Goal: Transaction & Acquisition: Book appointment/travel/reservation

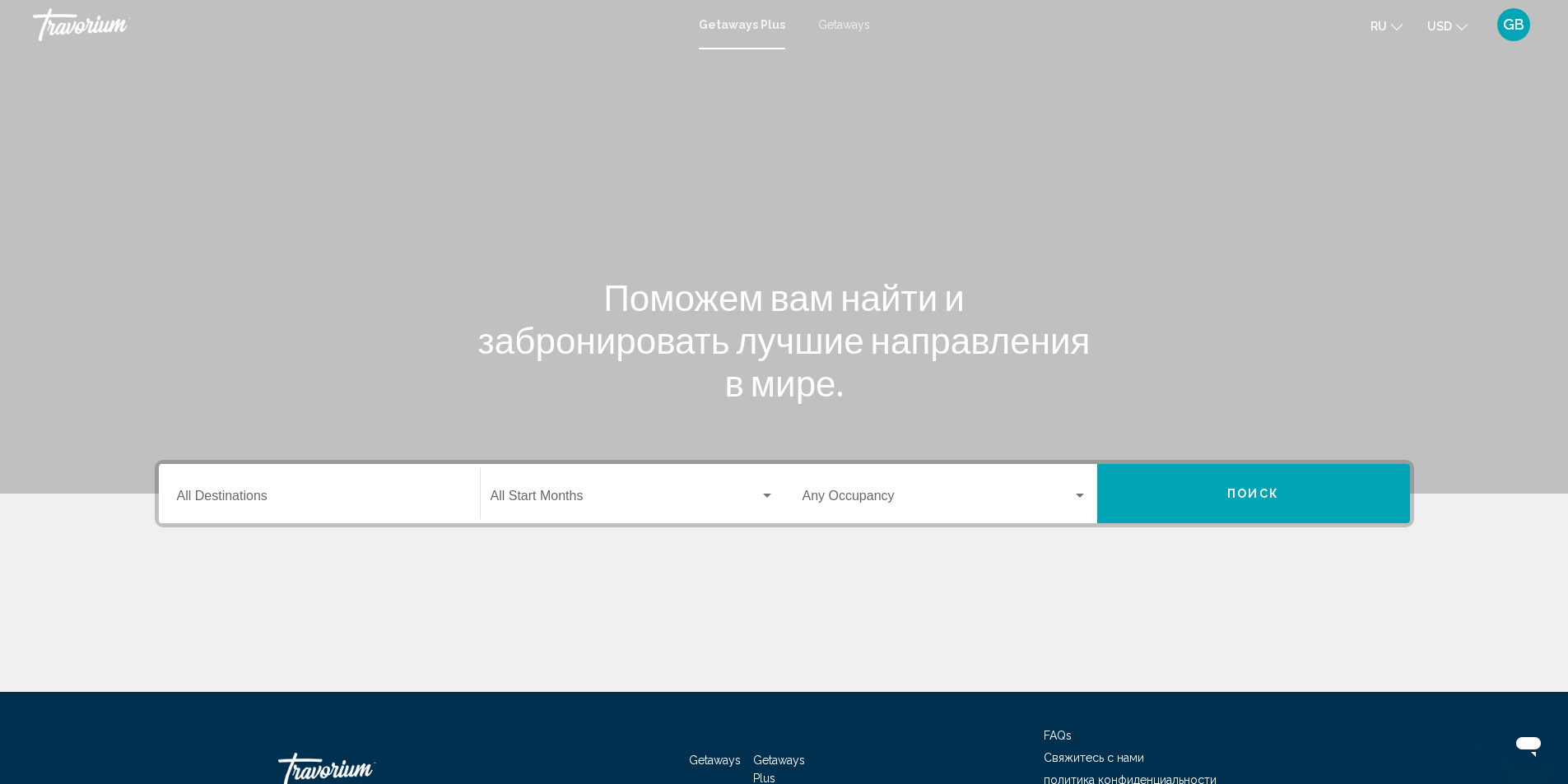
click at [294, 507] on div "Destination All Destinations" at bounding box center [319, 494] width 285 height 51
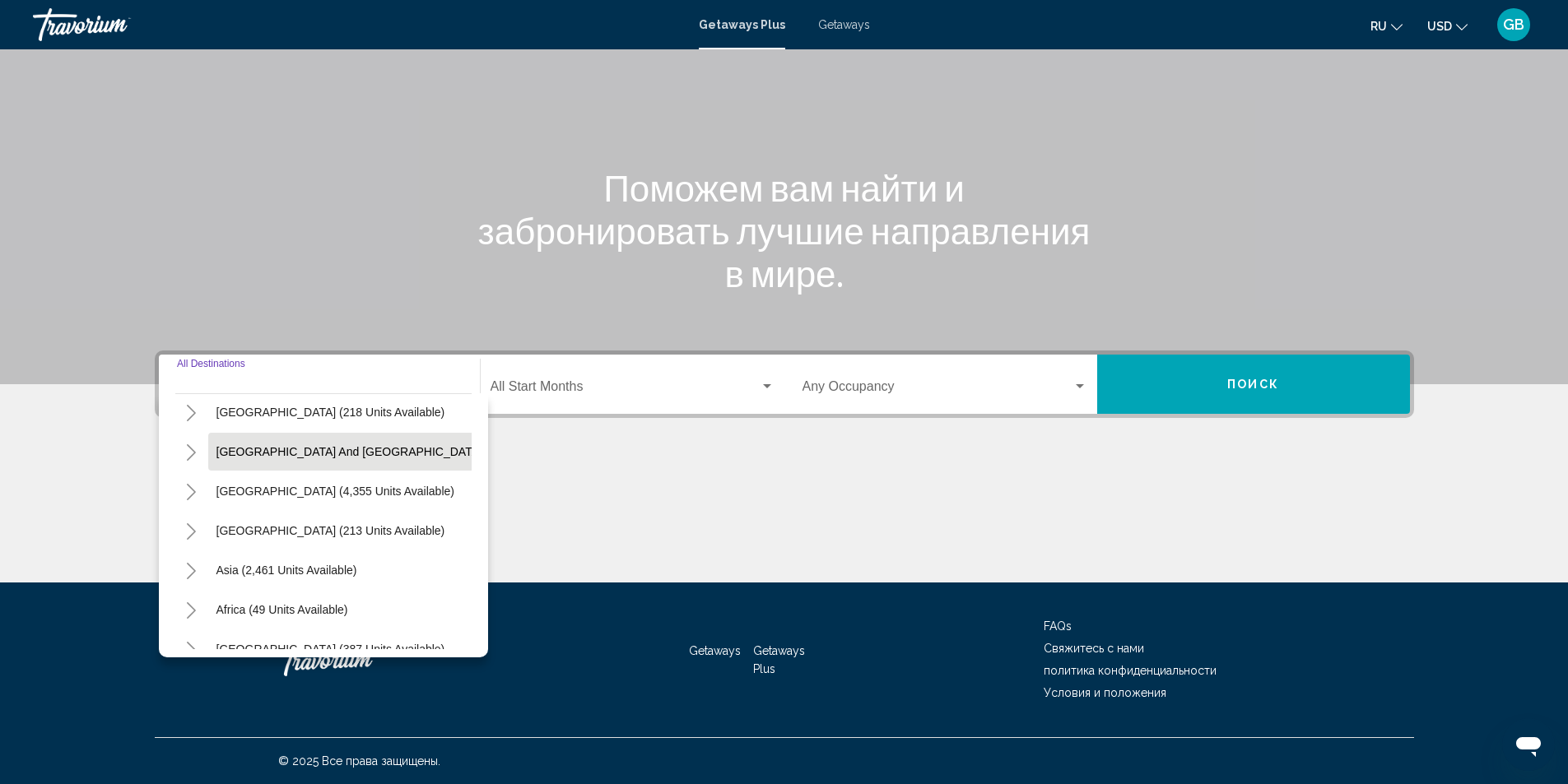
scroll to position [164, 0]
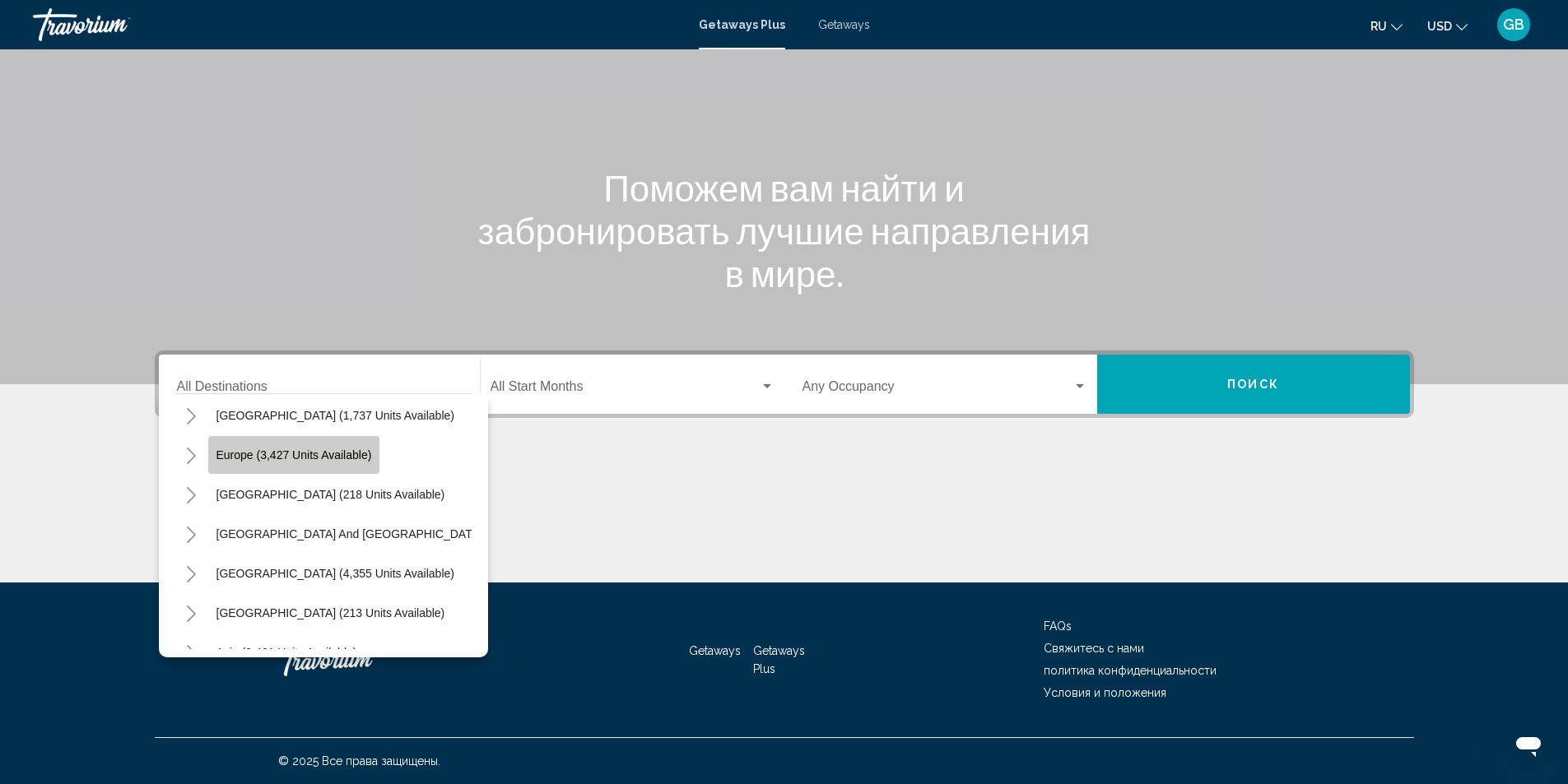
click at [258, 459] on span "Europe (3,427 units available)" at bounding box center [294, 455] width 155 height 13
type input "**********"
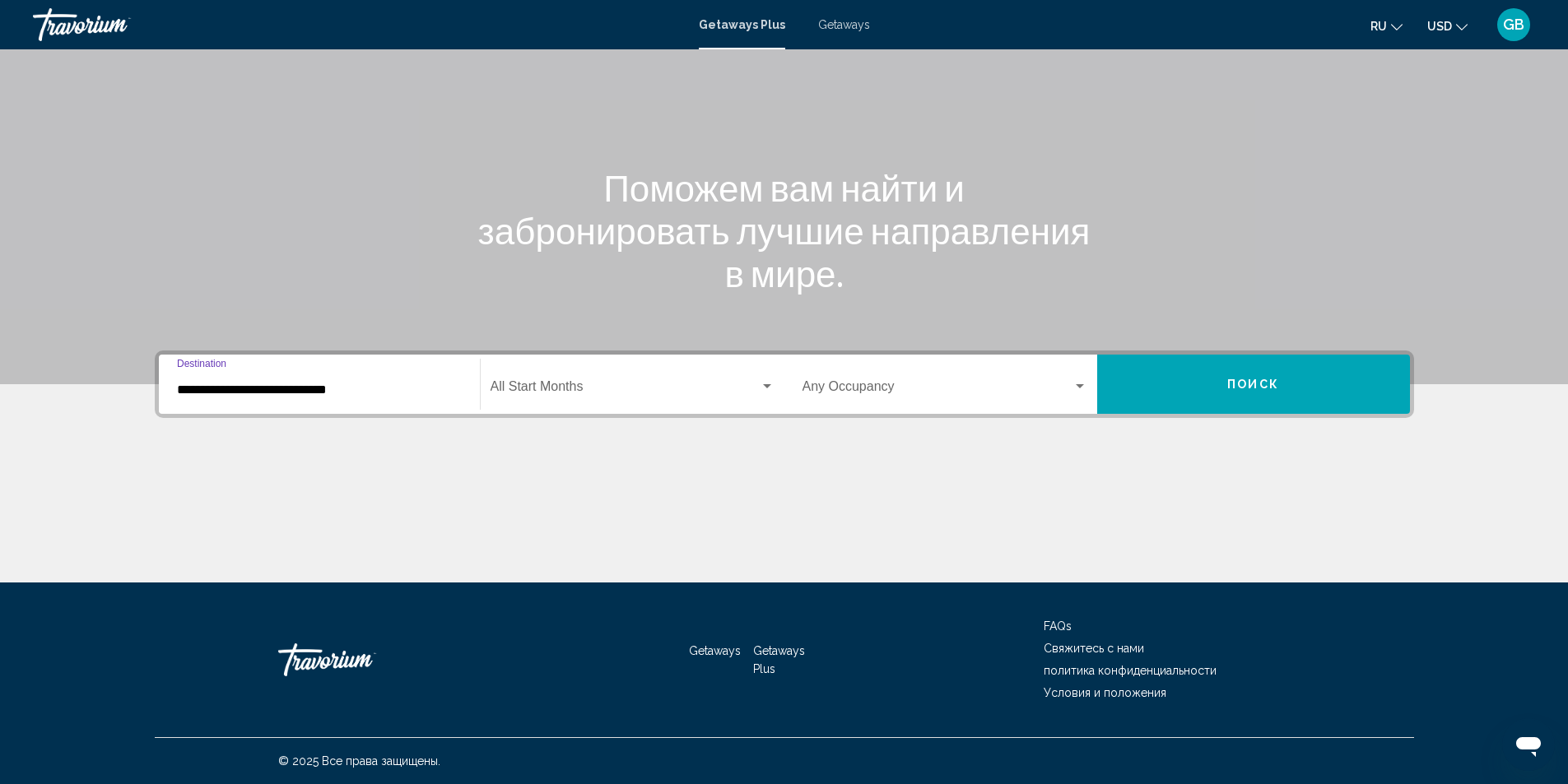
click at [252, 392] on input "**********" at bounding box center [319, 390] width 285 height 15
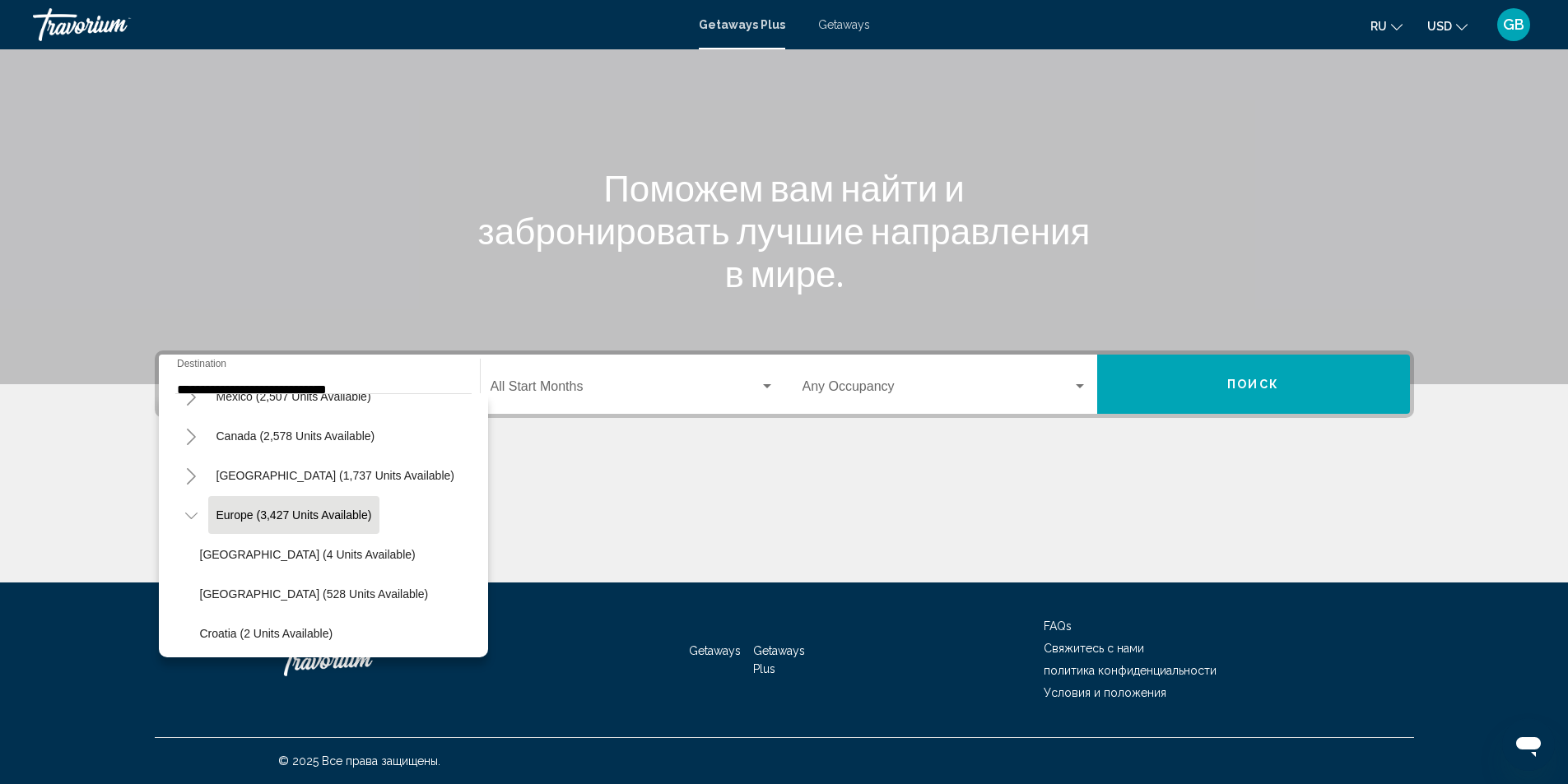
scroll to position [0, 0]
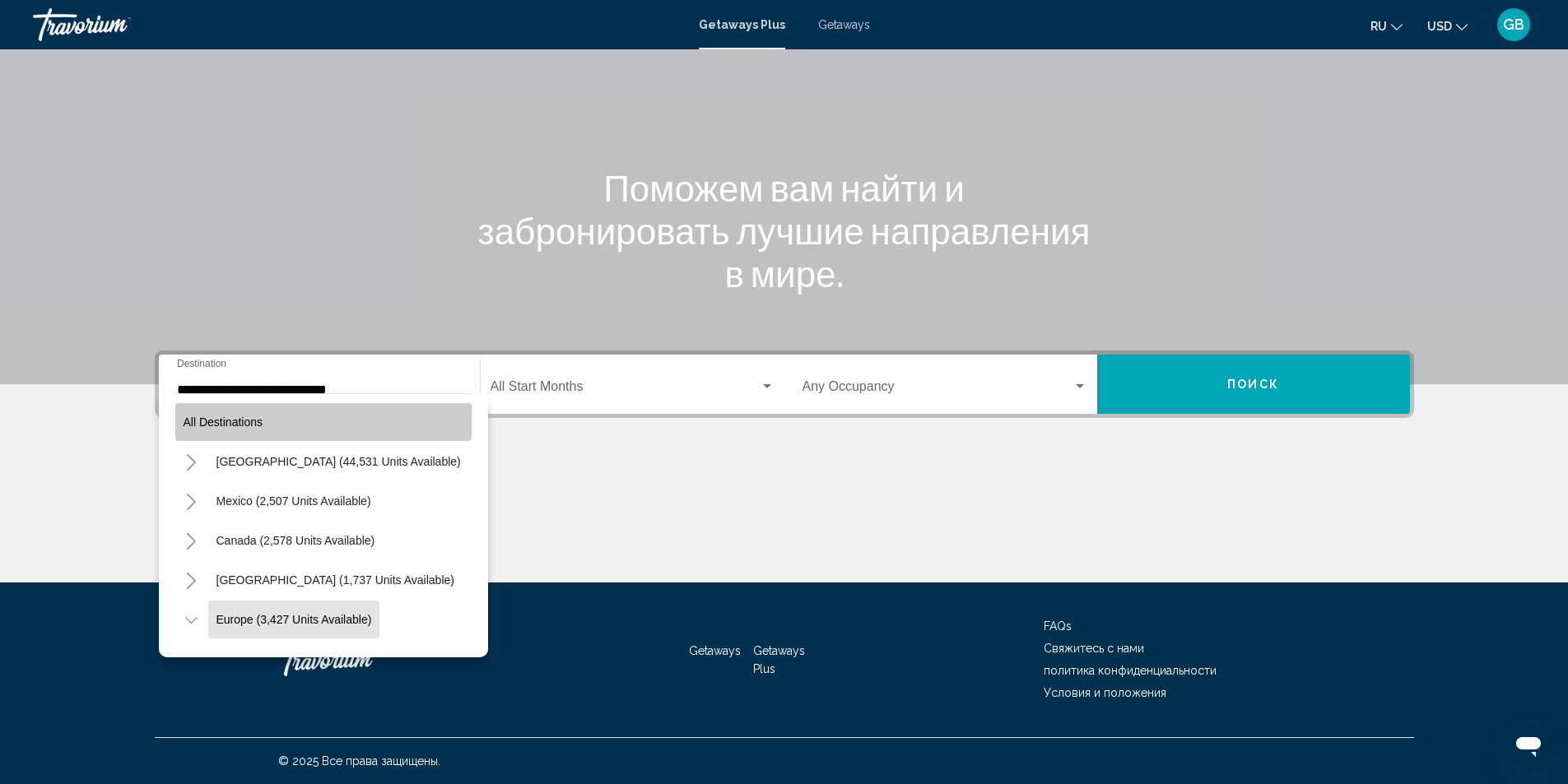
click at [349, 414] on button "All destinations" at bounding box center [323, 423] width 296 height 38
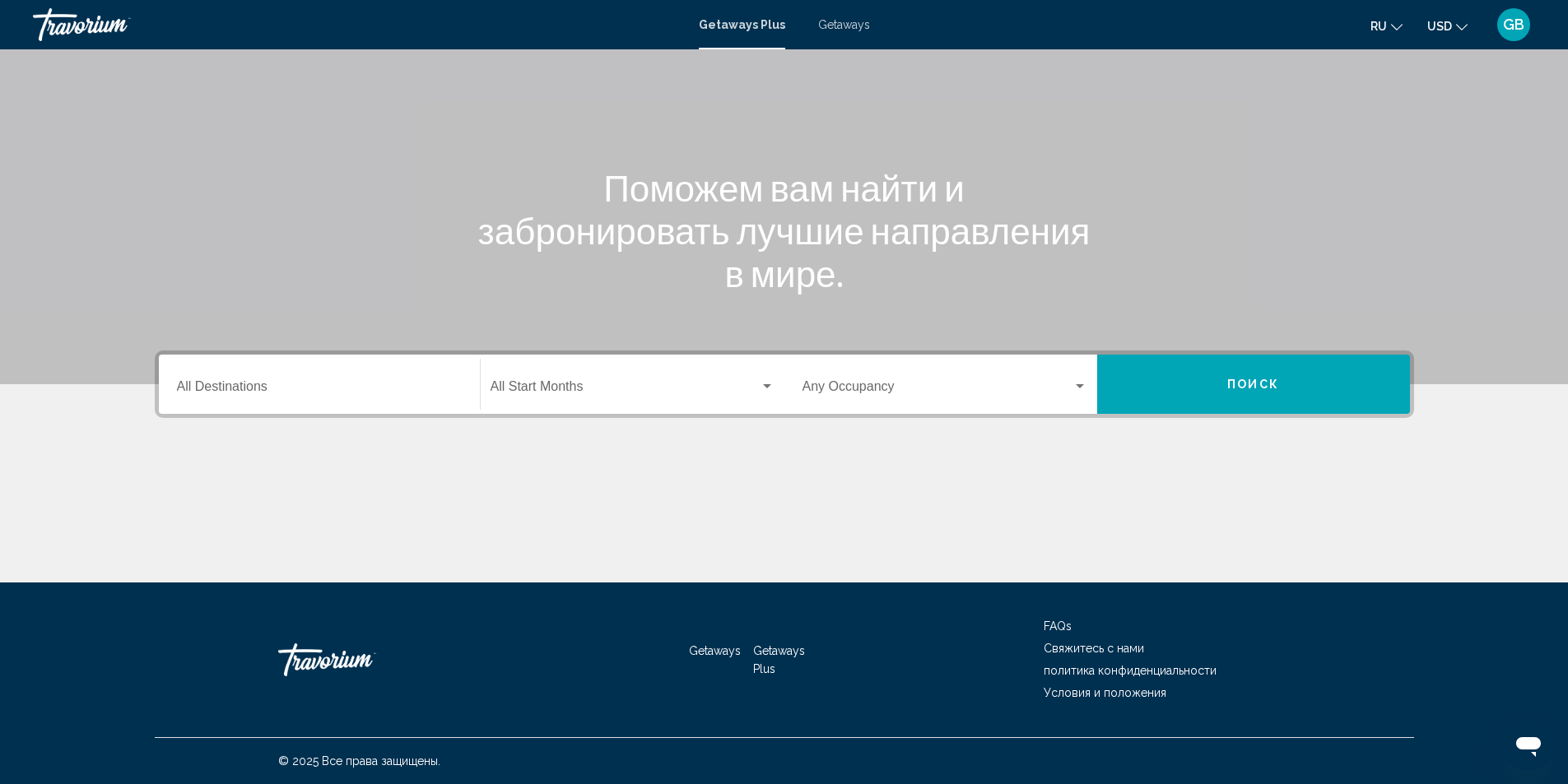
click at [589, 388] on span "Search widget" at bounding box center [625, 390] width 269 height 15
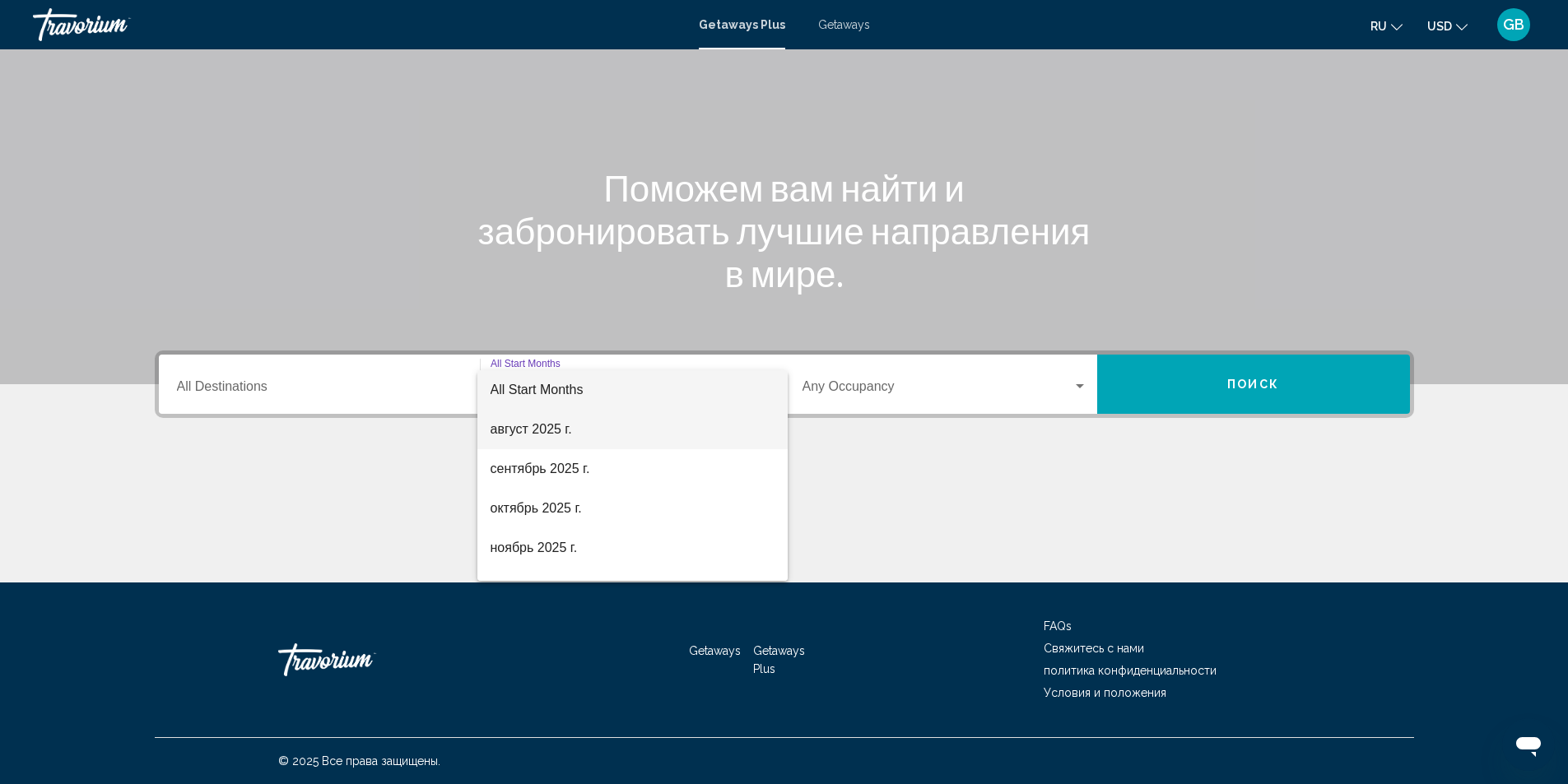
click at [566, 427] on span "август 2025 г." at bounding box center [633, 429] width 284 height 40
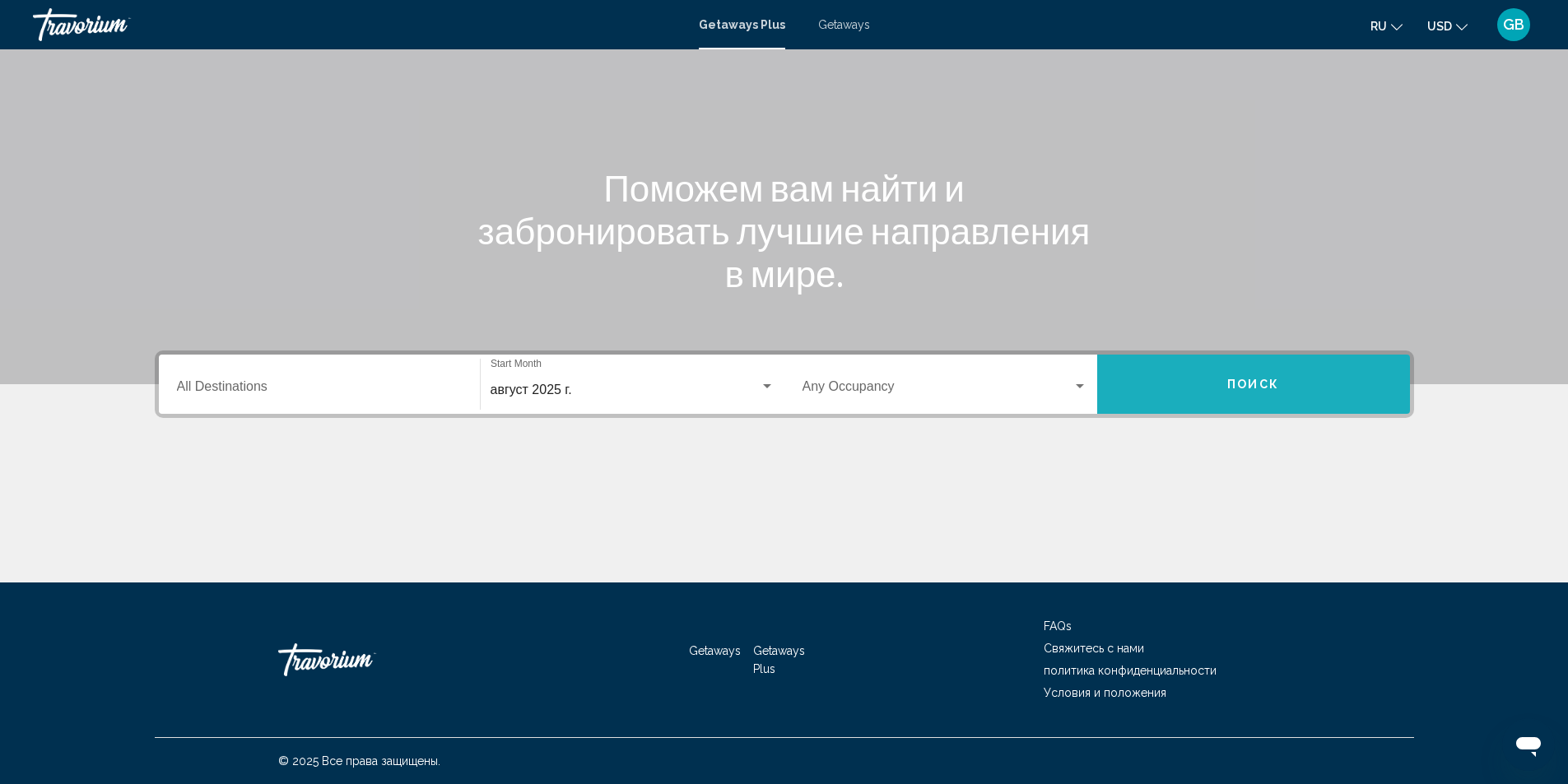
click at [1312, 394] on button "Поиск" at bounding box center [1253, 384] width 313 height 59
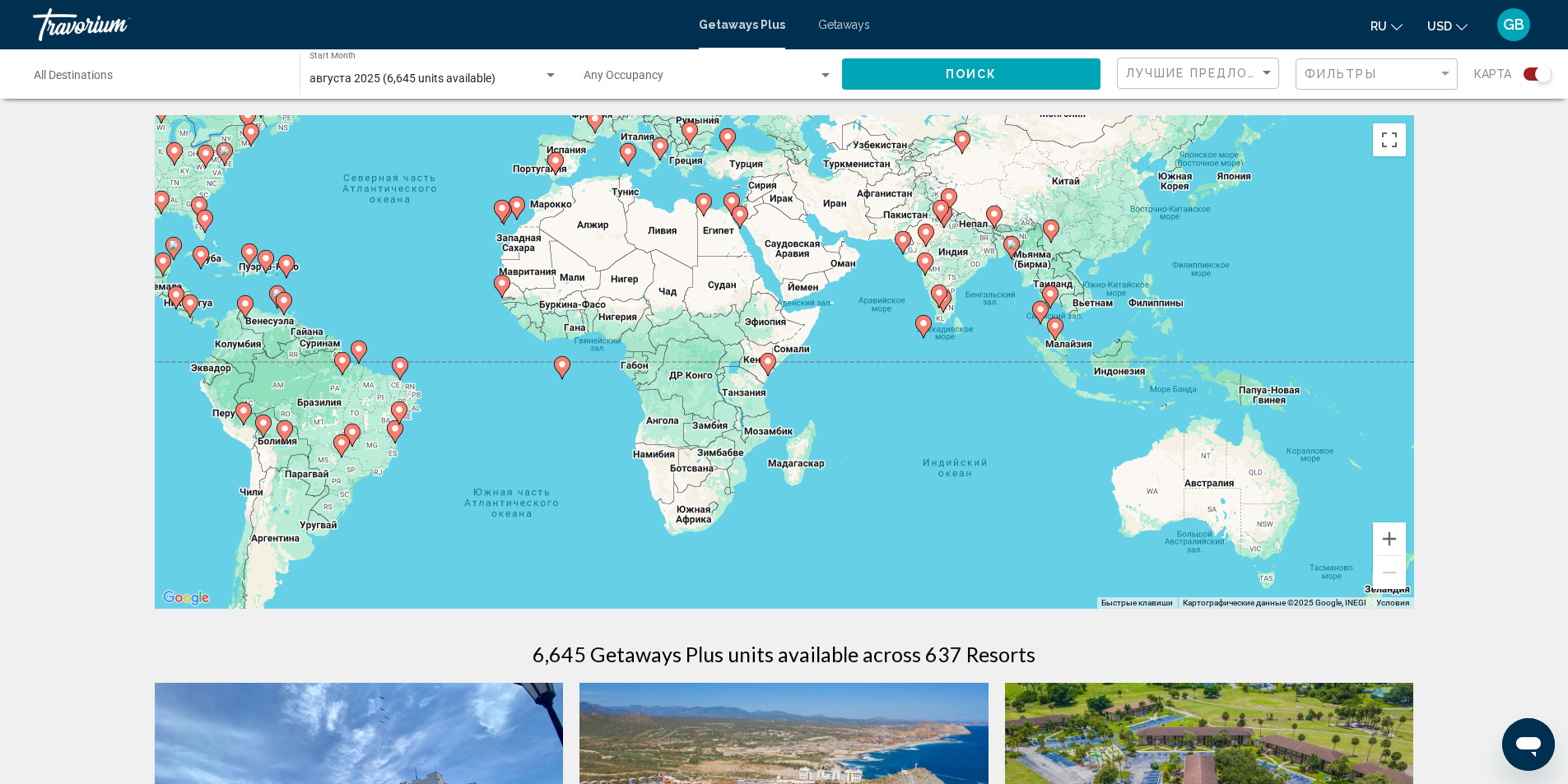
drag, startPoint x: 1160, startPoint y: 520, endPoint x: 822, endPoint y: 375, distance: 367.8
click at [822, 375] on div "Чтобы активировать перетаскивание с помощью клавиатуры, нажмите Alt + Ввод. Пос…" at bounding box center [784, 362] width 1259 height 494
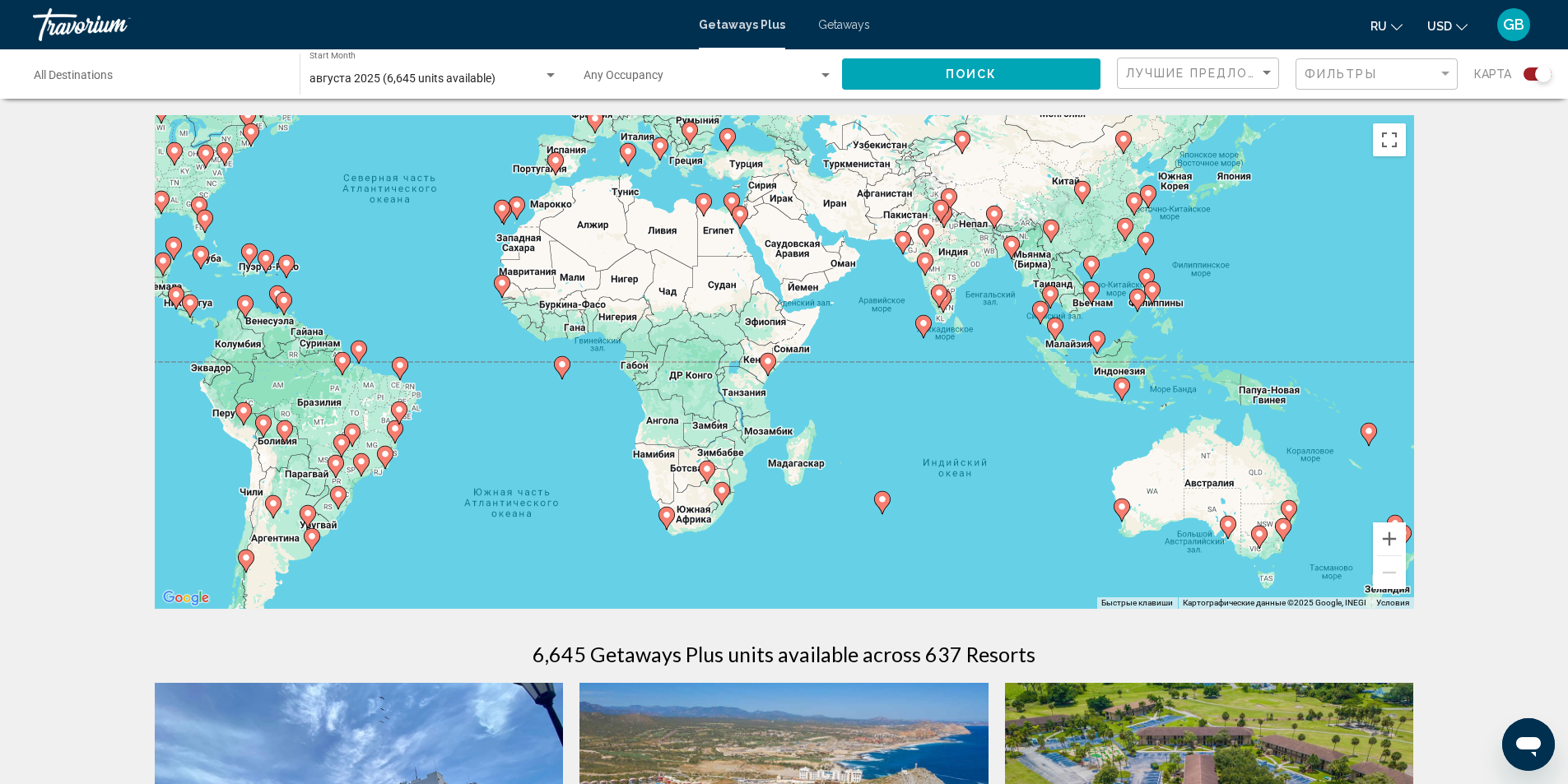
click at [881, 499] on image "Main content" at bounding box center [882, 500] width 10 height 10
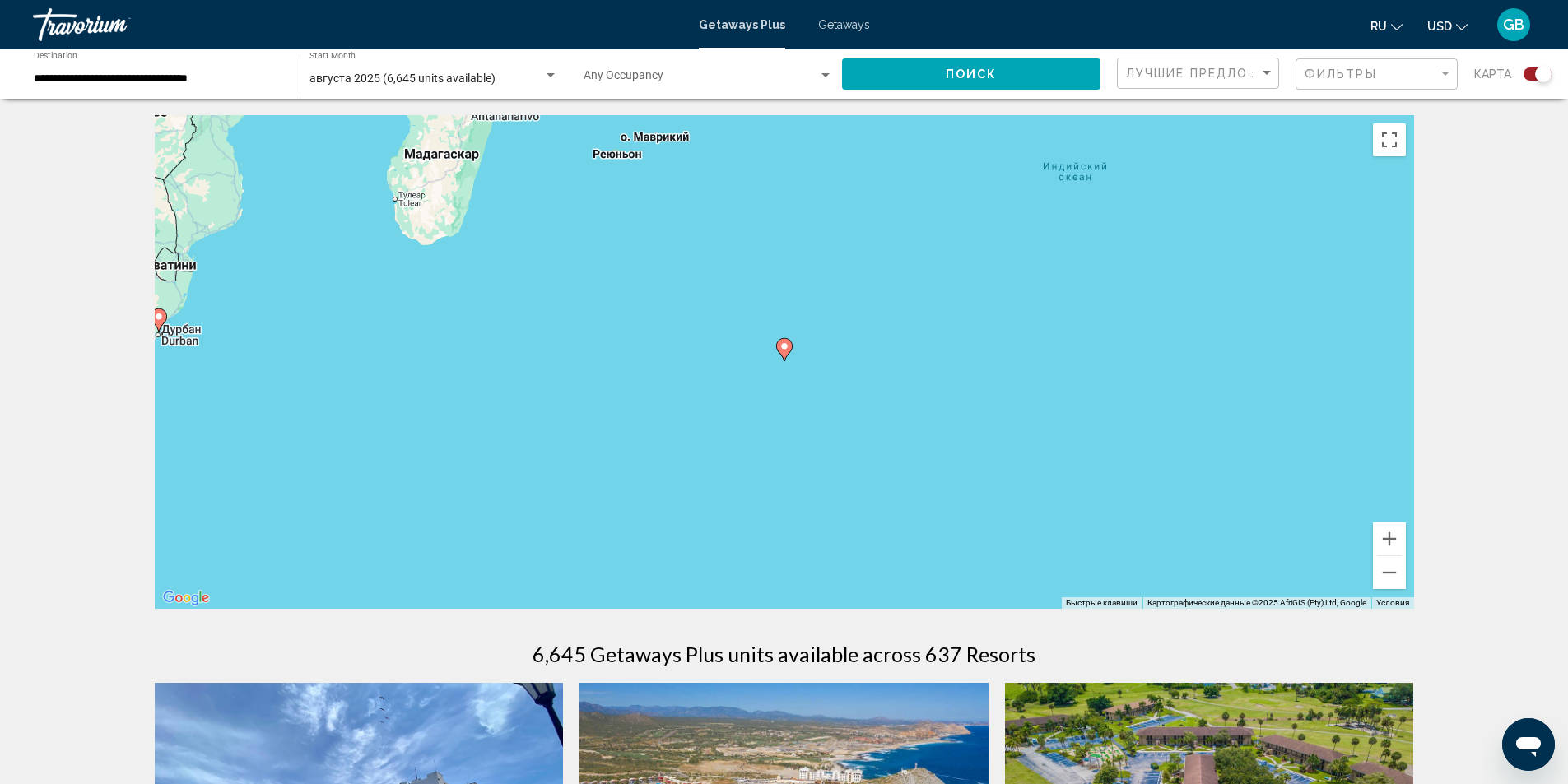
click at [787, 350] on image "Main content" at bounding box center [784, 346] width 10 height 10
type input "**********"
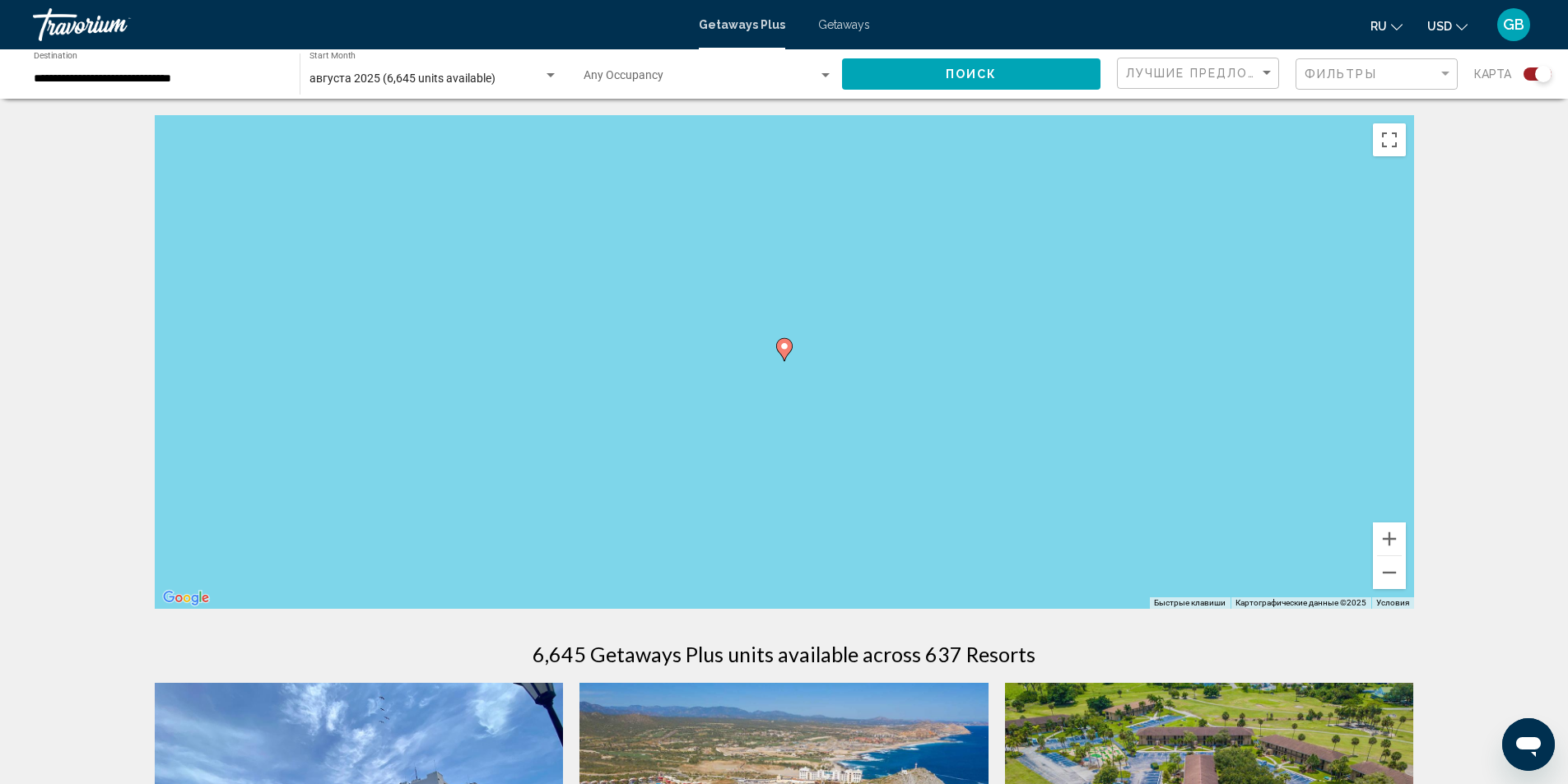
click at [791, 351] on g "Main content" at bounding box center [784, 350] width 17 height 23
click at [785, 346] on image "Main content" at bounding box center [785, 347] width 10 height 10
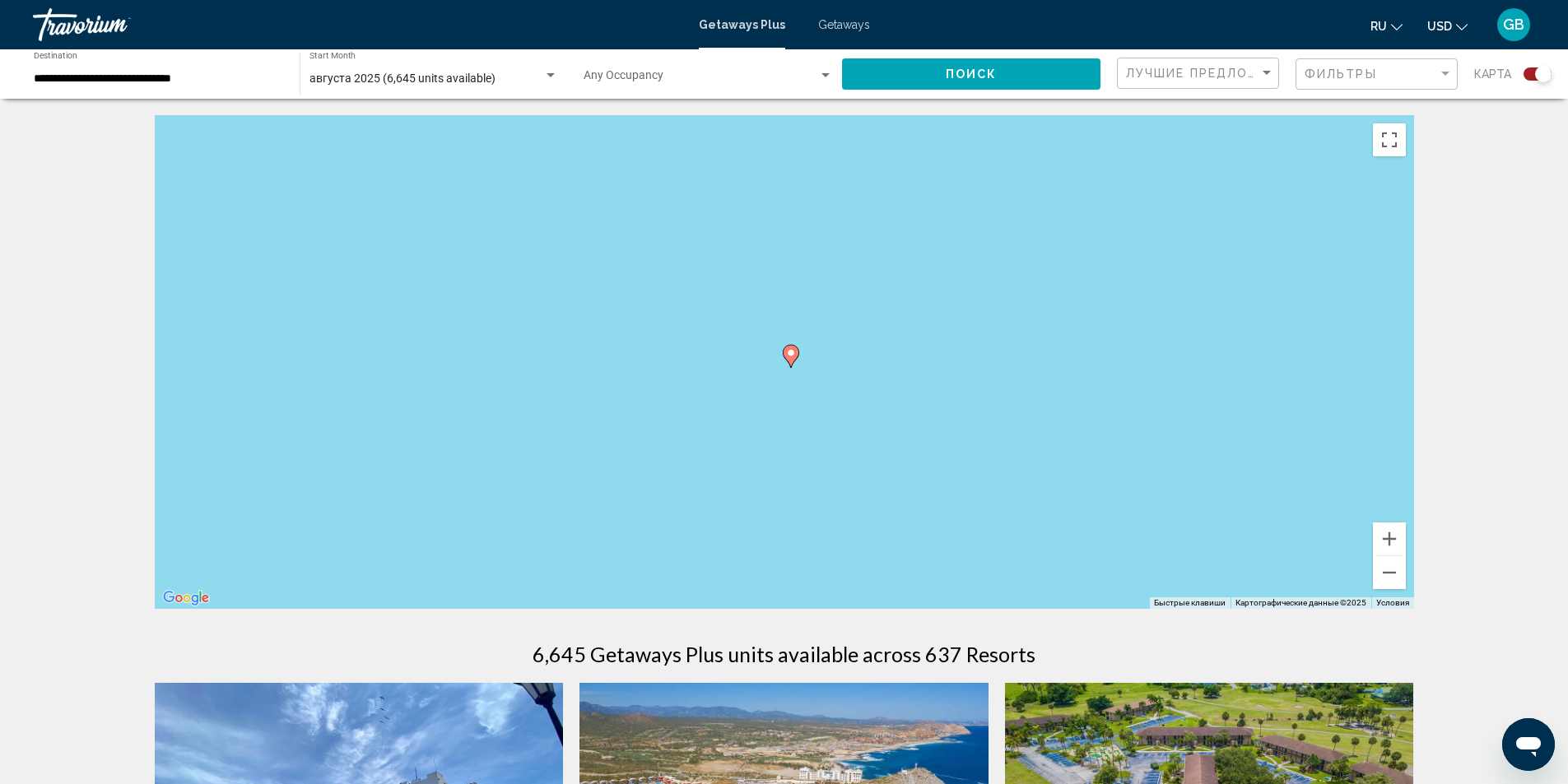
click at [794, 358] on g "Main content" at bounding box center [791, 356] width 17 height 23
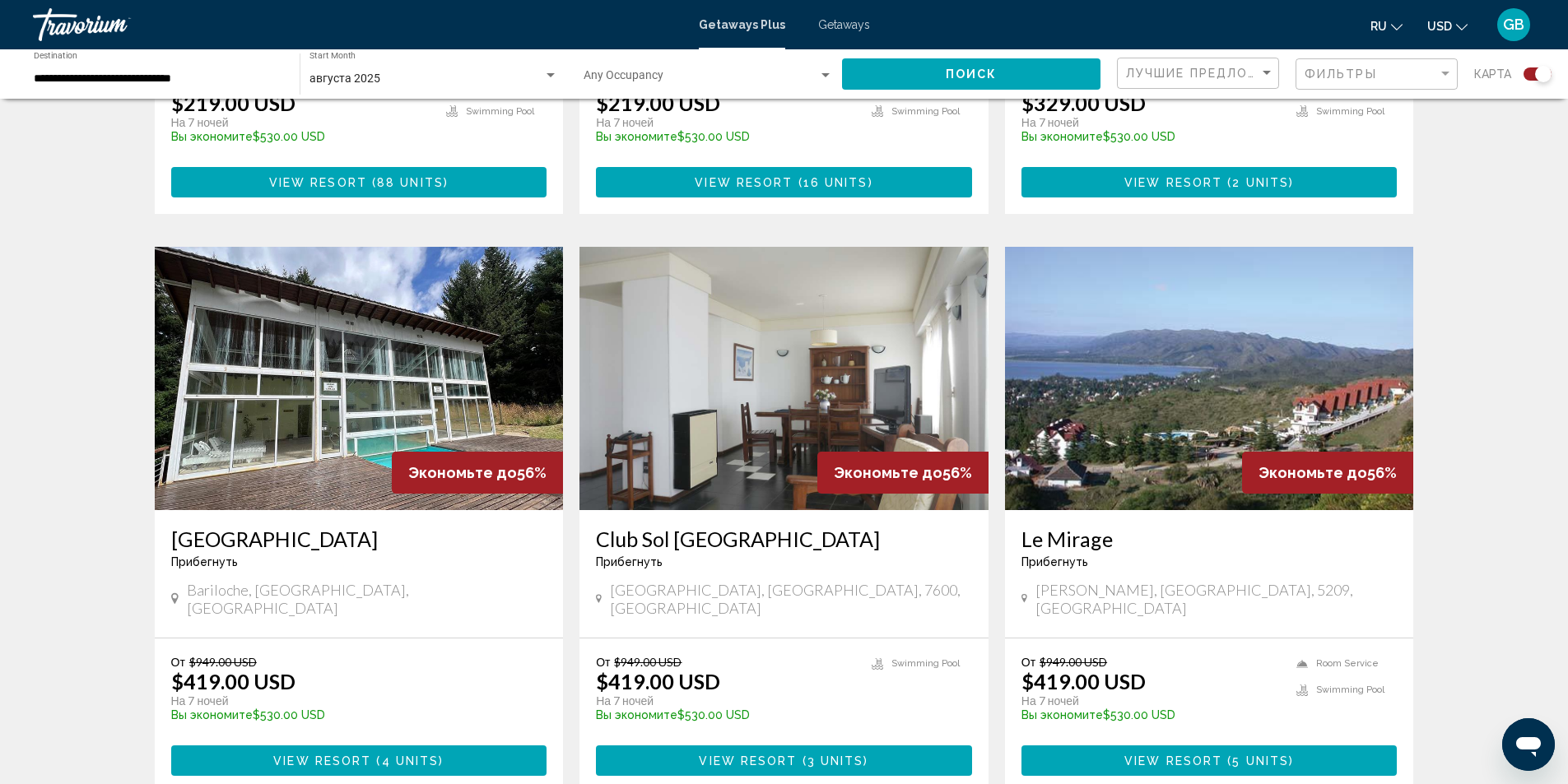
scroll to position [1975, 0]
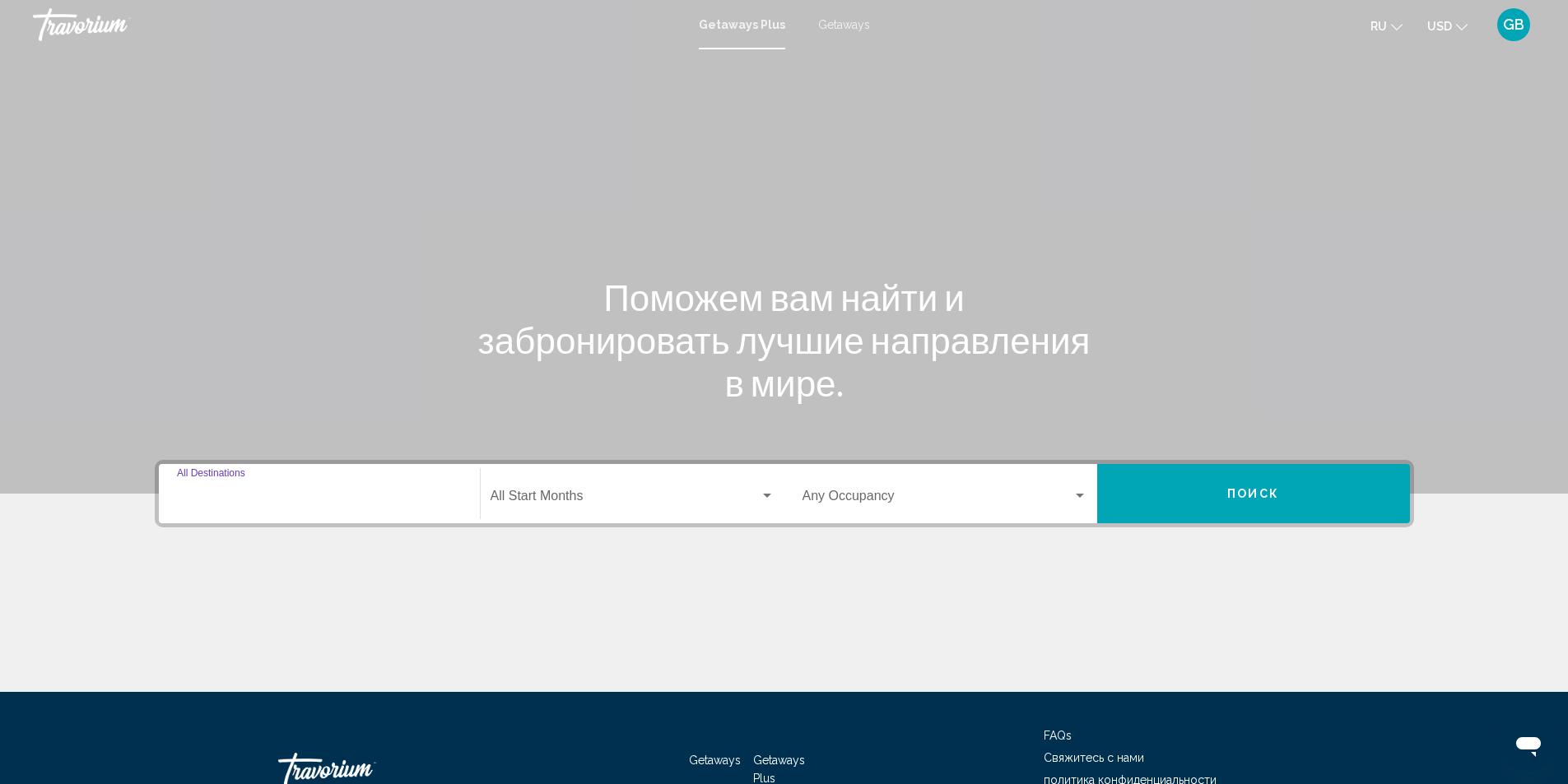
click at [227, 502] on input "Destination All Destinations" at bounding box center [319, 500] width 285 height 15
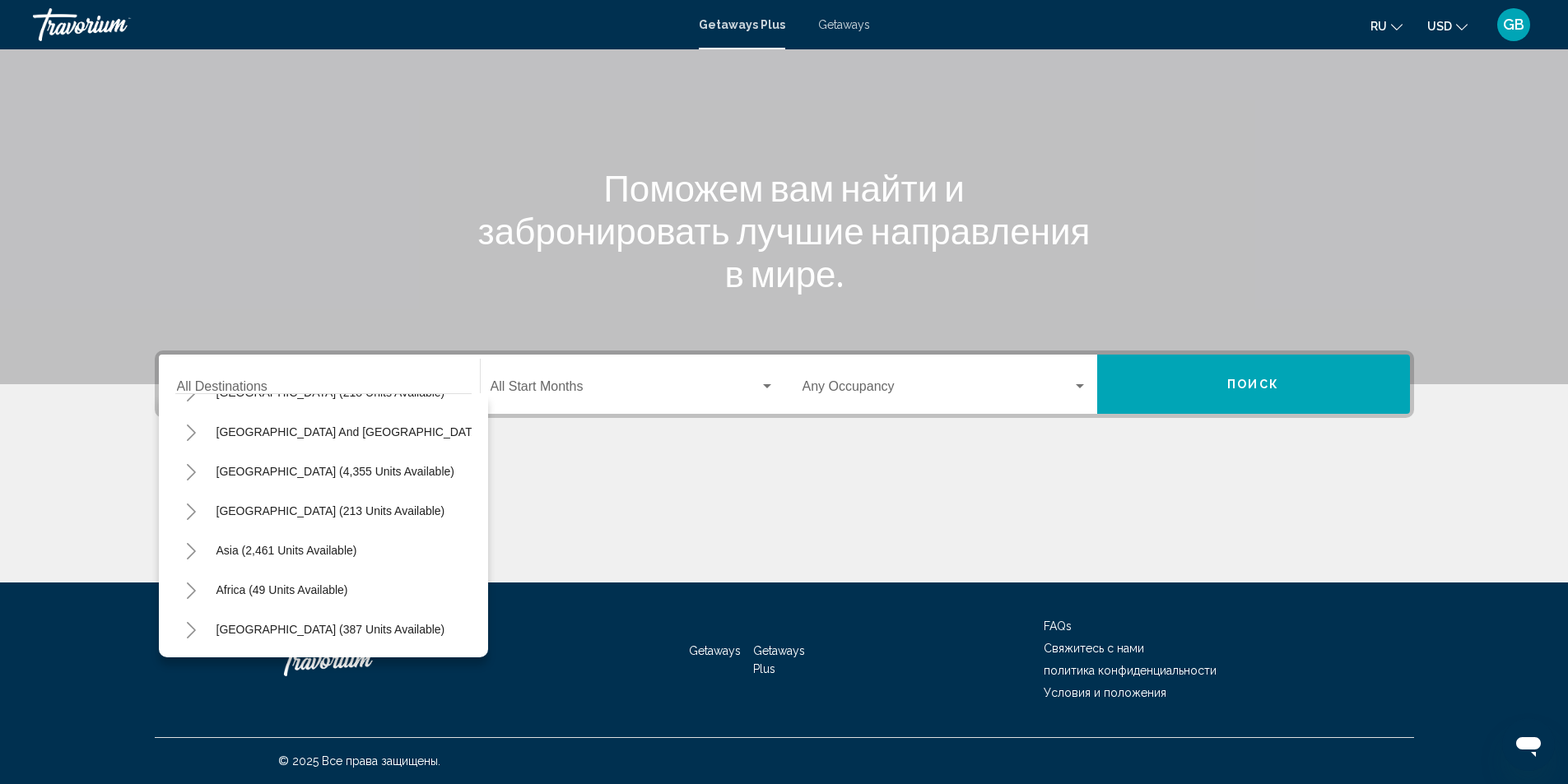
scroll to position [279, 0]
click at [296, 623] on span "[GEOGRAPHIC_DATA] (387 units available)" at bounding box center [331, 630] width 228 height 13
type input "**********"
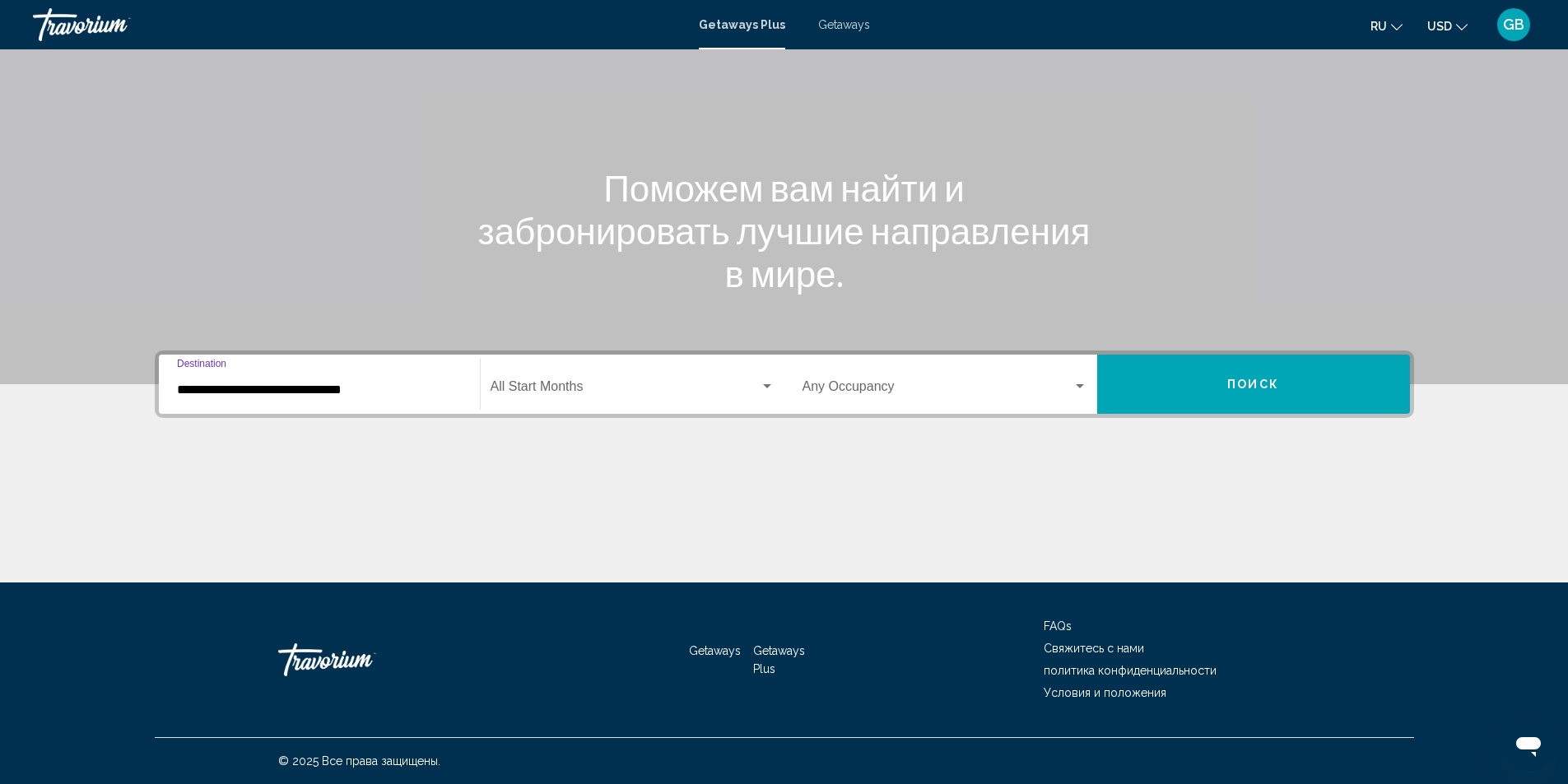
click at [595, 384] on span "Search widget" at bounding box center [625, 390] width 269 height 15
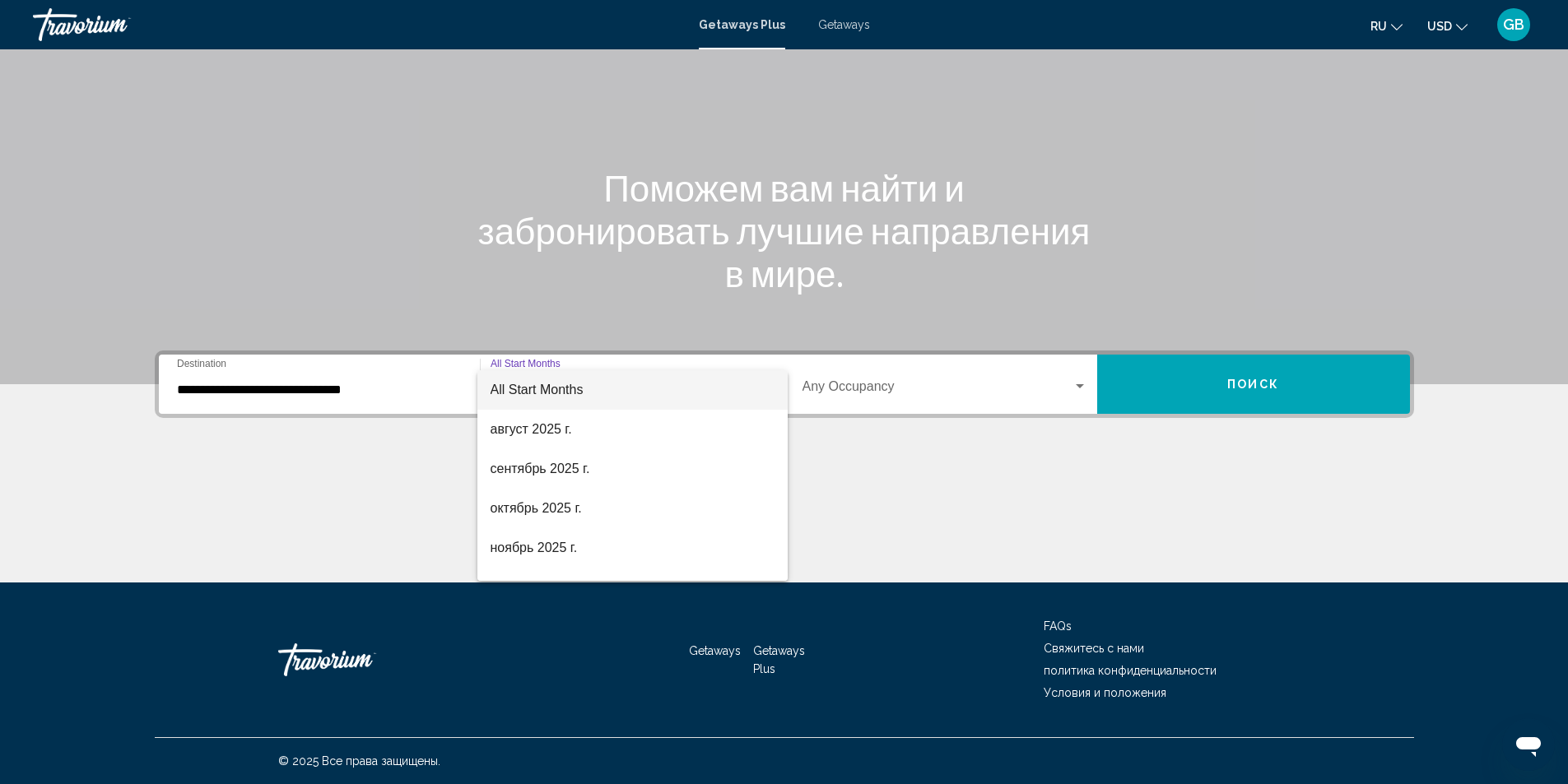
drag, startPoint x: 262, startPoint y: 492, endPoint x: 442, endPoint y: 462, distance: 182.5
click at [267, 491] on div at bounding box center [784, 392] width 1568 height 784
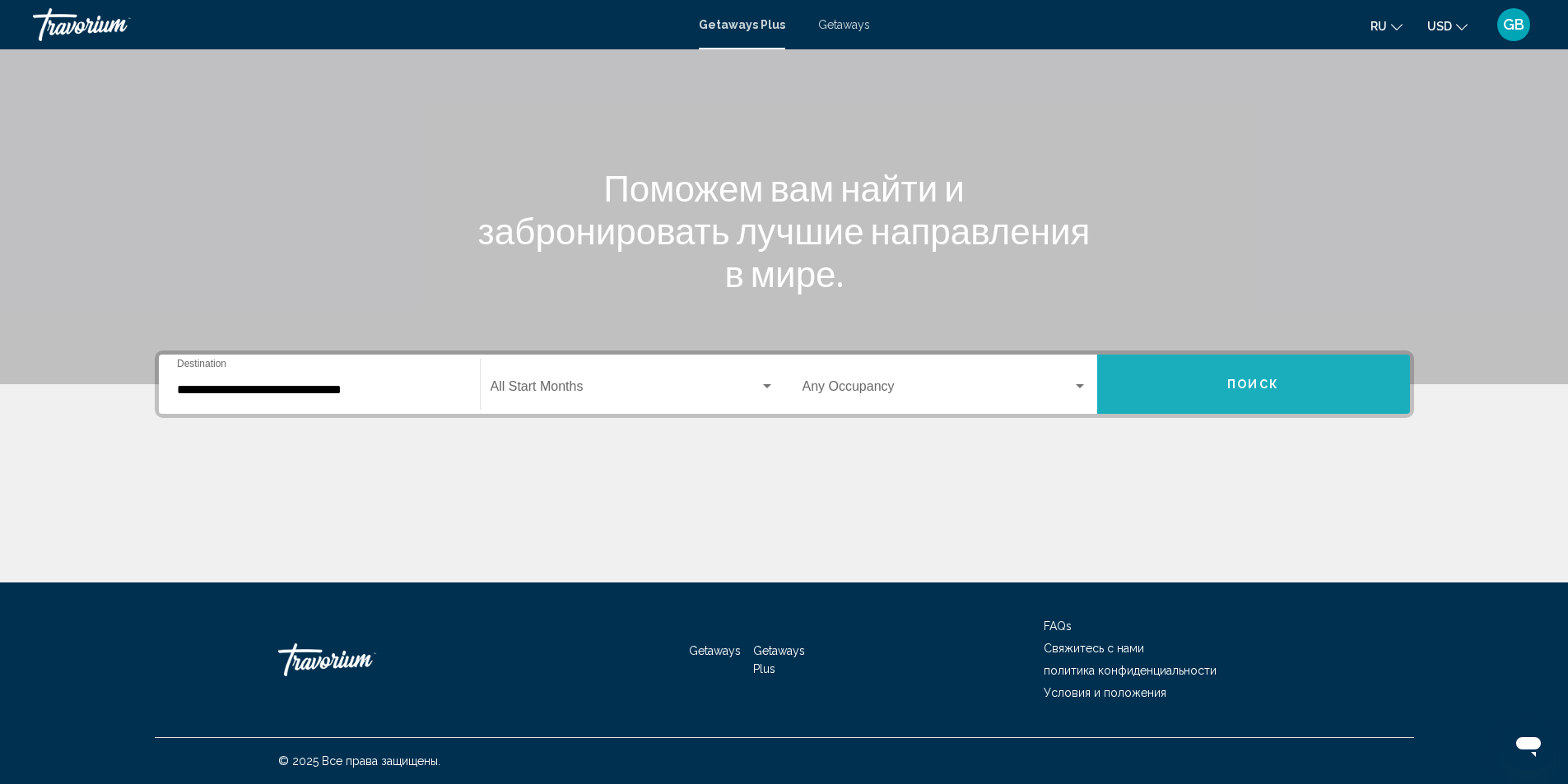
click at [1182, 380] on button "Поиск" at bounding box center [1253, 384] width 313 height 59
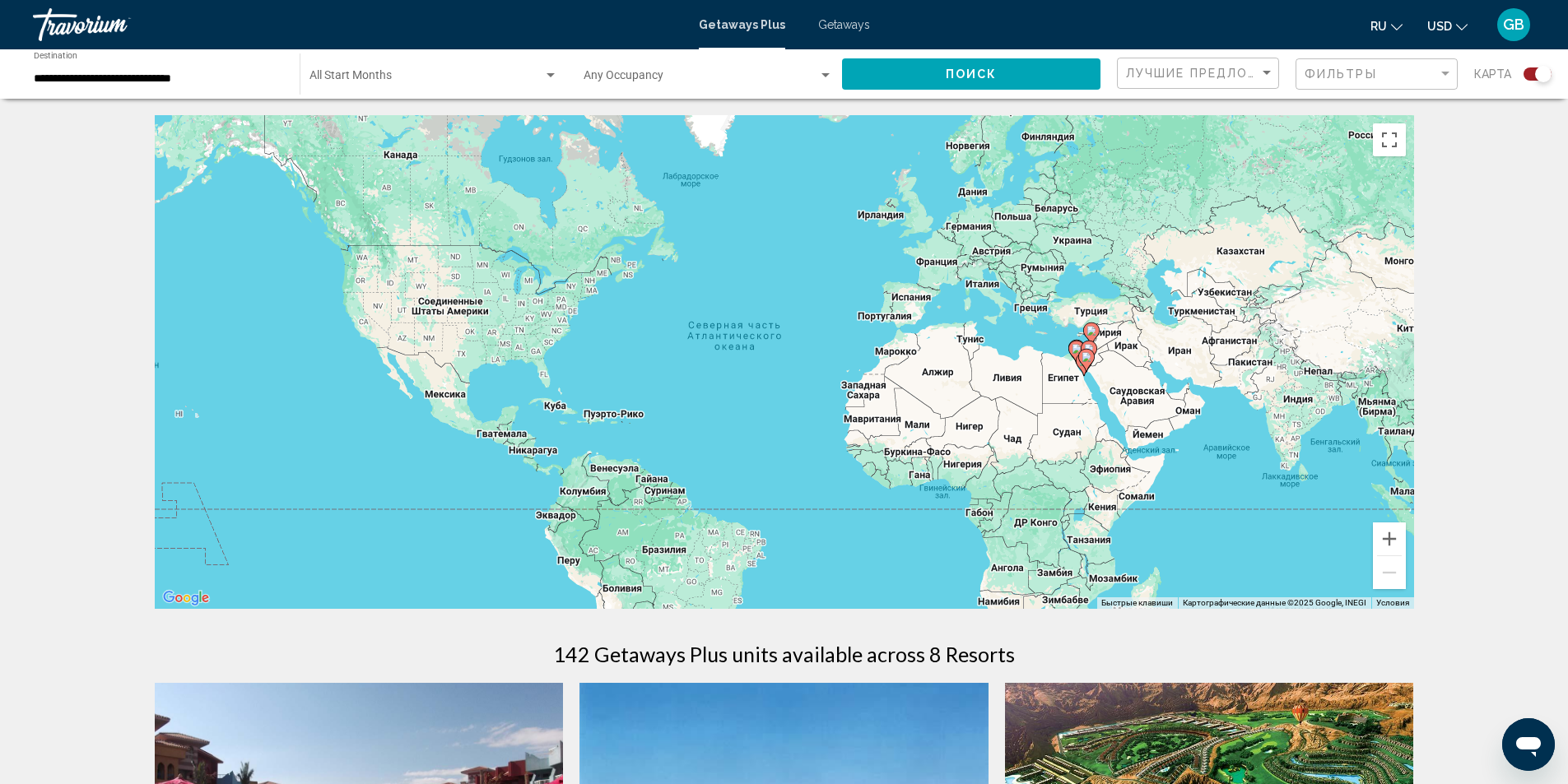
click at [206, 89] on div "**********" at bounding box center [159, 74] width 249 height 45
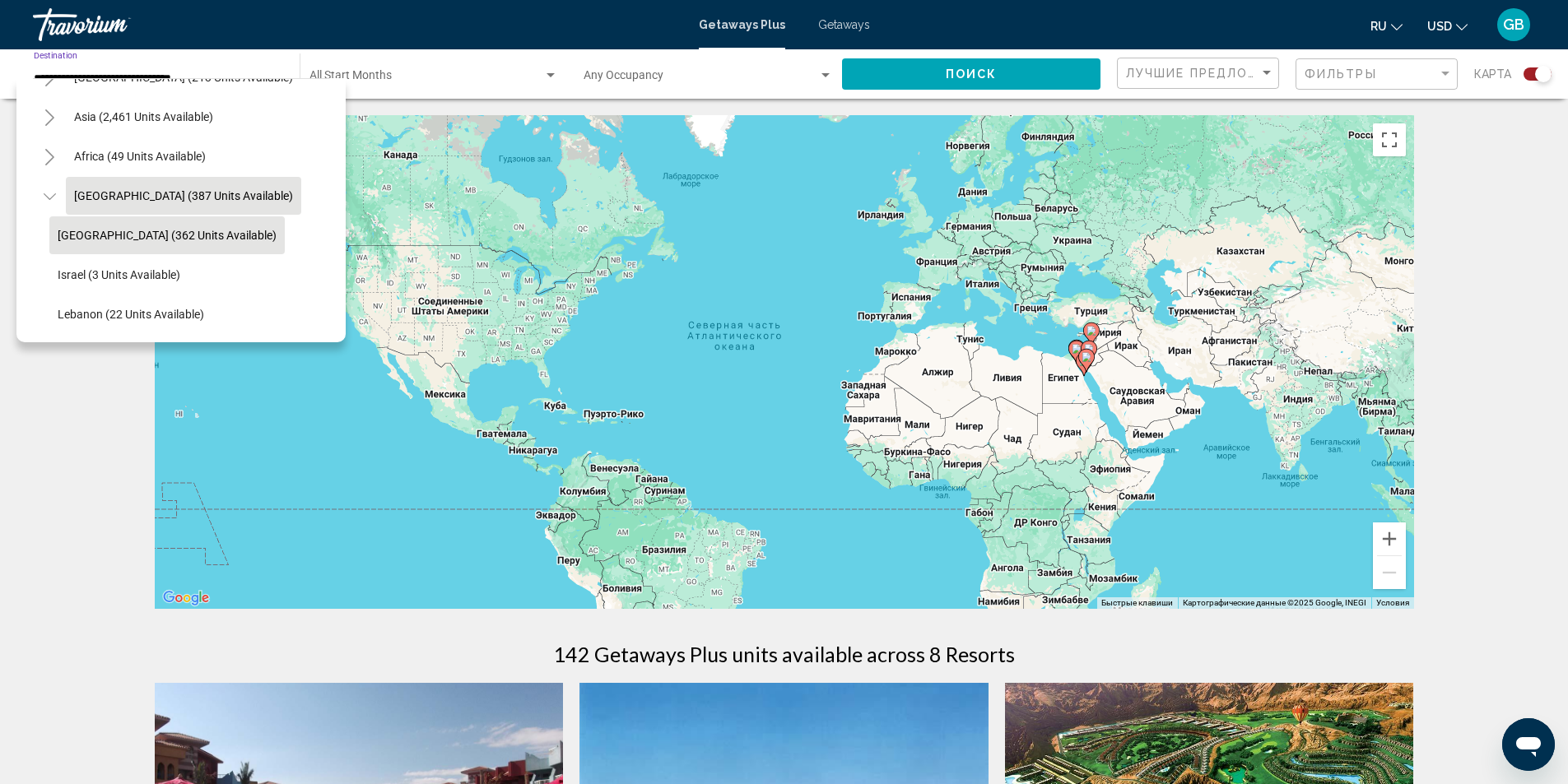
scroll to position [398, 0]
click at [51, 110] on icon "Toggle Asia (2,461 units available)" at bounding box center [50, 118] width 12 height 17
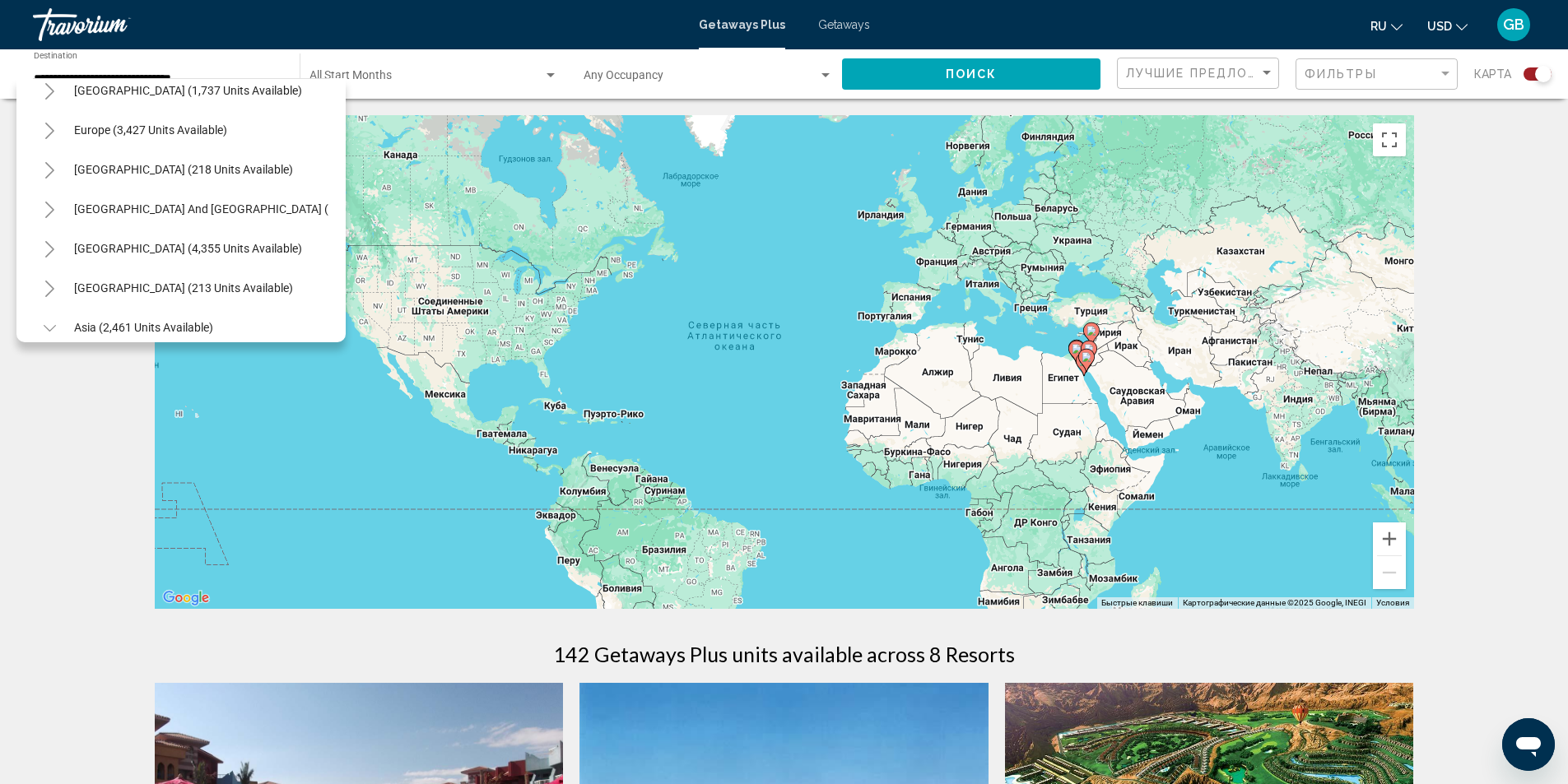
scroll to position [150, 0]
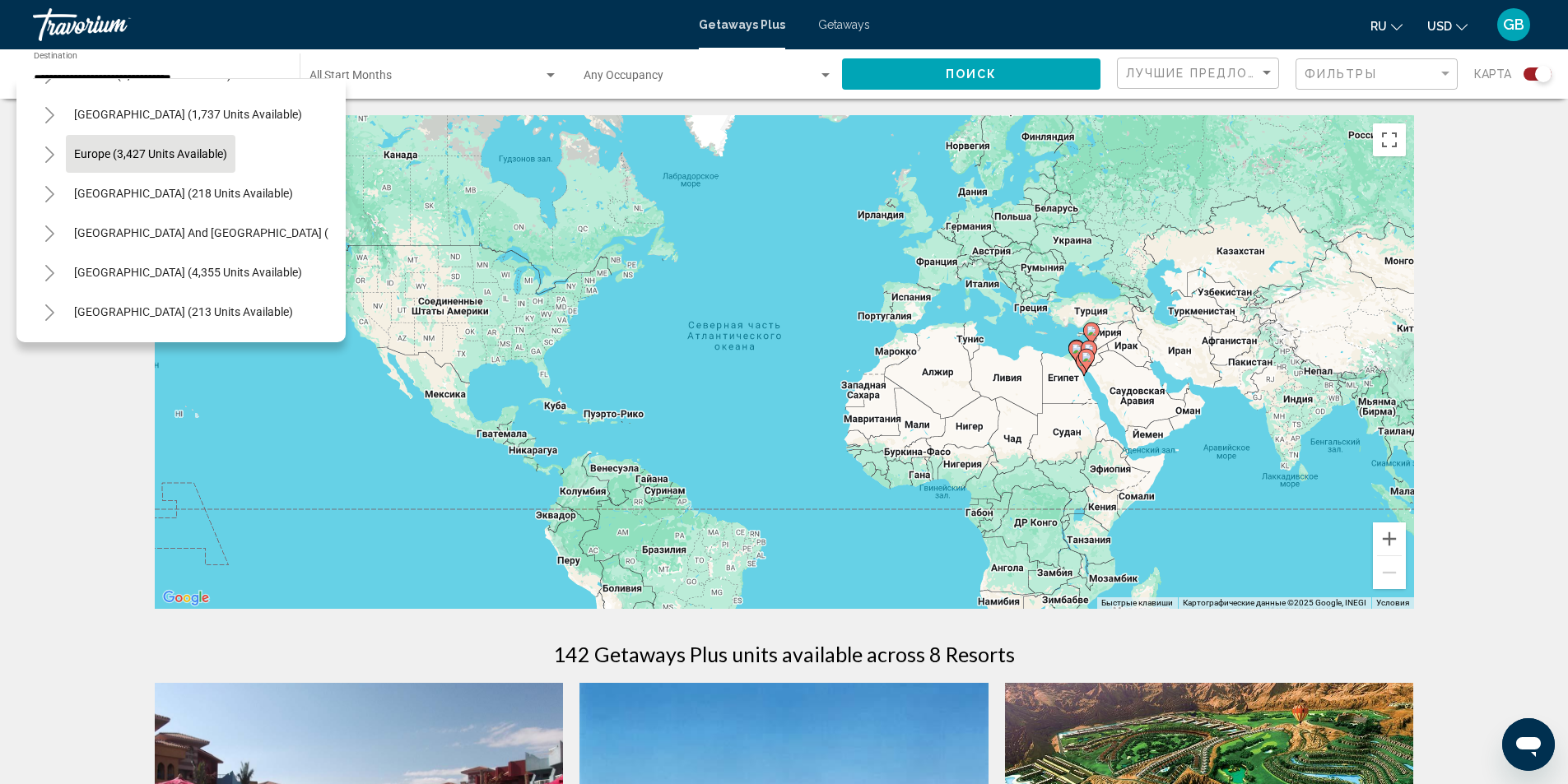
click at [82, 159] on span "Europe (3,427 units available)" at bounding box center [150, 154] width 153 height 13
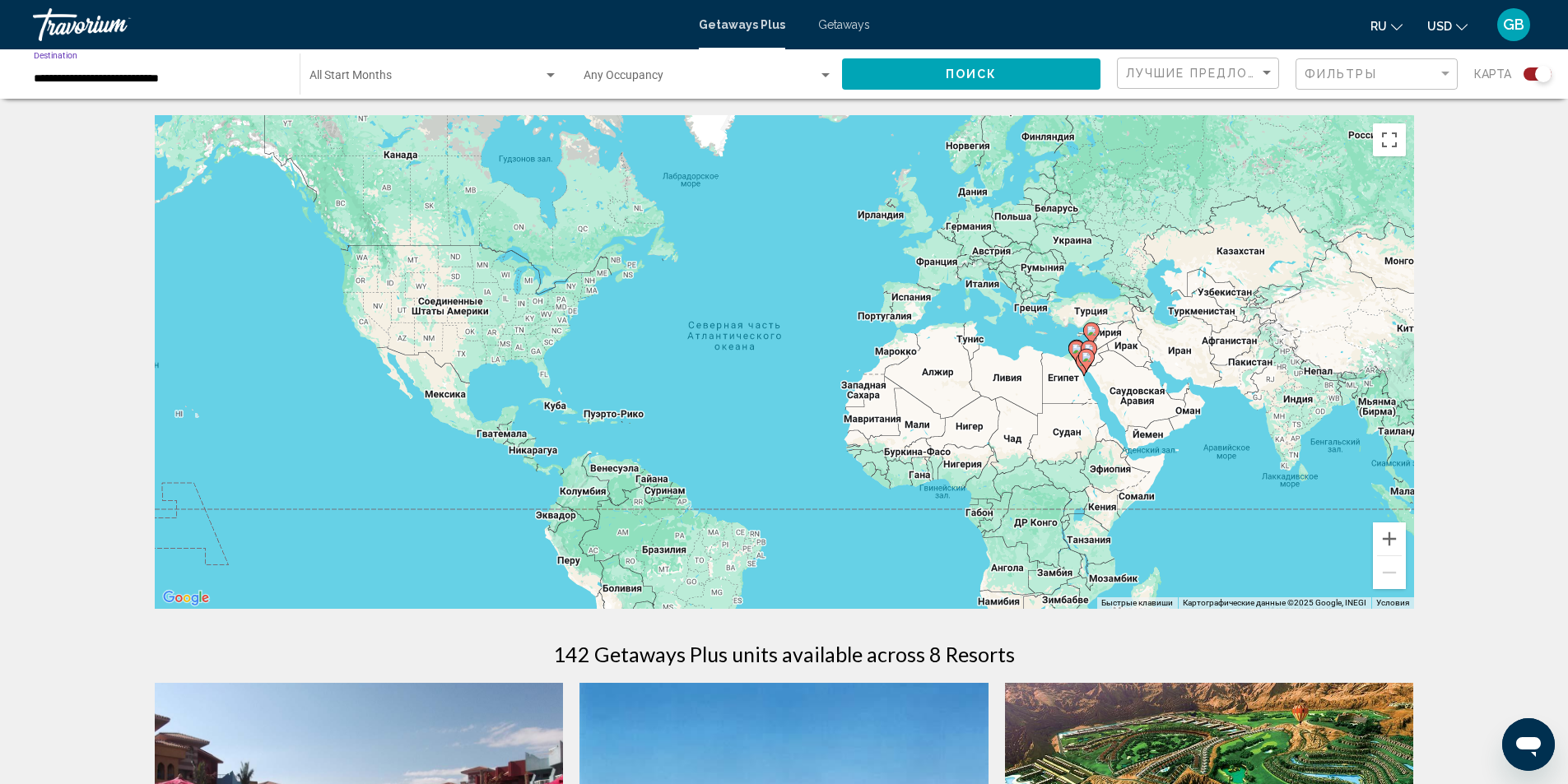
click at [93, 74] on input "**********" at bounding box center [159, 79] width 249 height 13
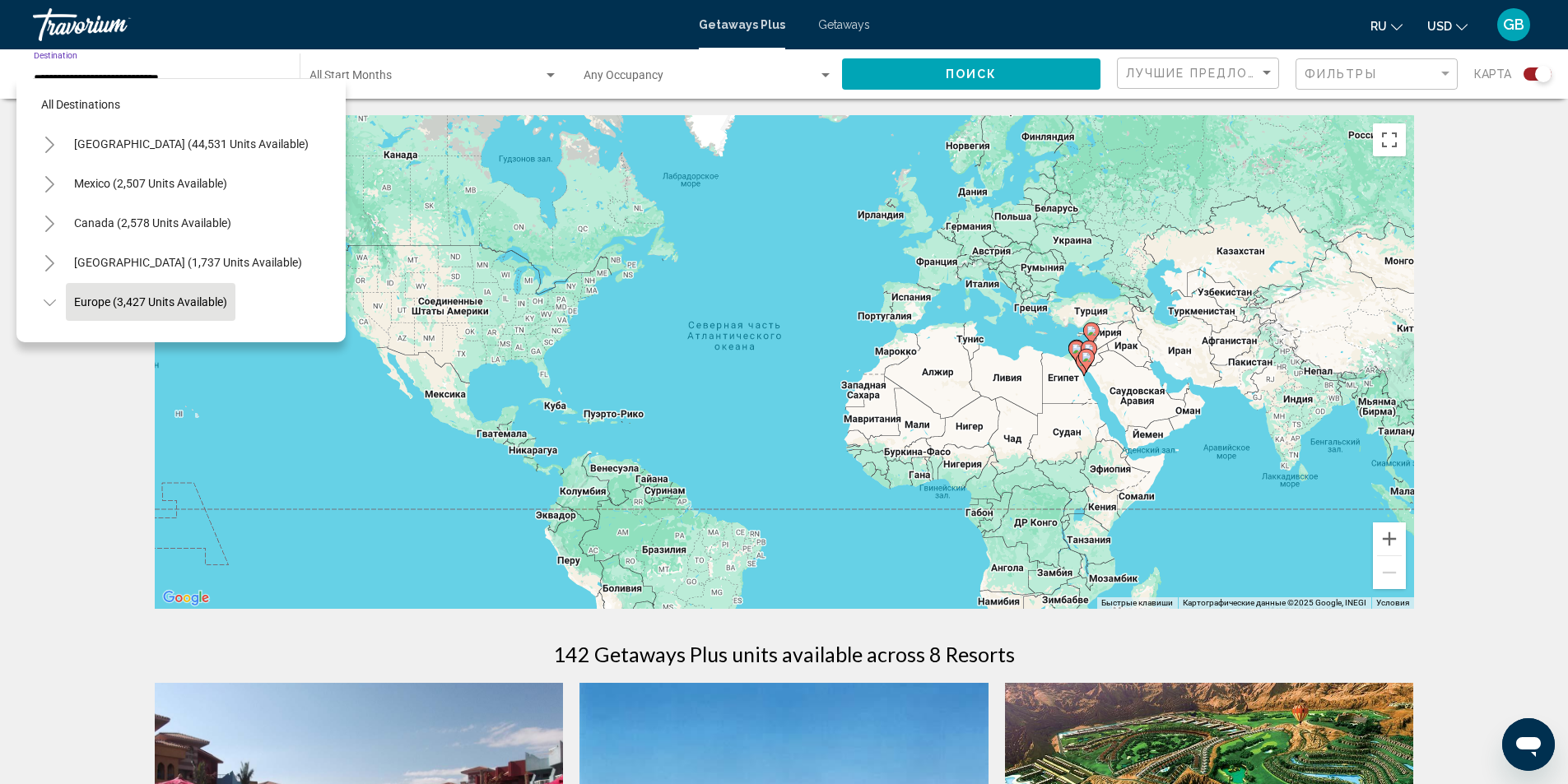
scroll to position [0, 0]
click at [44, 272] on icon "Toggle Caribbean & Atlantic Islands (1,737 units available)" at bounding box center [50, 266] width 12 height 17
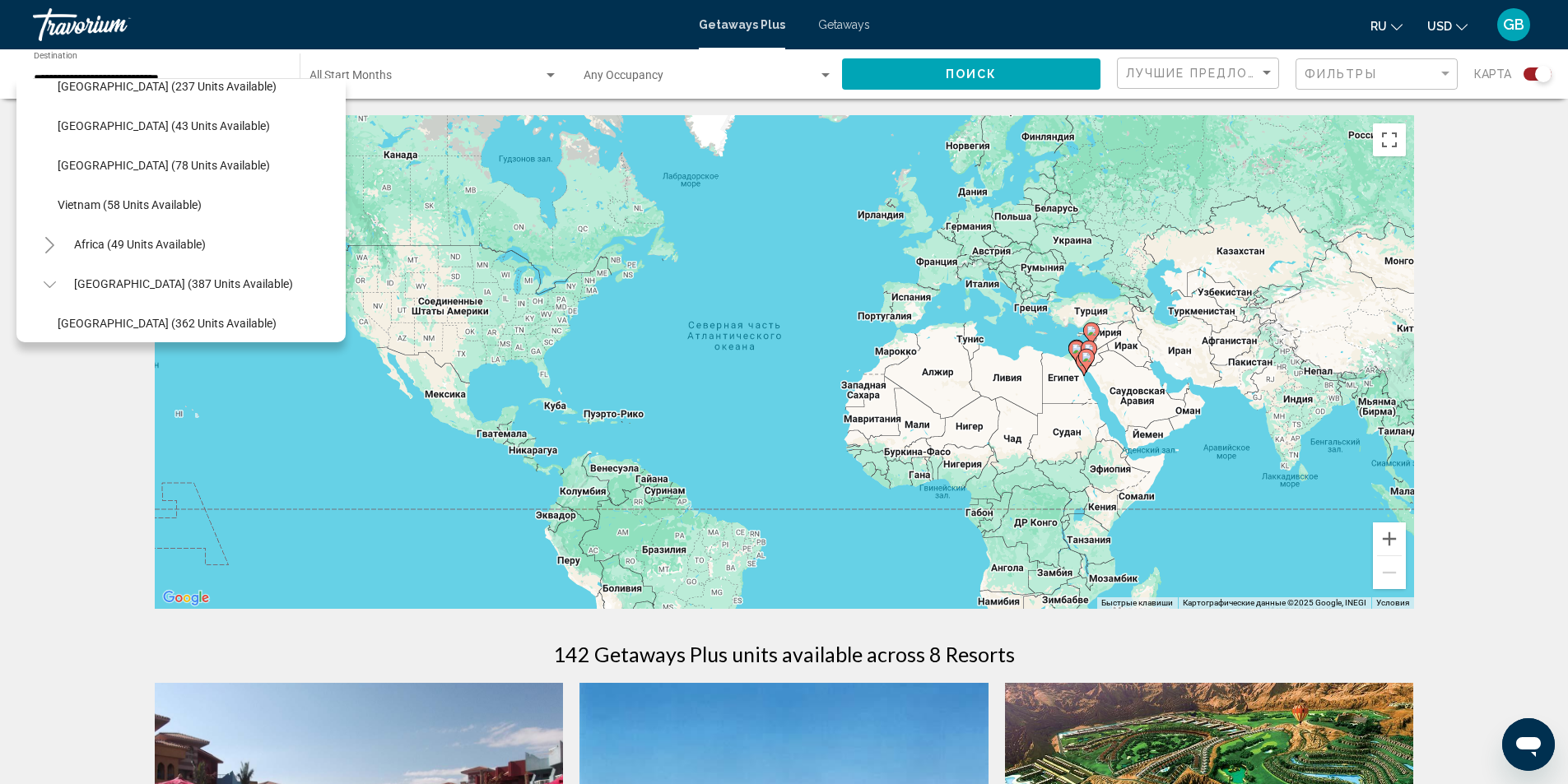
scroll to position [1780, 0]
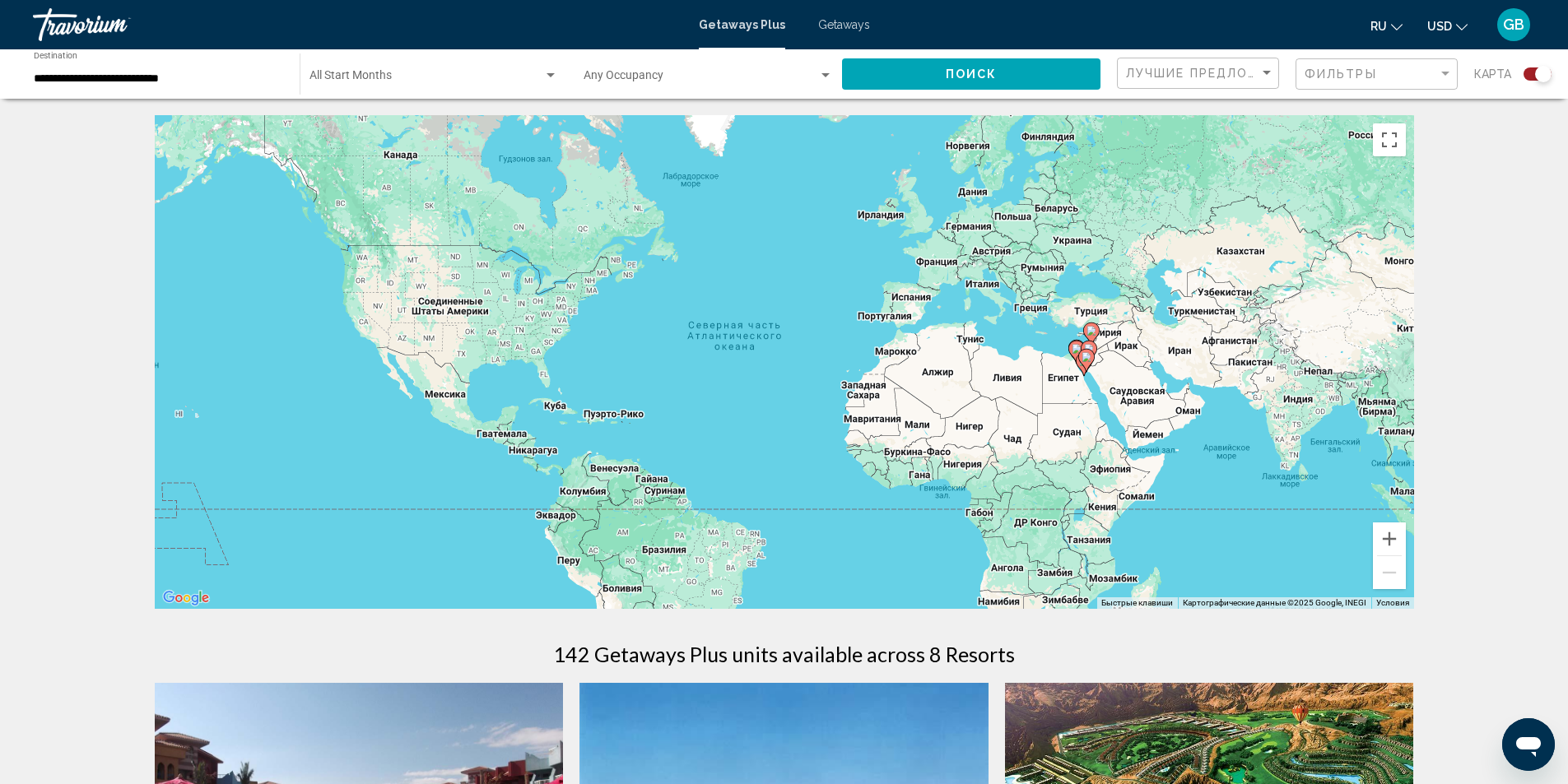
click at [230, 67] on div "**********" at bounding box center [159, 74] width 249 height 45
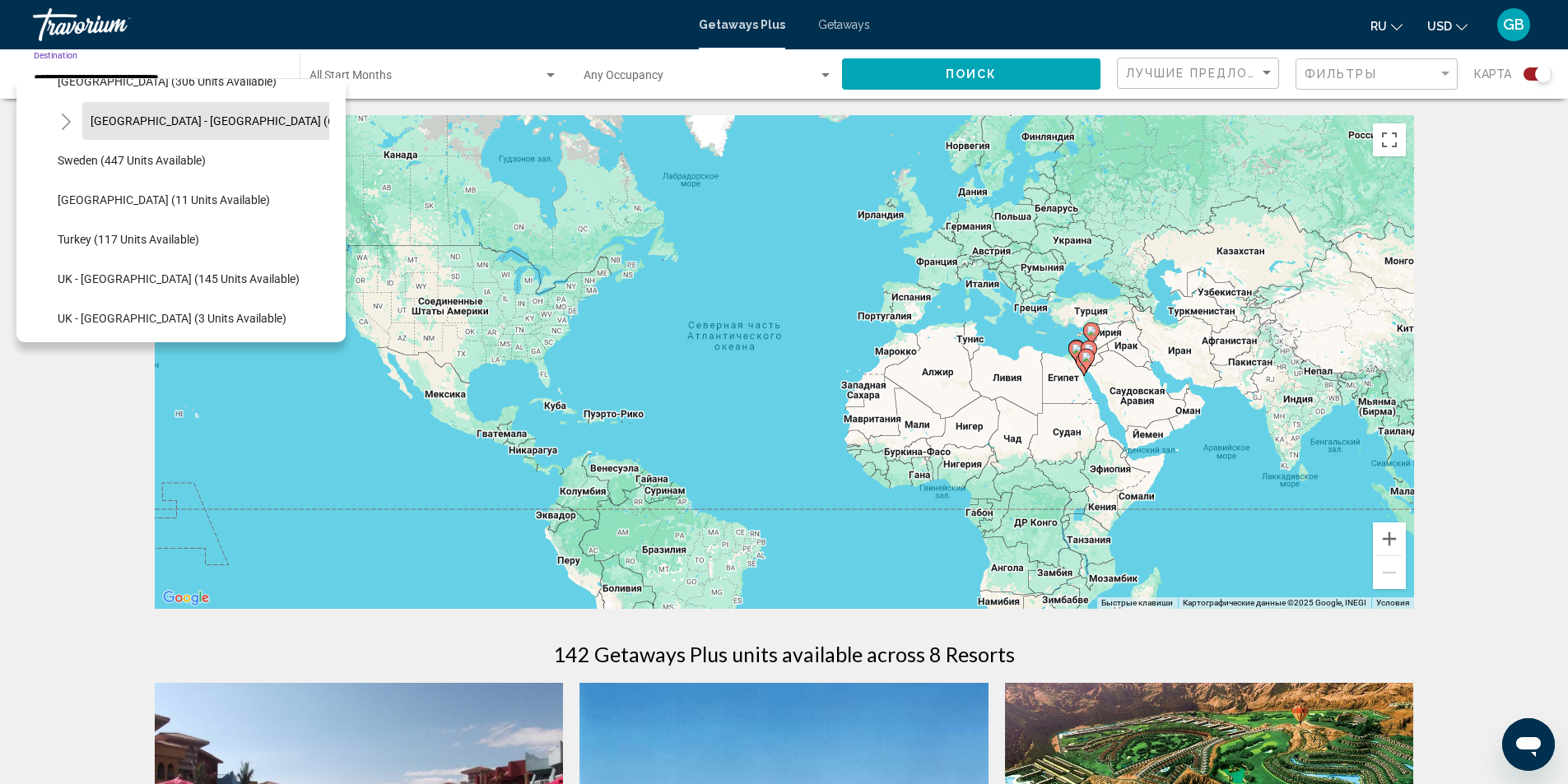
scroll to position [997, 0]
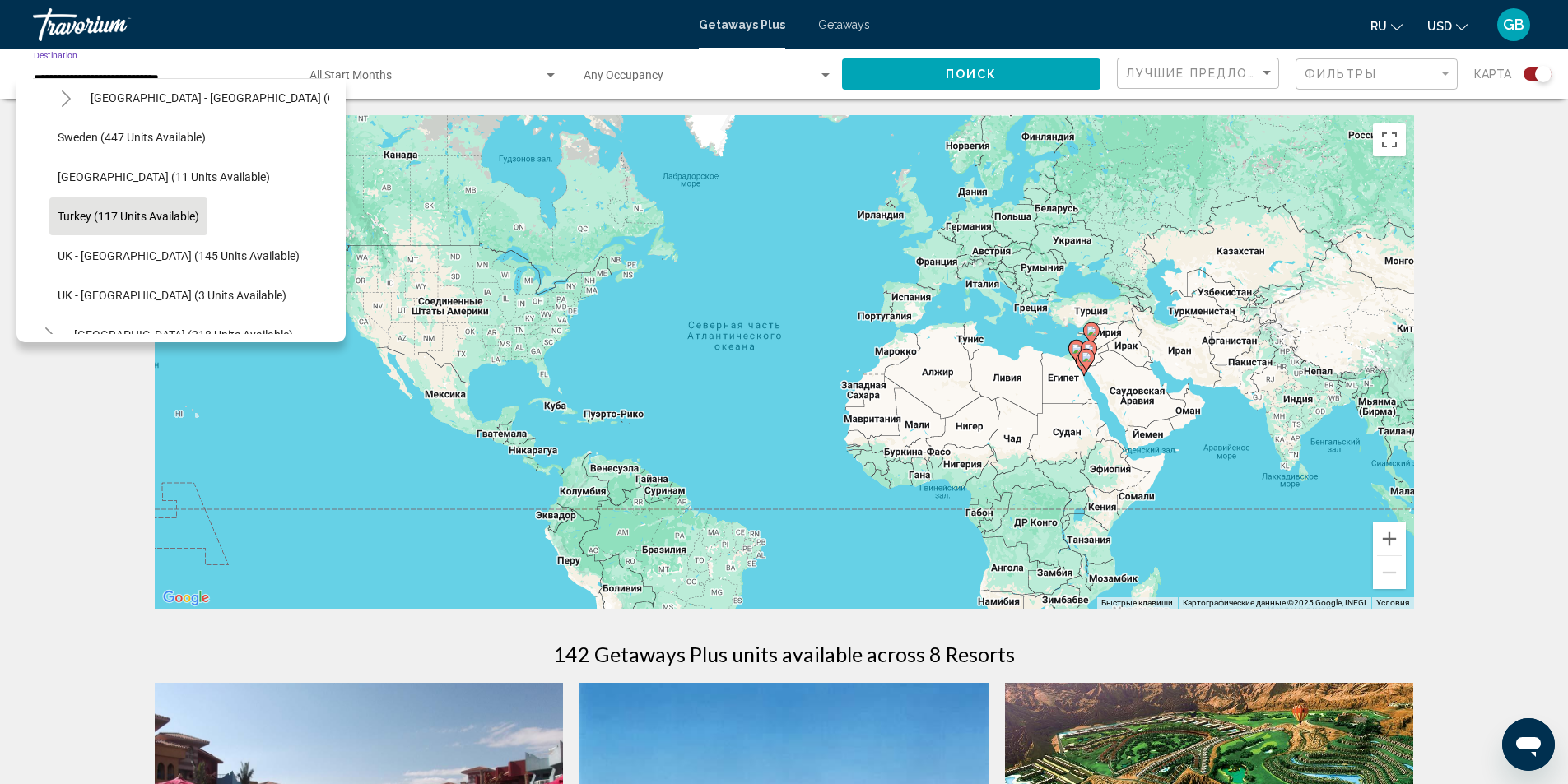
click at [171, 208] on button "Turkey (117 units available)" at bounding box center [128, 217] width 158 height 38
type input "**********"
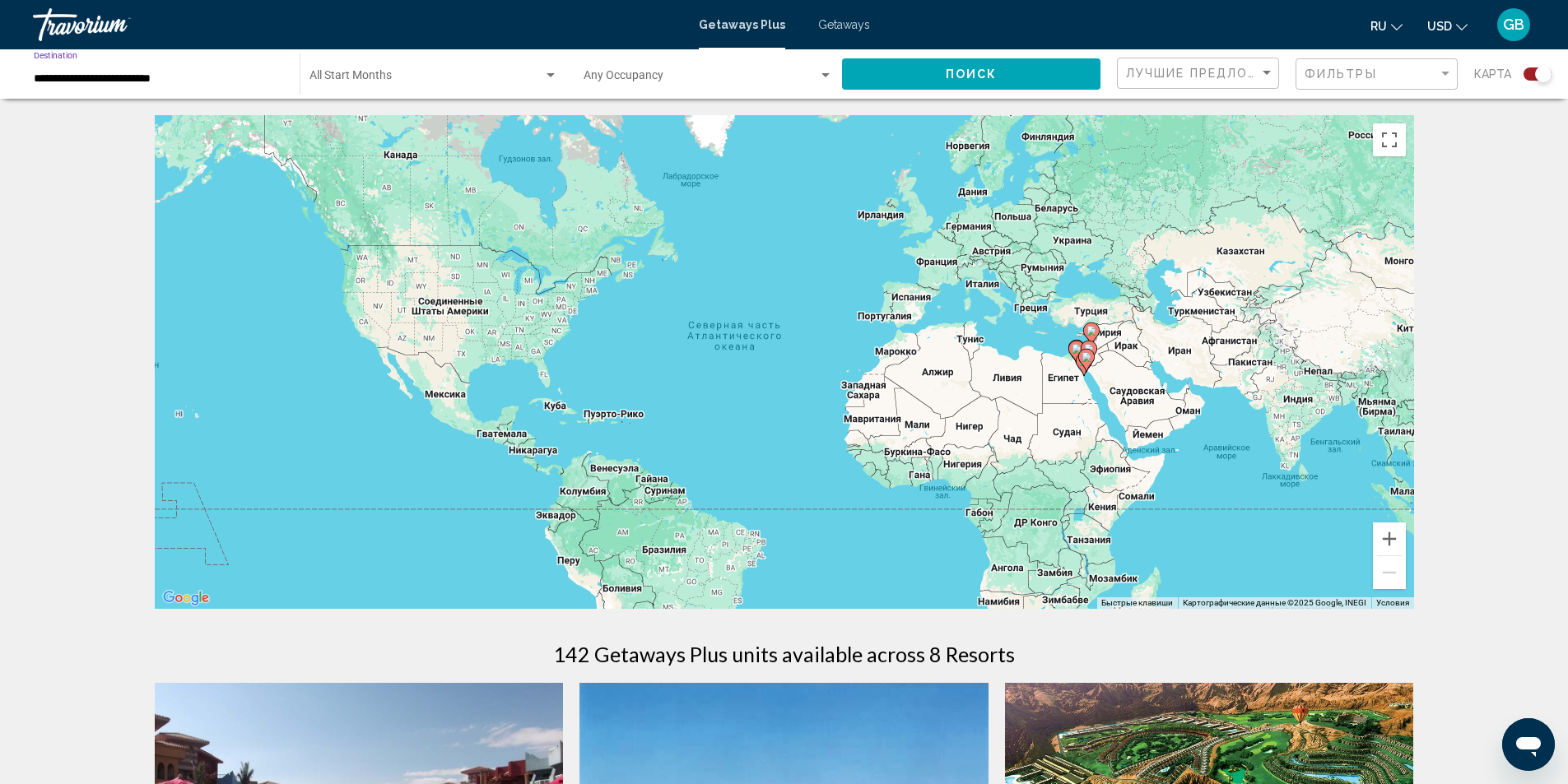
click at [924, 83] on button "Поиск" at bounding box center [971, 73] width 258 height 31
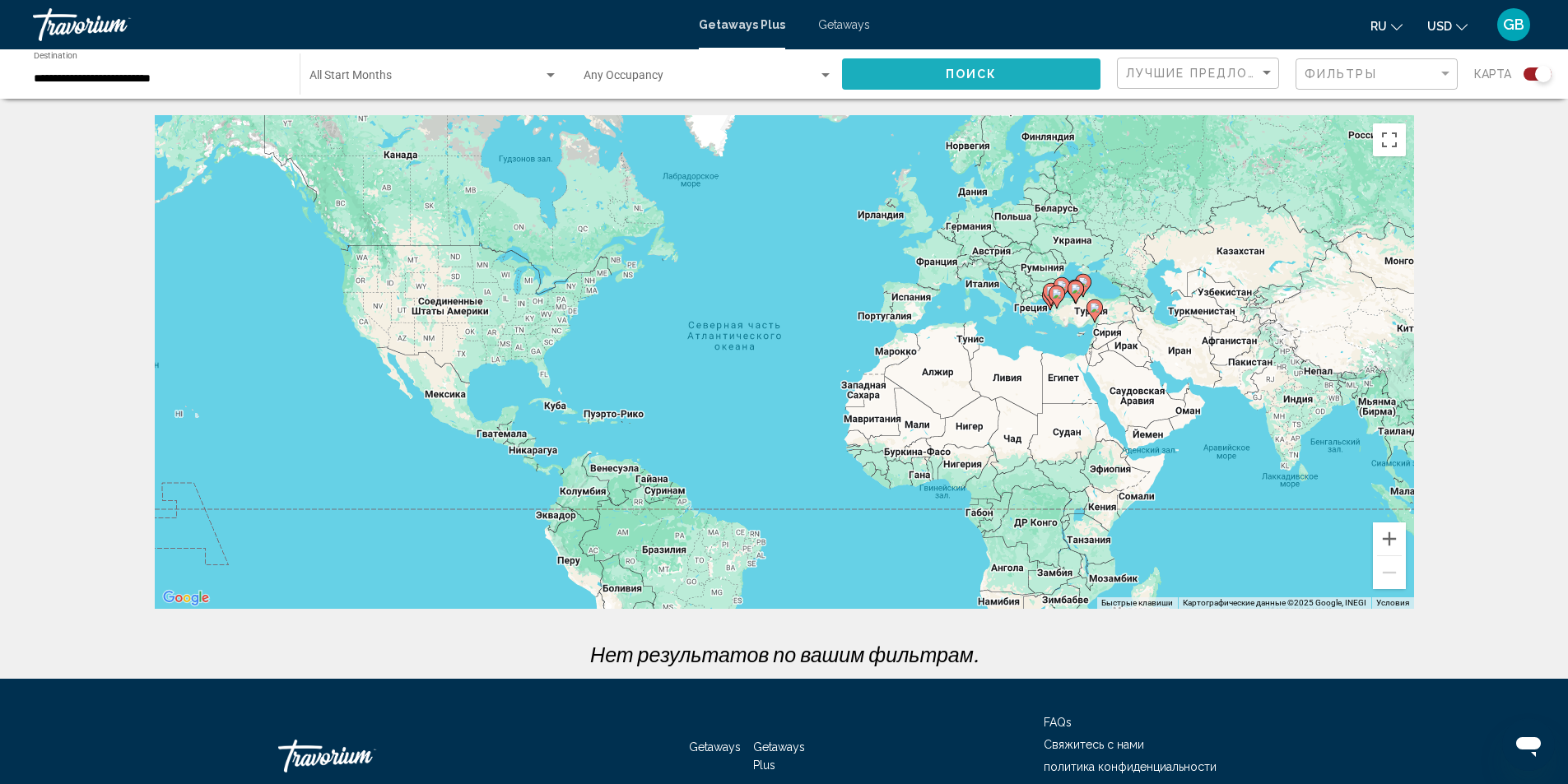
click at [884, 69] on button "Поиск" at bounding box center [971, 73] width 258 height 31
click at [1395, 533] on button "Увеличить" at bounding box center [1389, 539] width 33 height 33
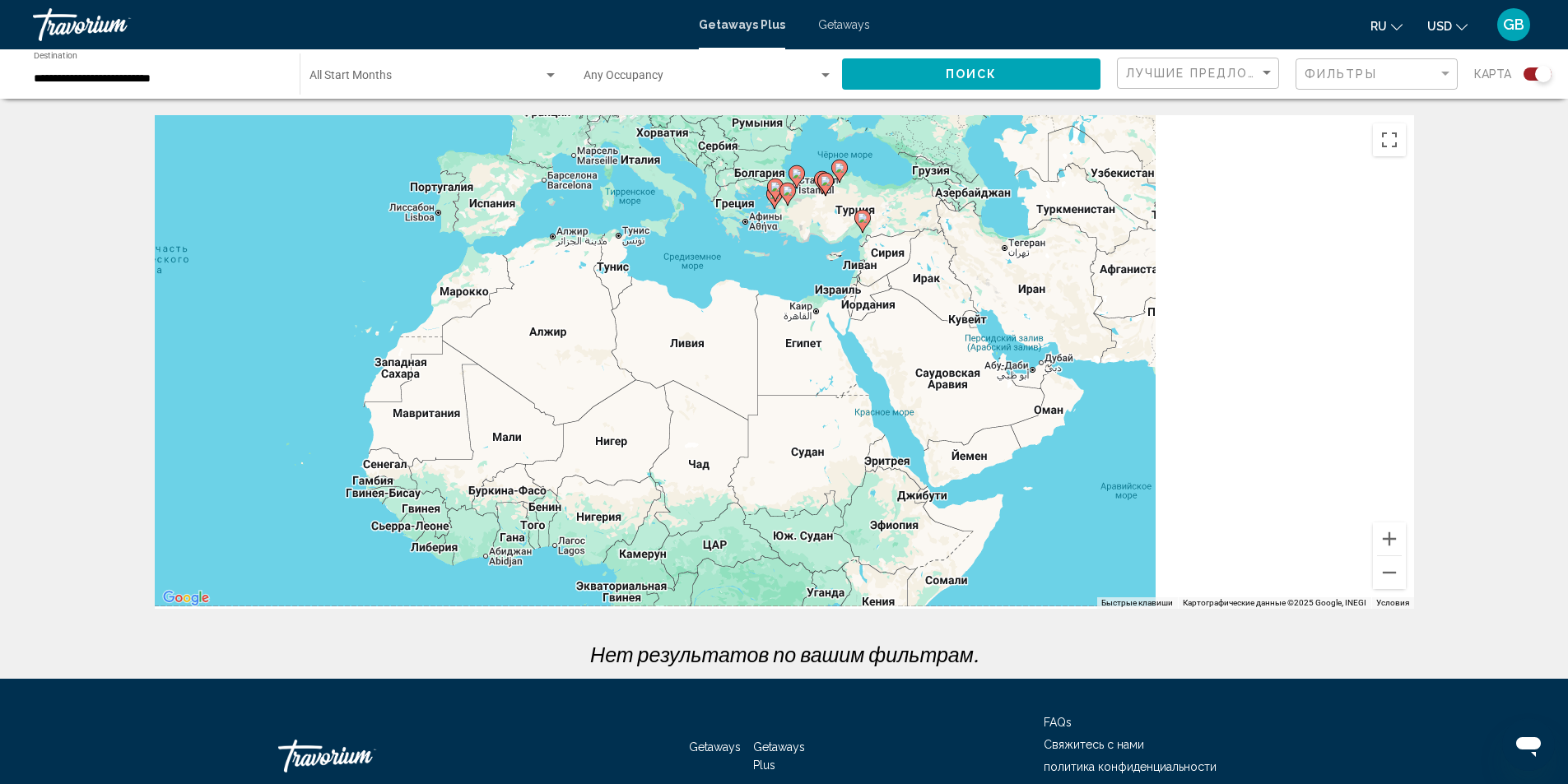
drag, startPoint x: 1147, startPoint y: 477, endPoint x: 576, endPoint y: 423, distance: 573.5
click at [576, 423] on div "Чтобы активировать перетаскивание с помощью клавиатуры, нажмите Alt + Ввод. Пос…" at bounding box center [784, 362] width 1259 height 494
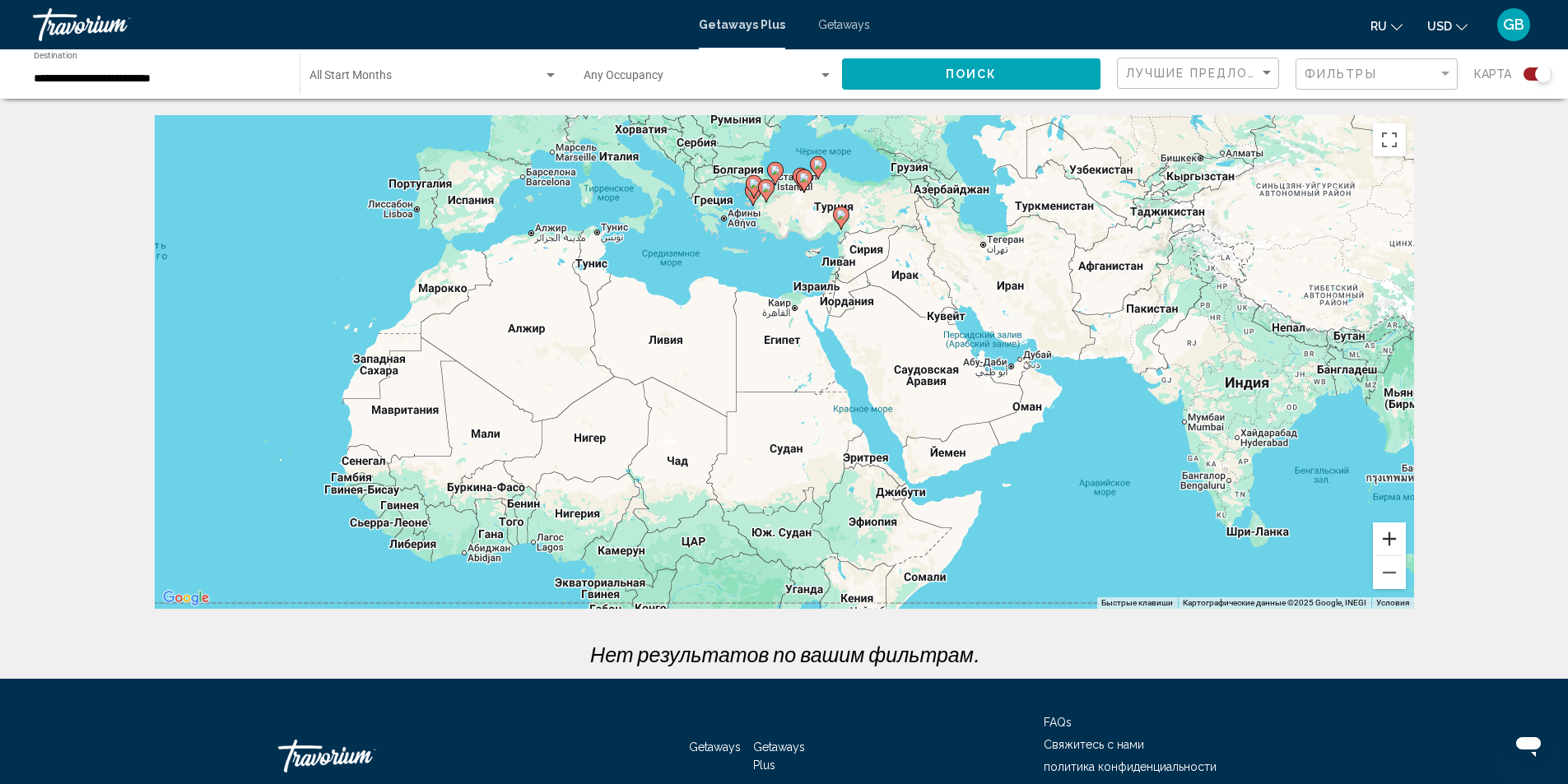
click at [1382, 546] on button "Увеличить" at bounding box center [1389, 539] width 33 height 33
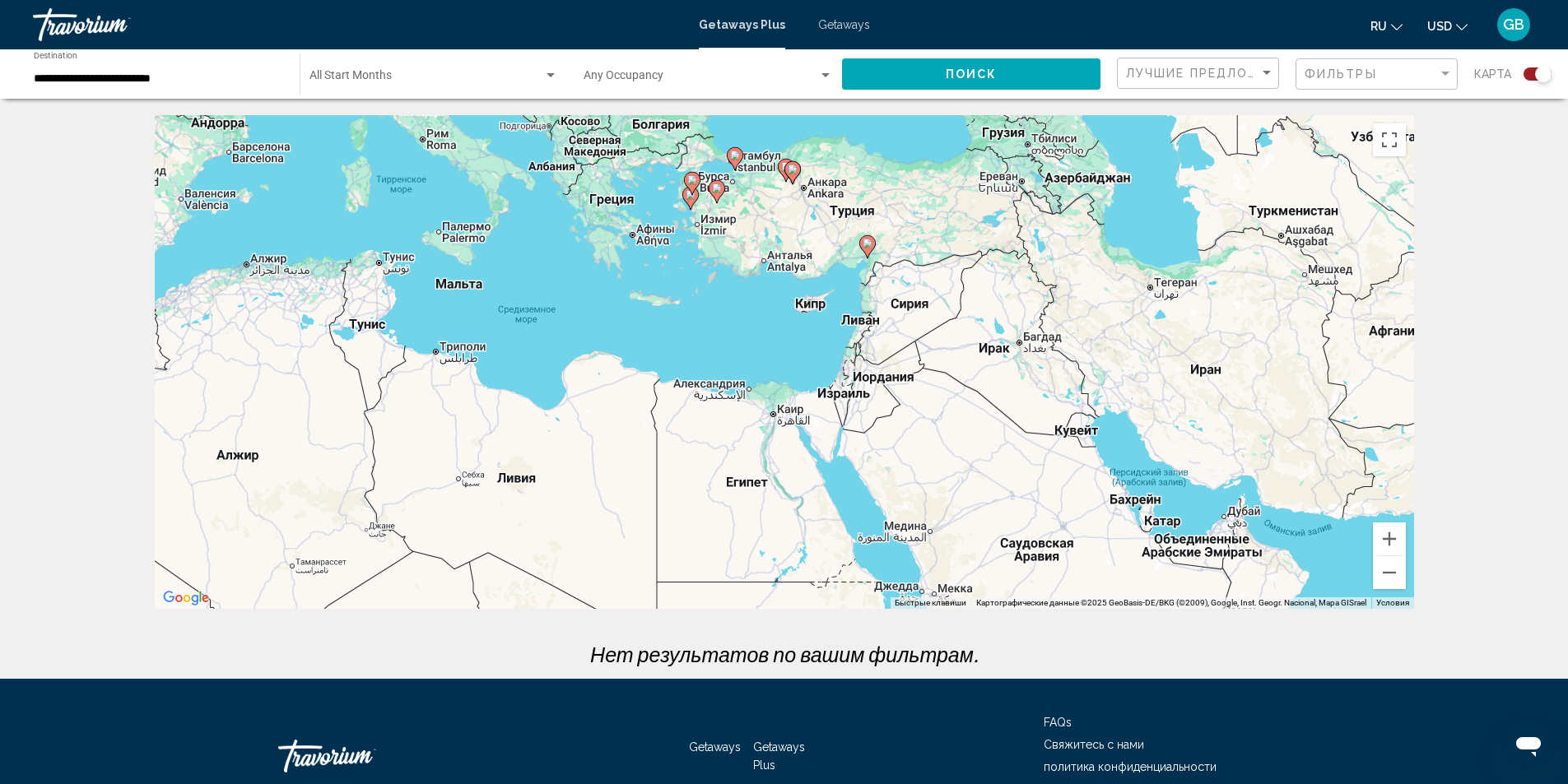
drag, startPoint x: 1178, startPoint y: 230, endPoint x: 1144, endPoint y: 394, distance: 167.5
click at [1144, 394] on div "Чтобы активировать перетаскивание с помощью клавиатуры, нажмите Alt + Ввод. Пос…" at bounding box center [784, 362] width 1259 height 494
click at [1396, 548] on button "Увеличить" at bounding box center [1389, 539] width 33 height 33
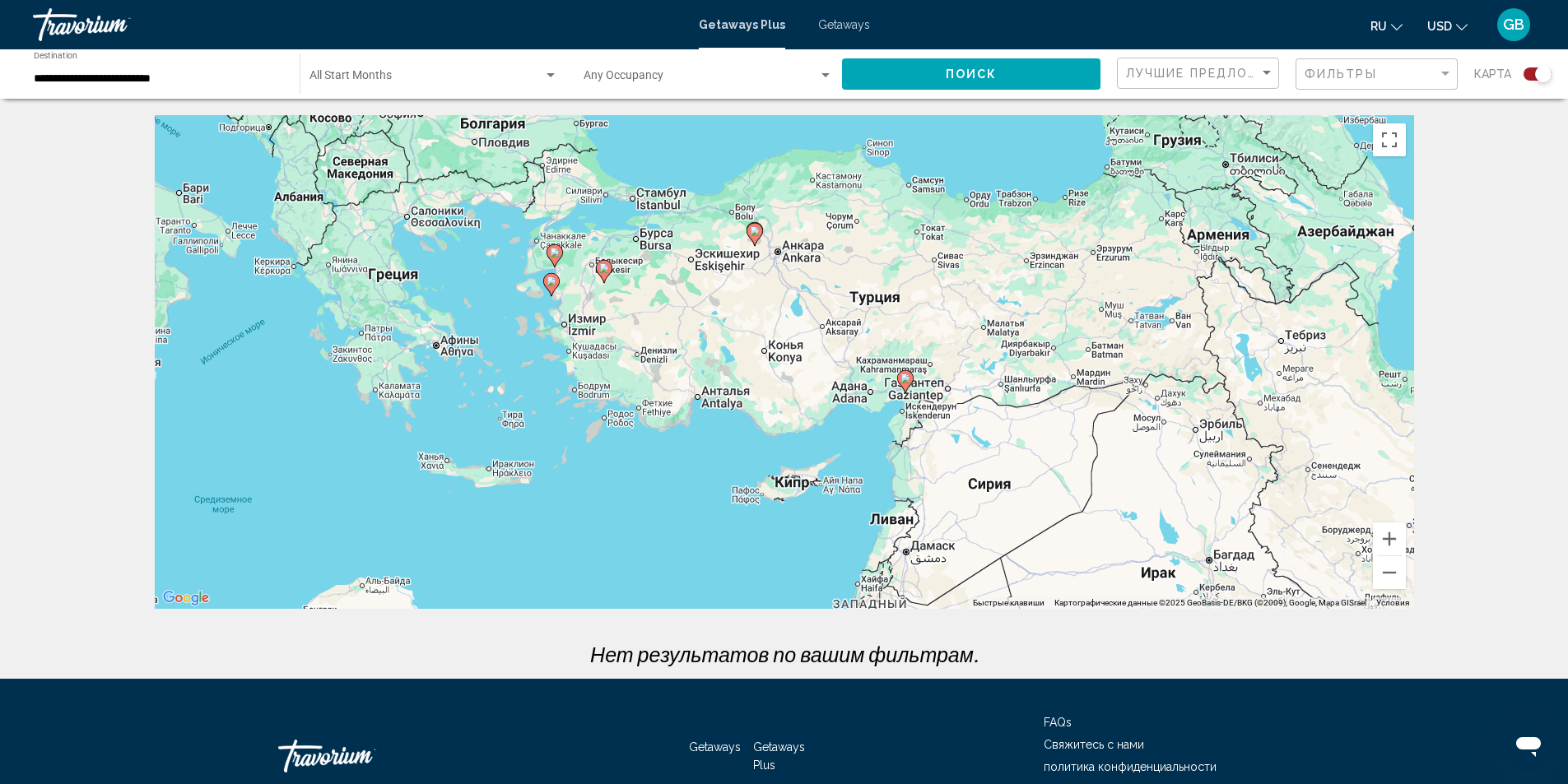
drag, startPoint x: 1216, startPoint y: 293, endPoint x: 1170, endPoint y: 534, distance: 245.4
click at [1170, 534] on div "Чтобы активировать перетаскивание с помощью клавиатуры, нажмите Alt + Ввод. Пос…" at bounding box center [784, 362] width 1259 height 494
click at [1385, 538] on button "Увеличить" at bounding box center [1389, 539] width 33 height 33
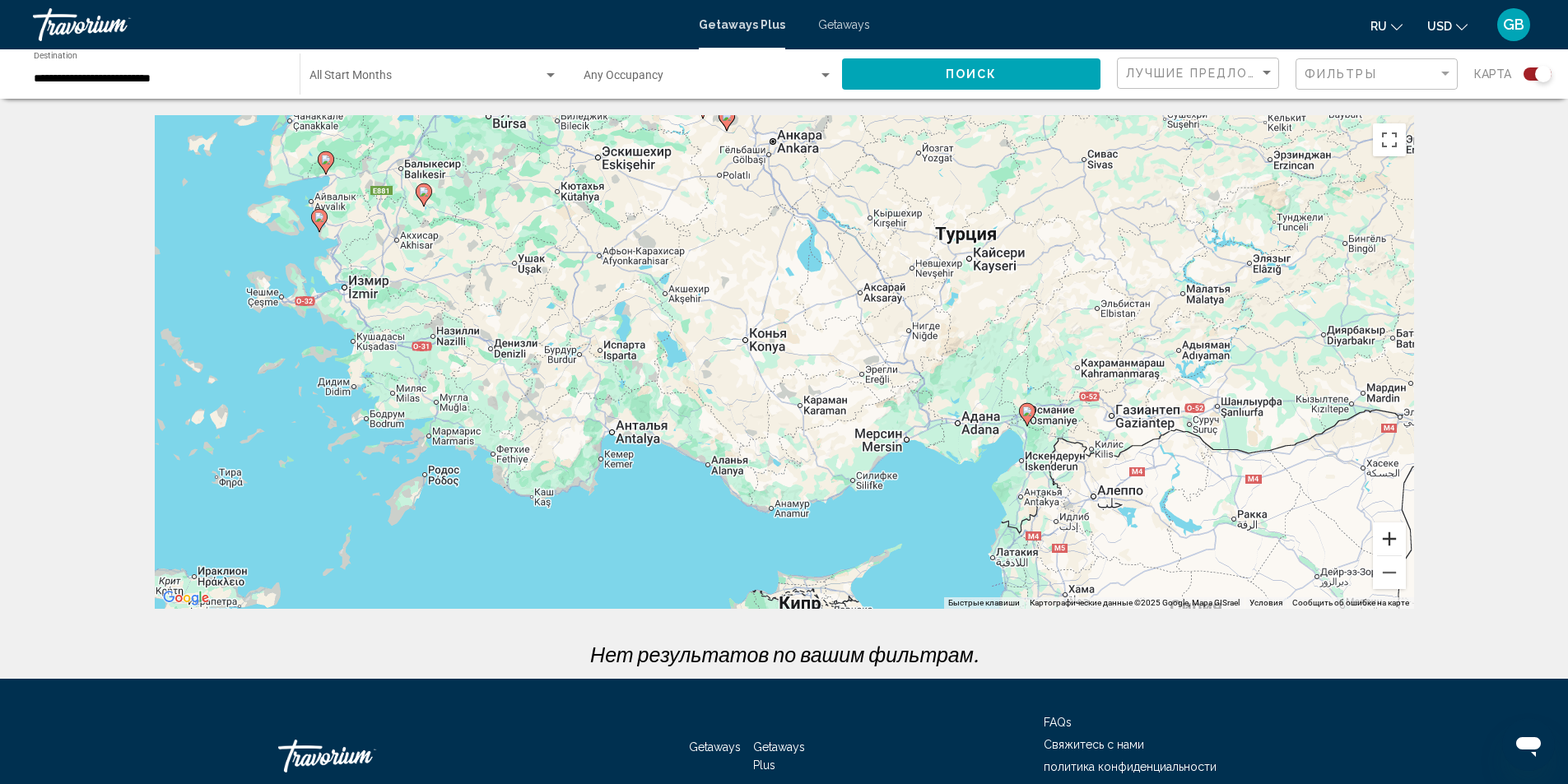
click at [1385, 539] on button "Увеличить" at bounding box center [1389, 539] width 33 height 33
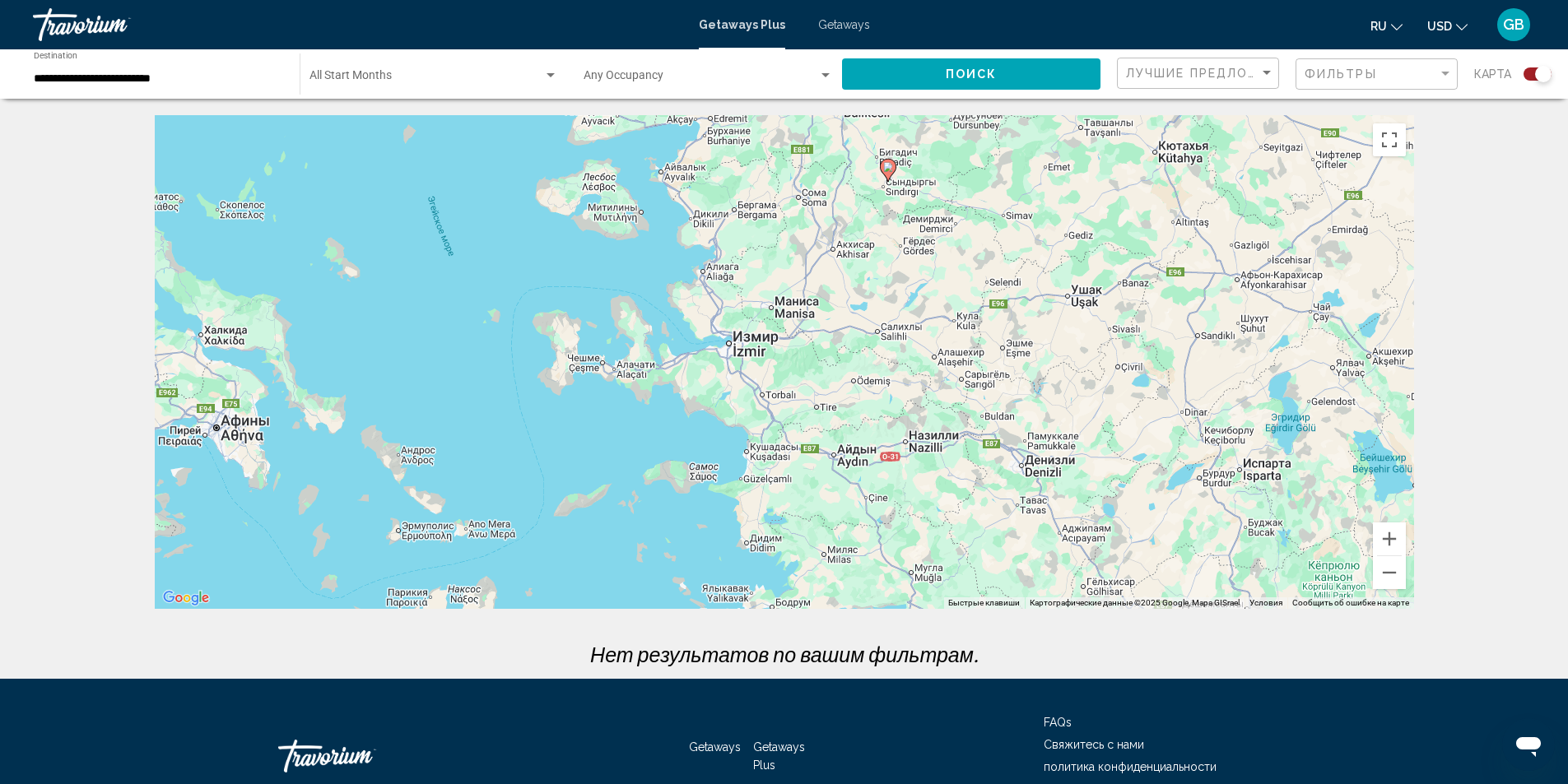
drag, startPoint x: 752, startPoint y: 311, endPoint x: 1579, endPoint y: 443, distance: 837.5
click at [1568, 443] on html "**********" at bounding box center [784, 392] width 1568 height 784
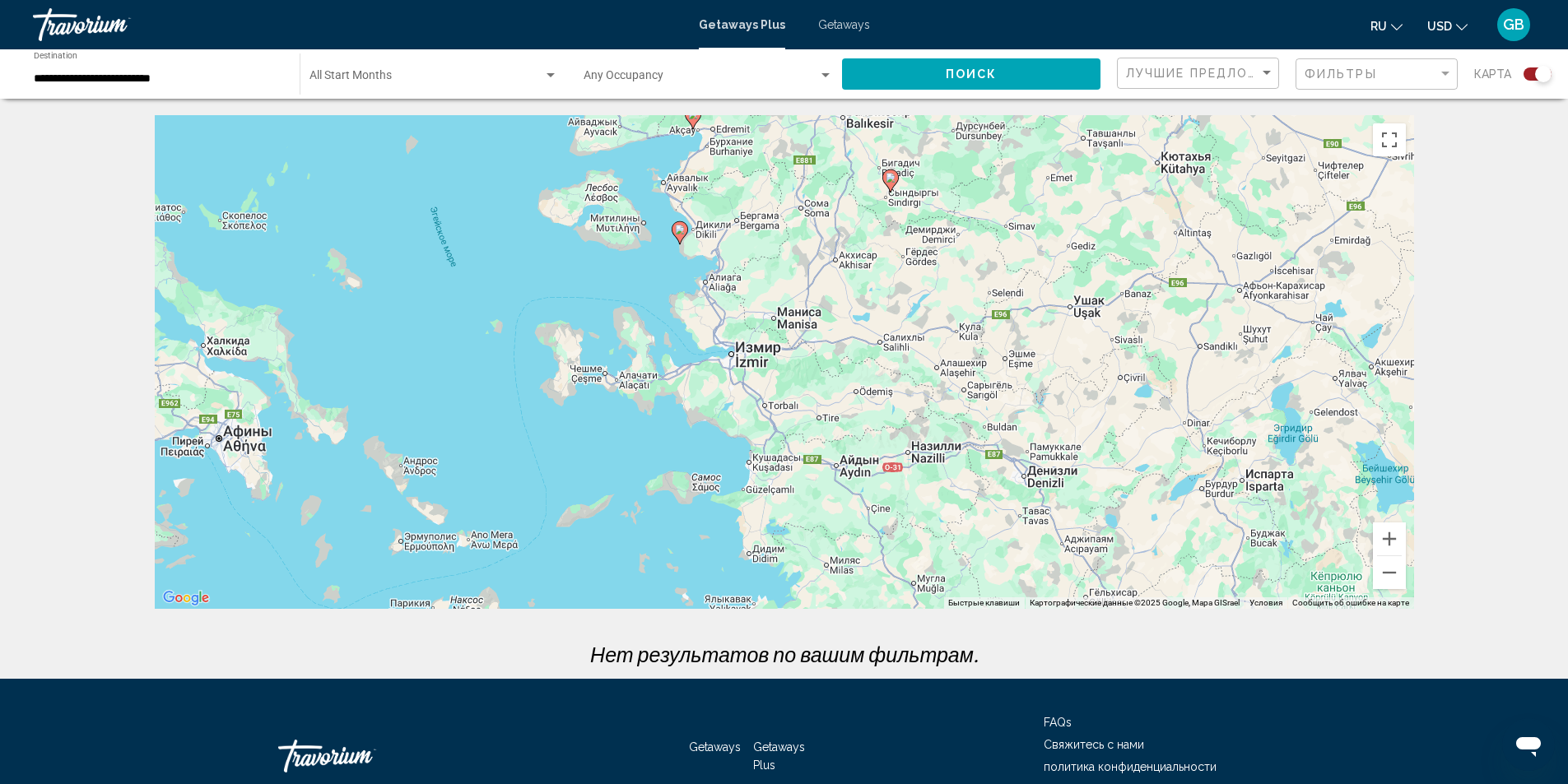
drag, startPoint x: 1355, startPoint y: 396, endPoint x: 1367, endPoint y: 428, distance: 34.2
click at [1367, 428] on div "Чтобы активировать перетаскивание с помощью клавиатуры, нажмите Alt + Ввод. Пос…" at bounding box center [784, 362] width 1259 height 494
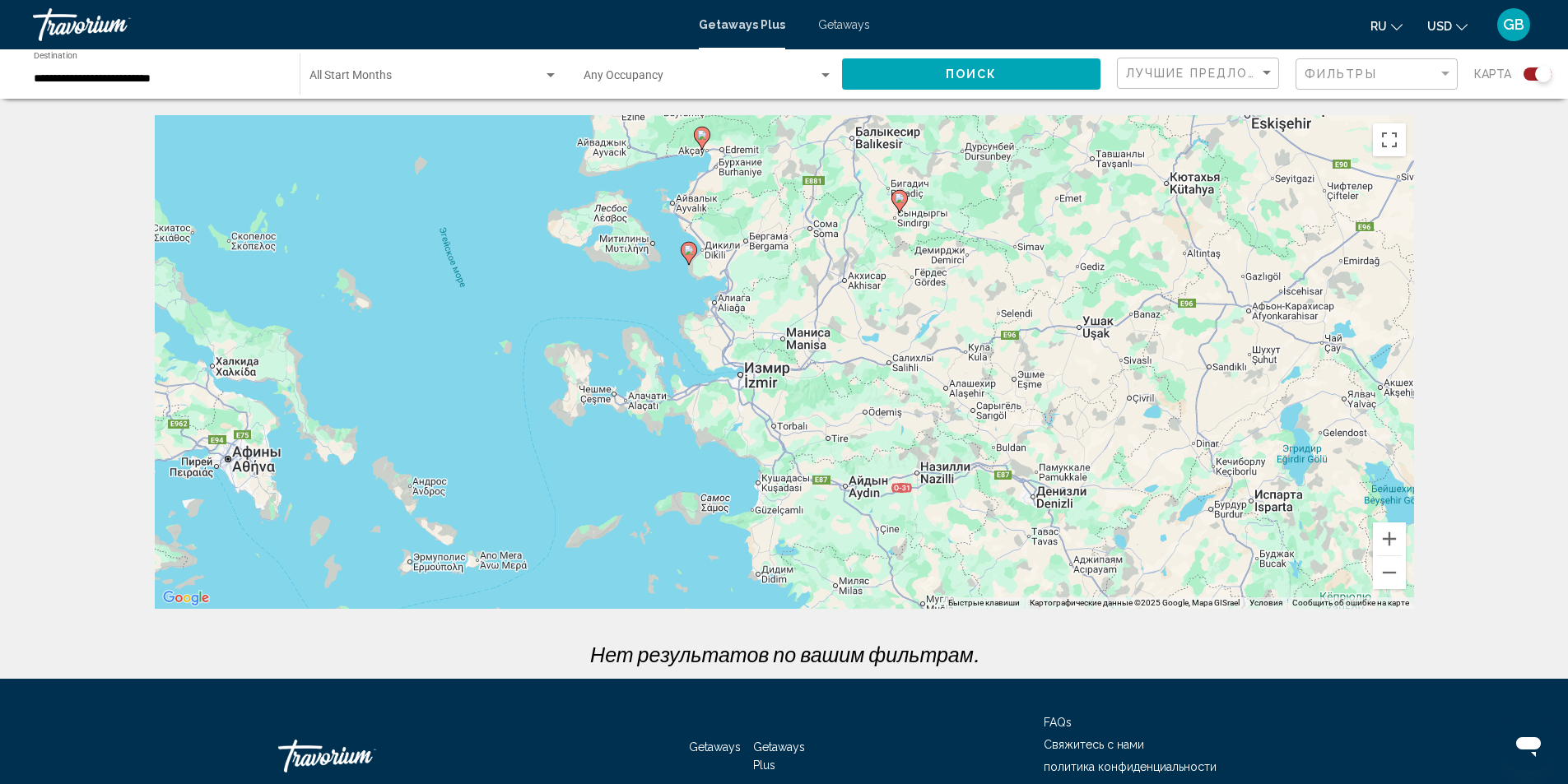
click at [684, 247] on icon "Main content" at bounding box center [688, 253] width 15 height 22
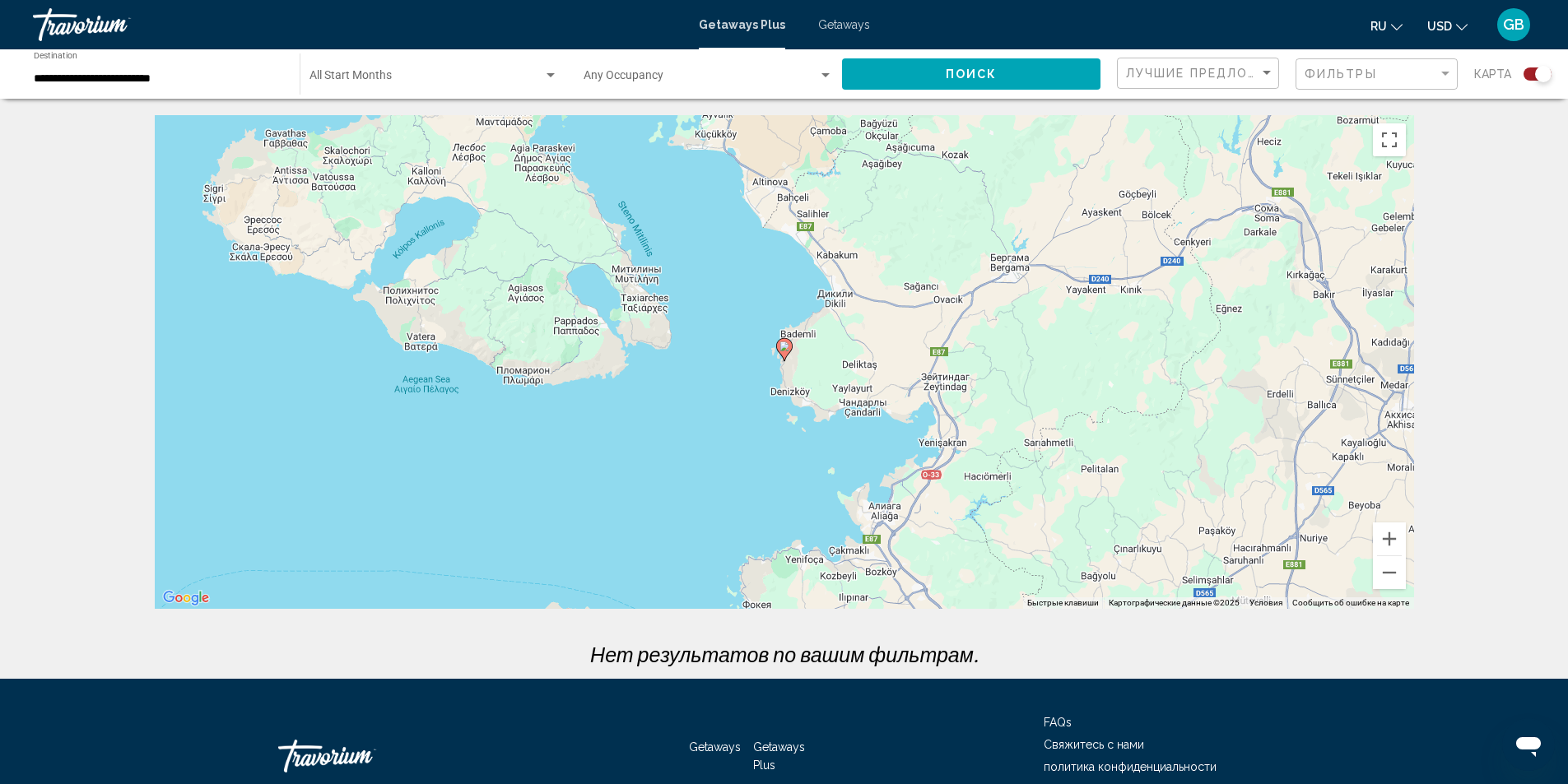
click at [781, 350] on image "Main content" at bounding box center [784, 346] width 10 height 10
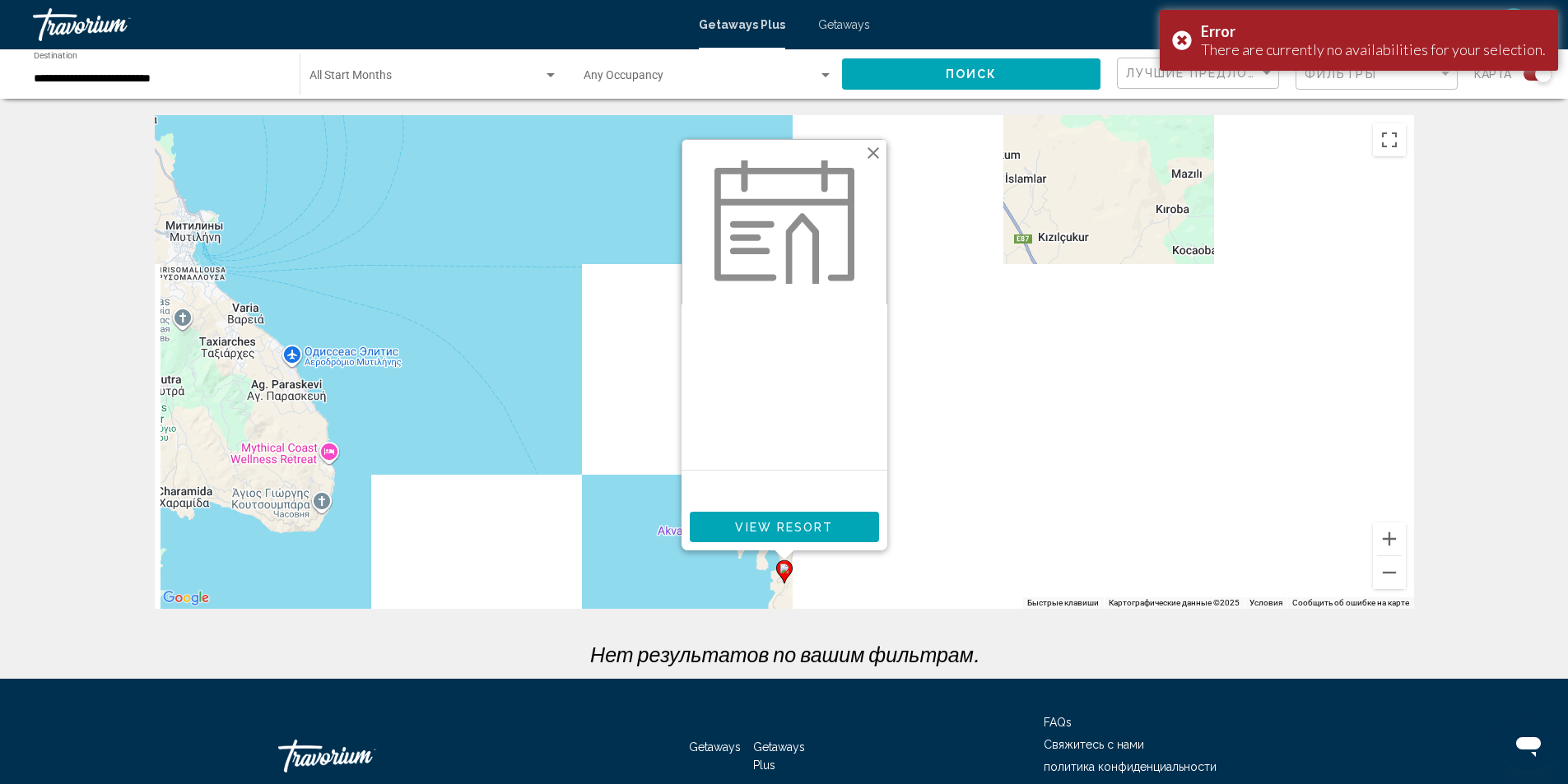
click at [863, 154] on button "Закрыть" at bounding box center [873, 153] width 25 height 25
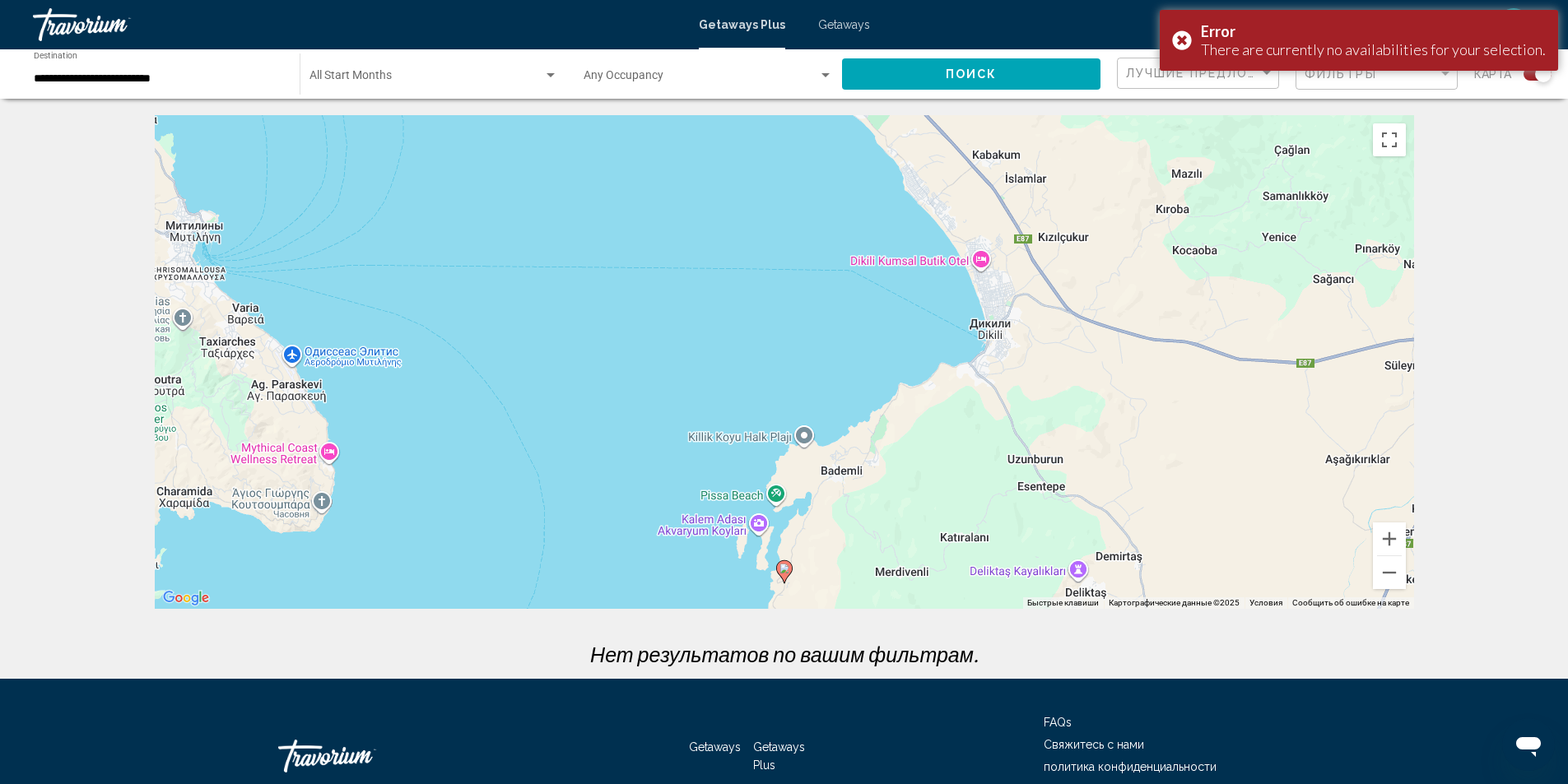
click at [793, 578] on div "Для навигации используйте клавиши со стрелками. Чтобы активировать перетаскиван…" at bounding box center [784, 362] width 1259 height 494
click at [785, 566] on image "Main content" at bounding box center [787, 568] width 10 height 10
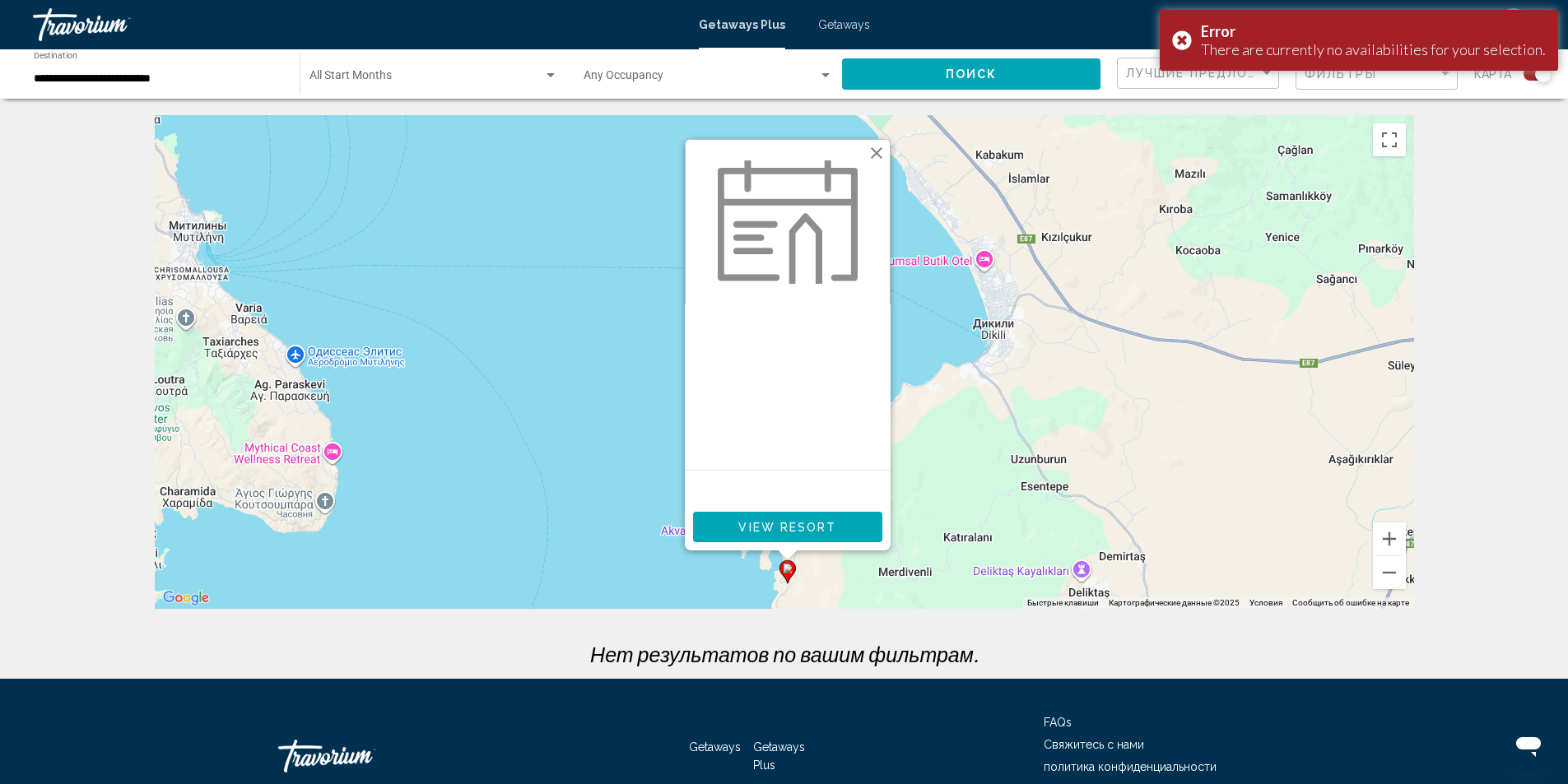
click at [676, 446] on div "Чтобы активировать перетаскивание с помощью клавиатуры, нажмите Alt + Ввод. Пос…" at bounding box center [784, 362] width 1259 height 494
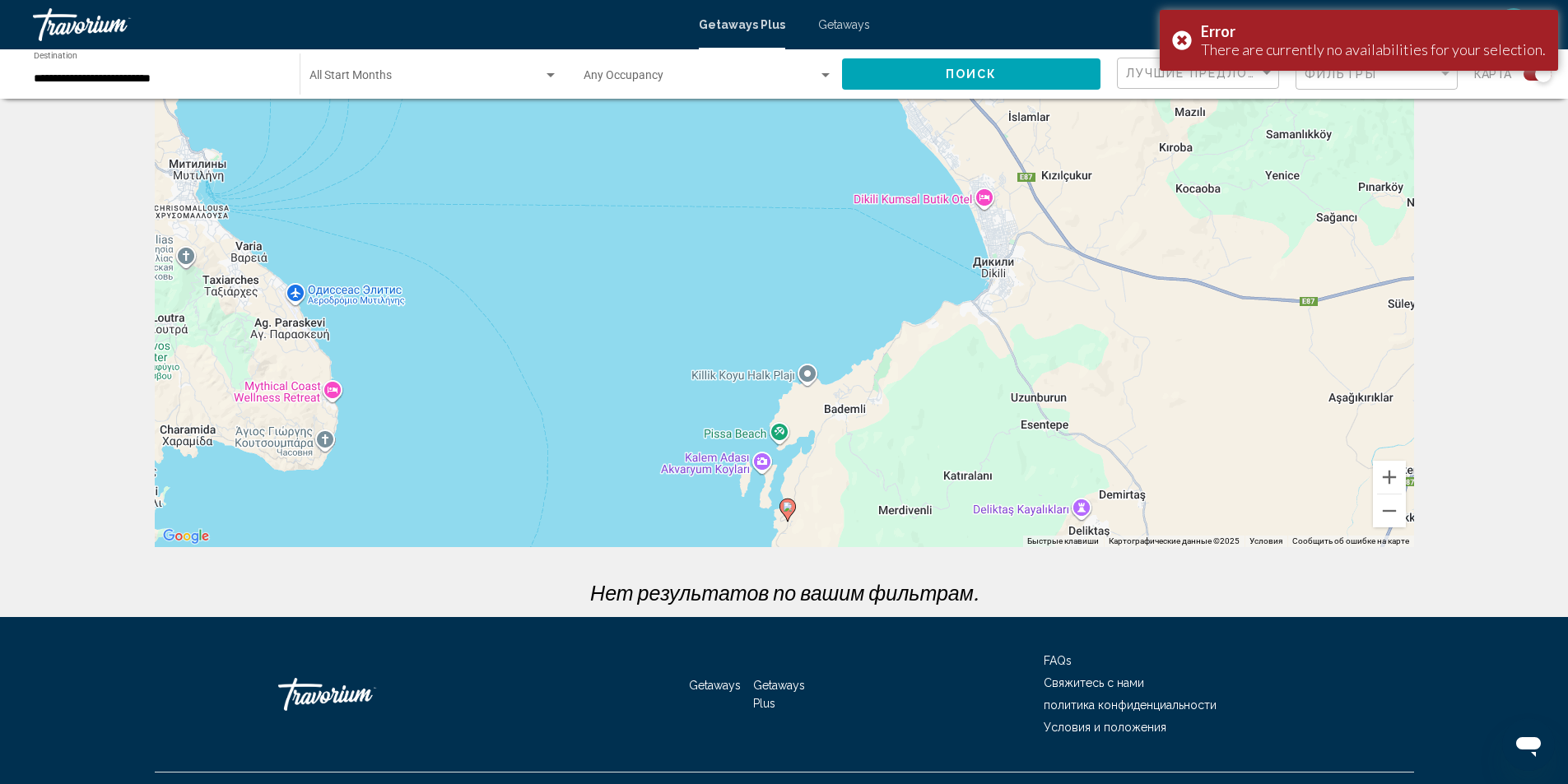
scroll to position [96, 0]
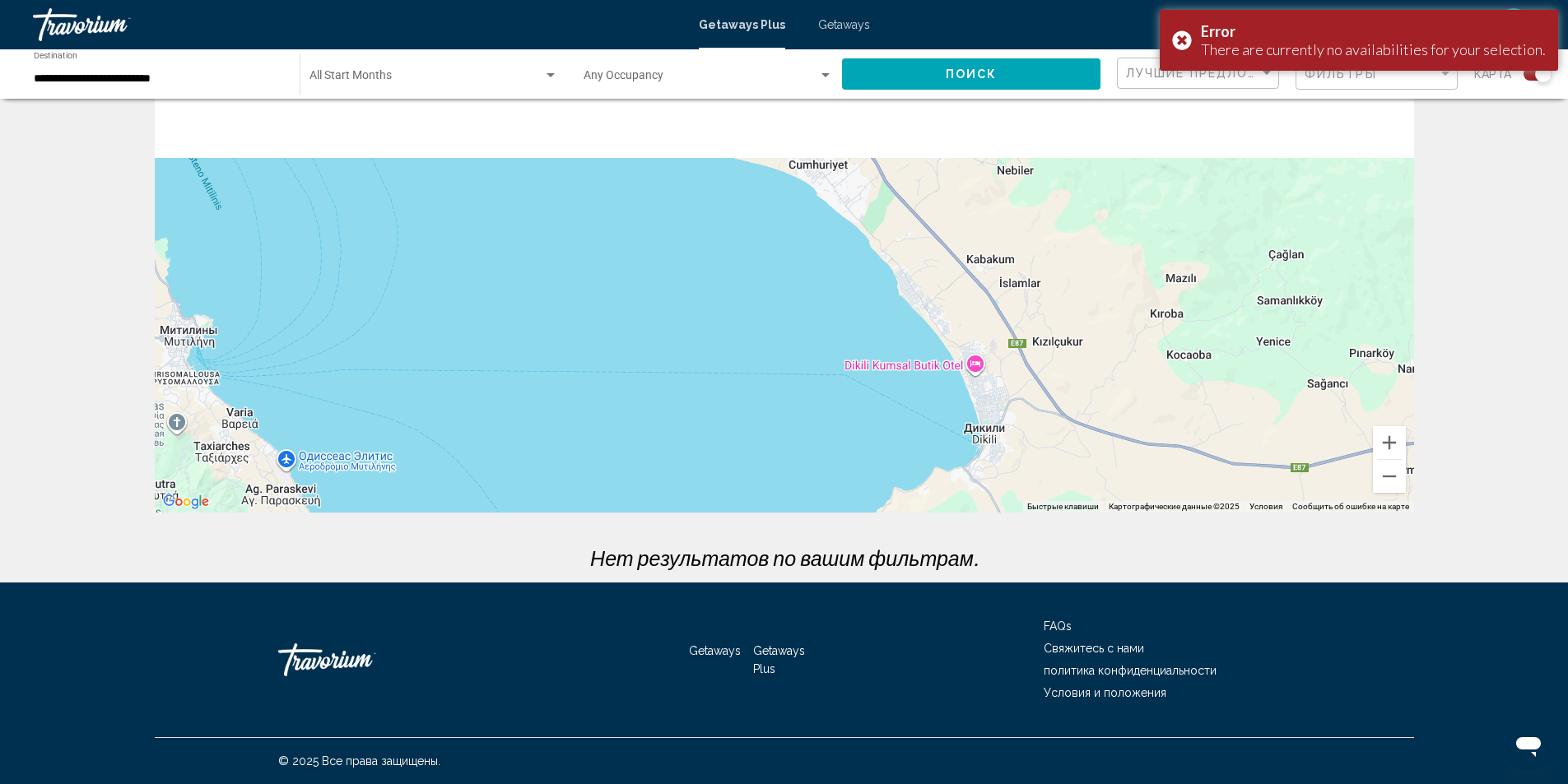
drag, startPoint x: 1138, startPoint y: 308, endPoint x: 1117, endPoint y: 606, distance: 298.7
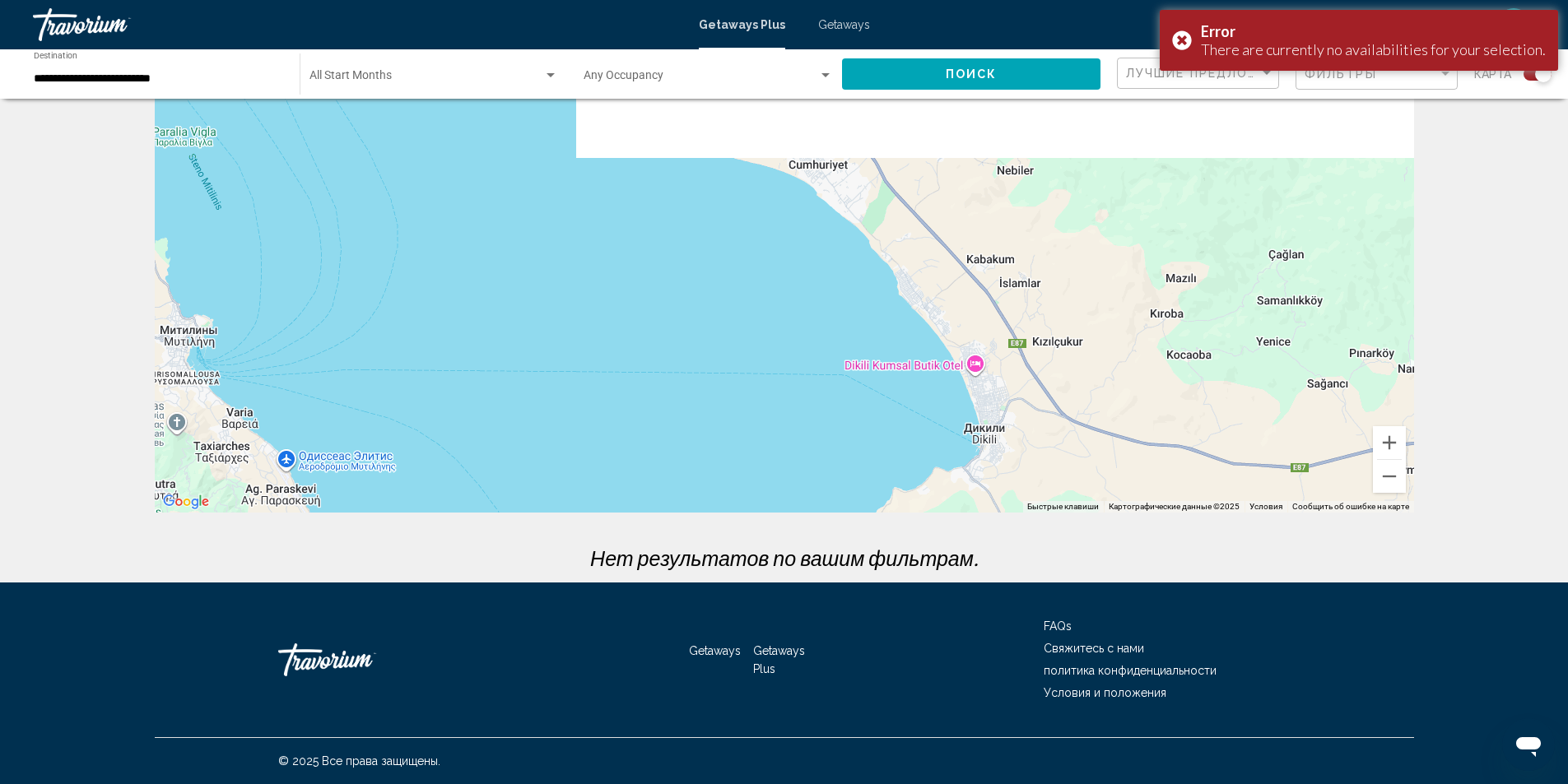
click at [1117, 610] on div "**********" at bounding box center [784, 296] width 1568 height 784
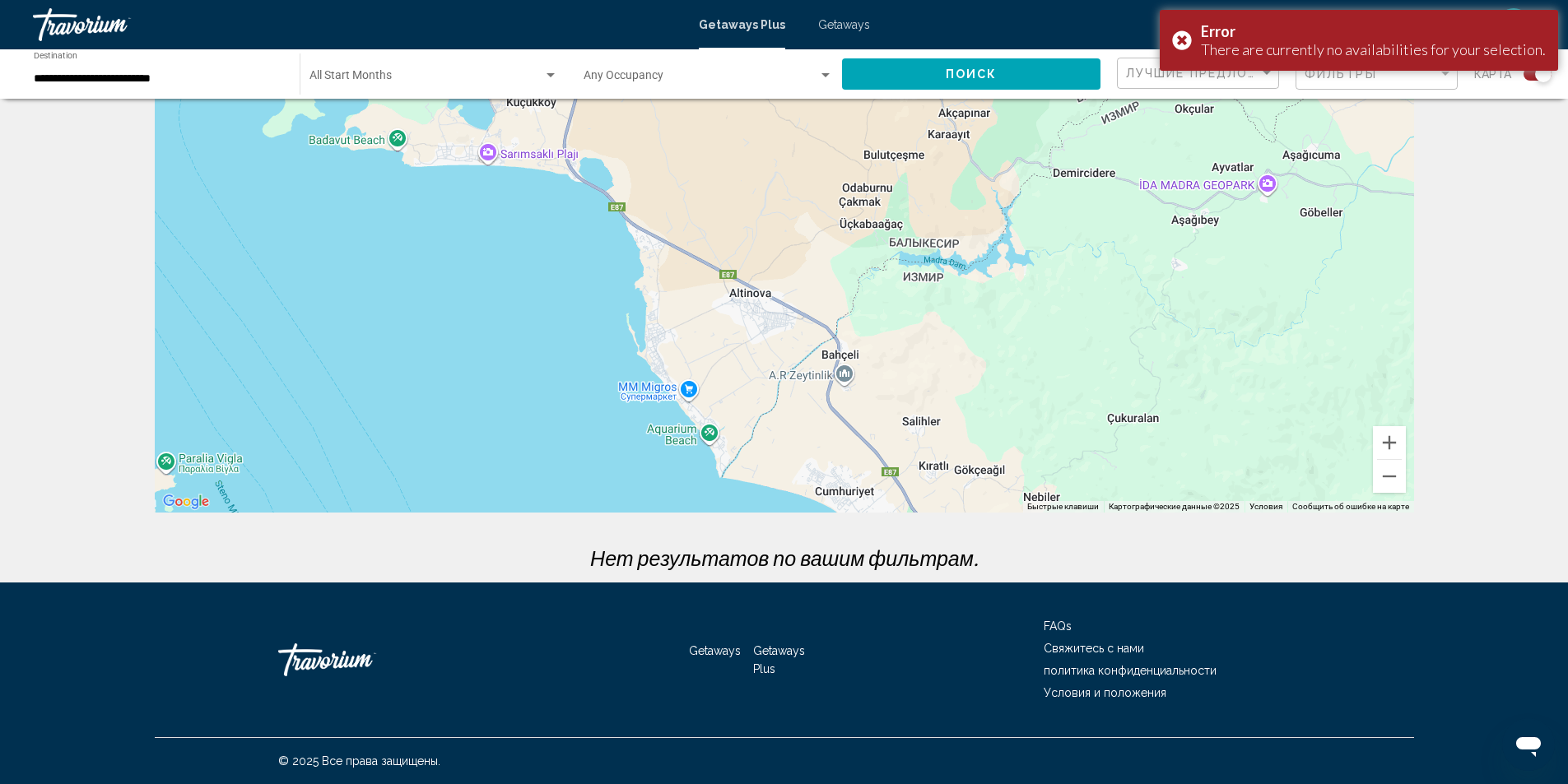
drag, startPoint x: 1014, startPoint y: 287, endPoint x: 1050, endPoint y: 484, distance: 200.3
click at [1050, 484] on div "Main content" at bounding box center [784, 266] width 1259 height 494
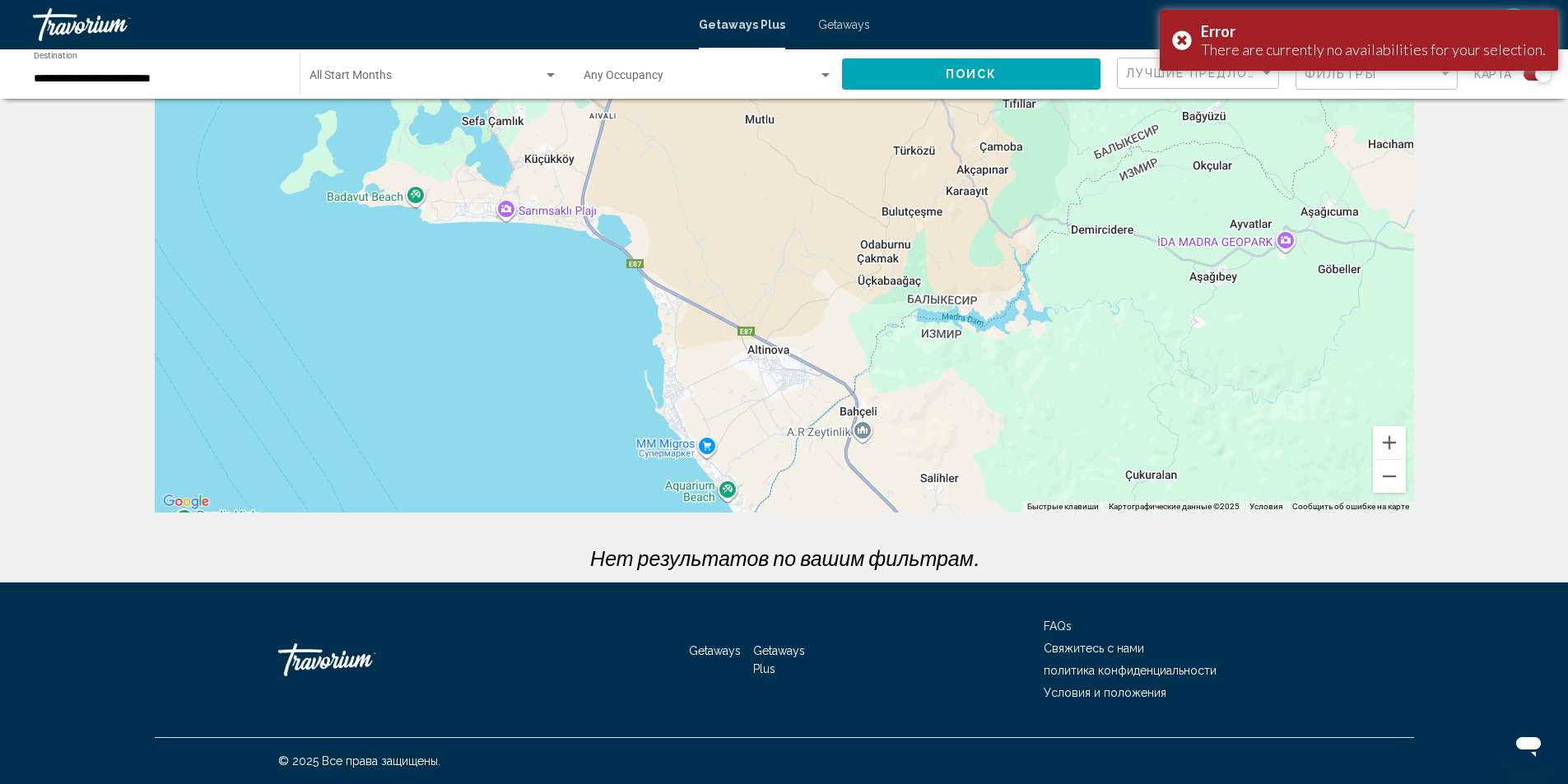
drag, startPoint x: 987, startPoint y: 345, endPoint x: 1011, endPoint y: 456, distance: 113.6
click at [1011, 456] on div "Main content" at bounding box center [784, 266] width 1259 height 494
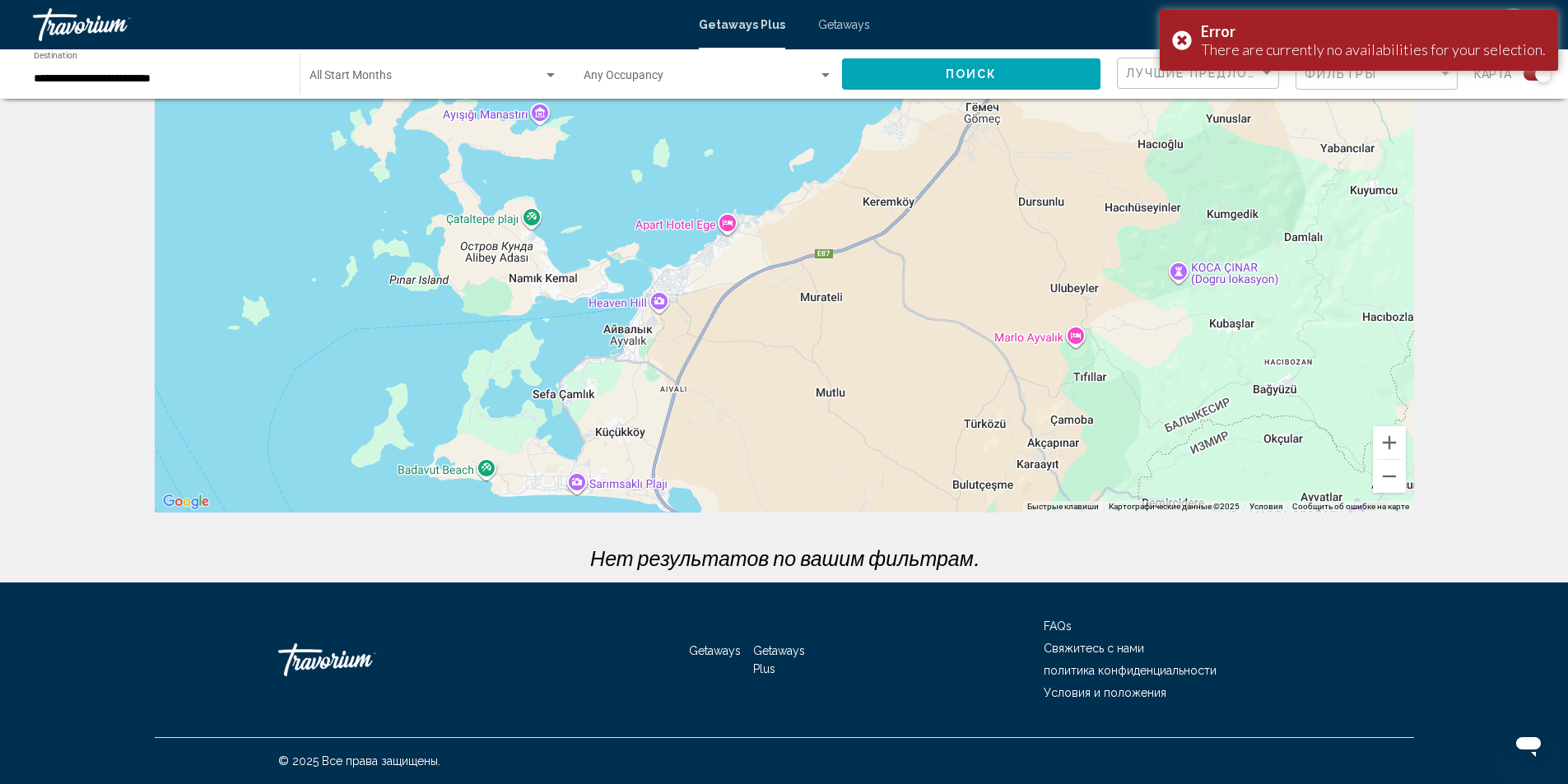
click at [1018, 448] on div "Main content" at bounding box center [784, 266] width 1259 height 494
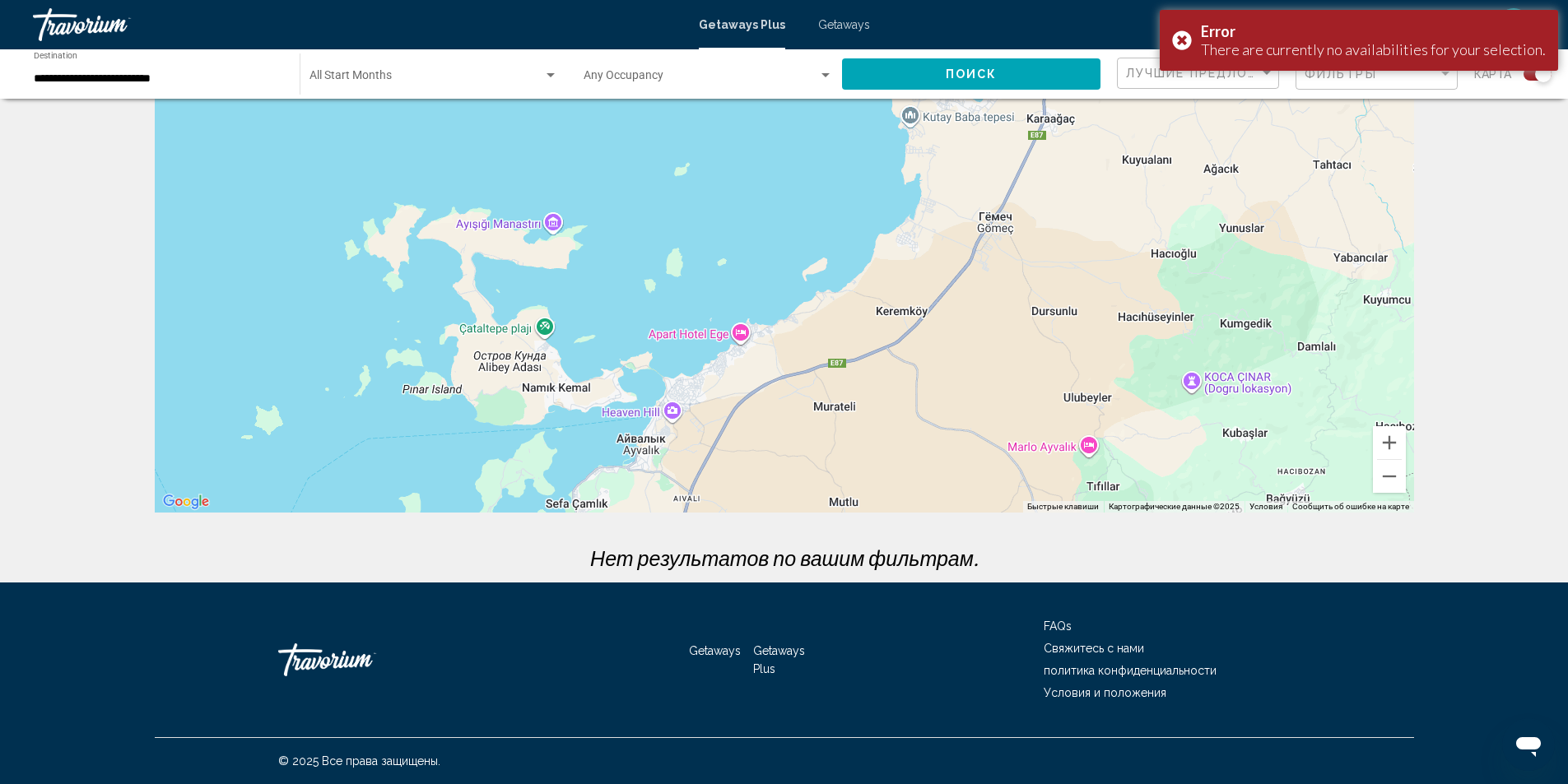
drag, startPoint x: 1046, startPoint y: 448, endPoint x: 1049, endPoint y: 462, distance: 14.3
click at [1049, 462] on div "Main content" at bounding box center [784, 266] width 1259 height 494
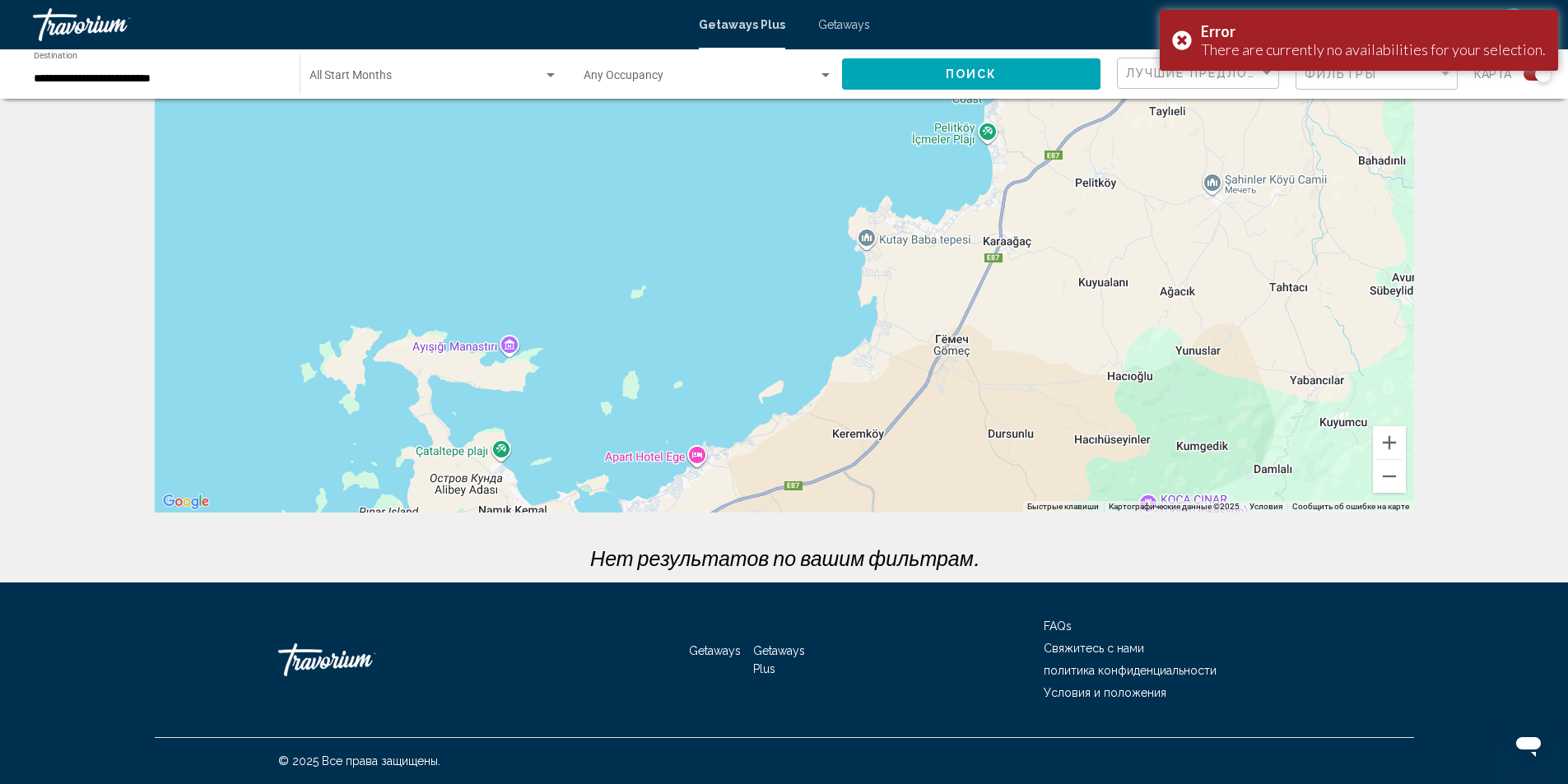
drag, startPoint x: 1081, startPoint y: 369, endPoint x: 1032, endPoint y: 345, distance: 54.6
click at [1031, 483] on div "Main content" at bounding box center [784, 266] width 1259 height 494
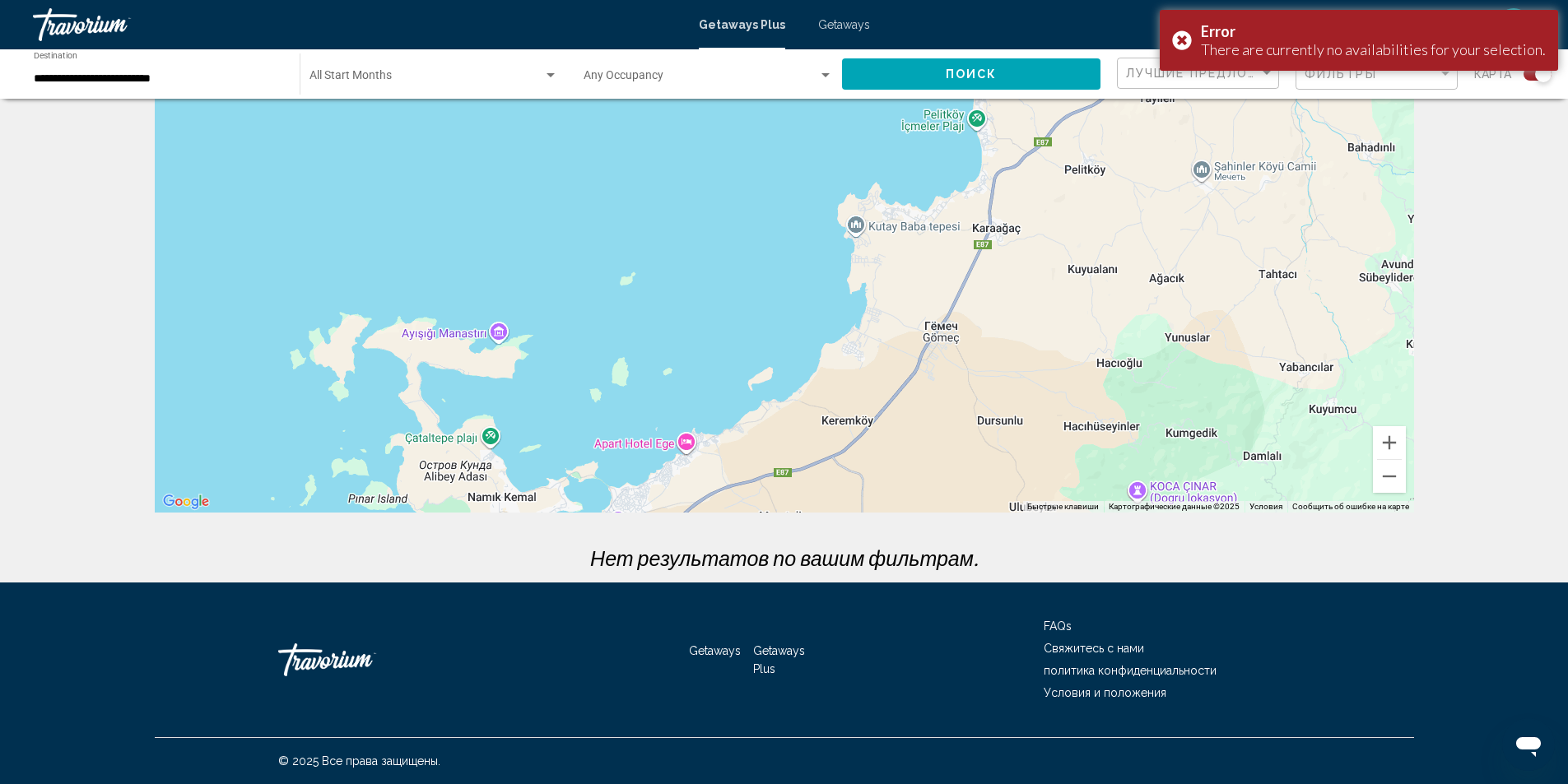
drag, startPoint x: 1037, startPoint y: 359, endPoint x: 1037, endPoint y: 396, distance: 37.0
click at [1037, 396] on div "Main content" at bounding box center [784, 266] width 1259 height 494
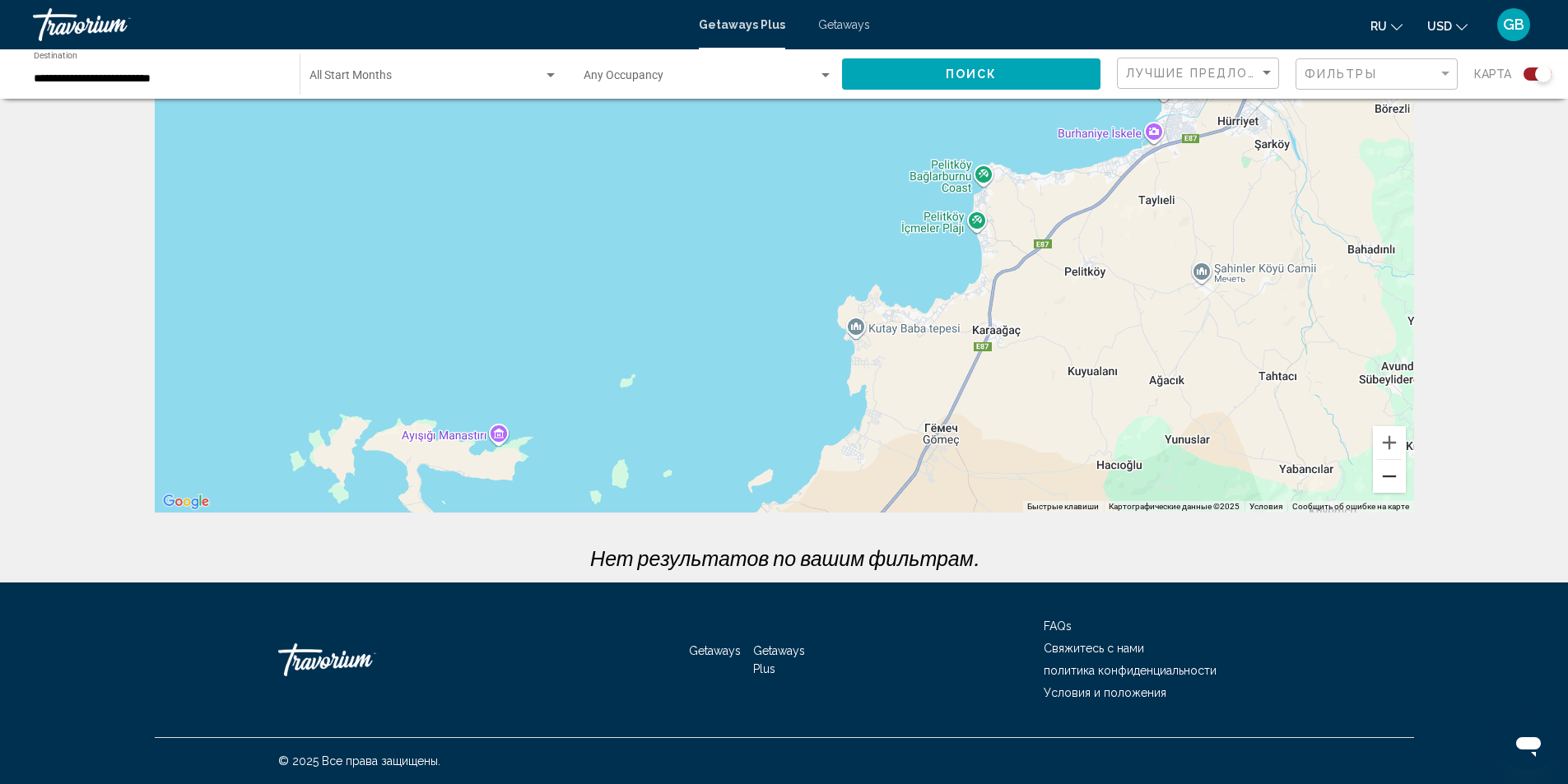
click at [1381, 478] on button "Уменьшить" at bounding box center [1389, 477] width 33 height 33
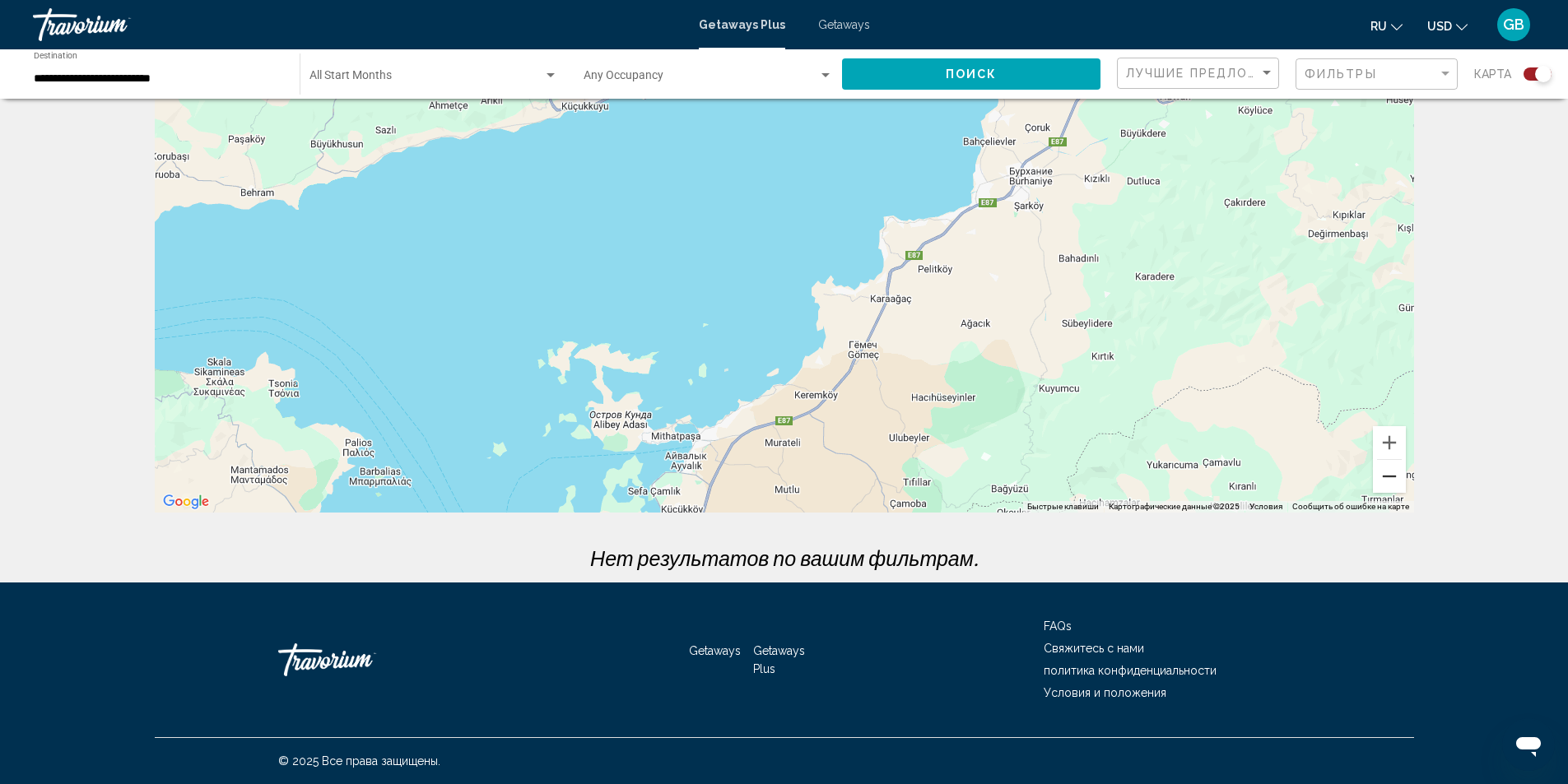
click at [1381, 476] on button "Уменьшить" at bounding box center [1389, 477] width 33 height 33
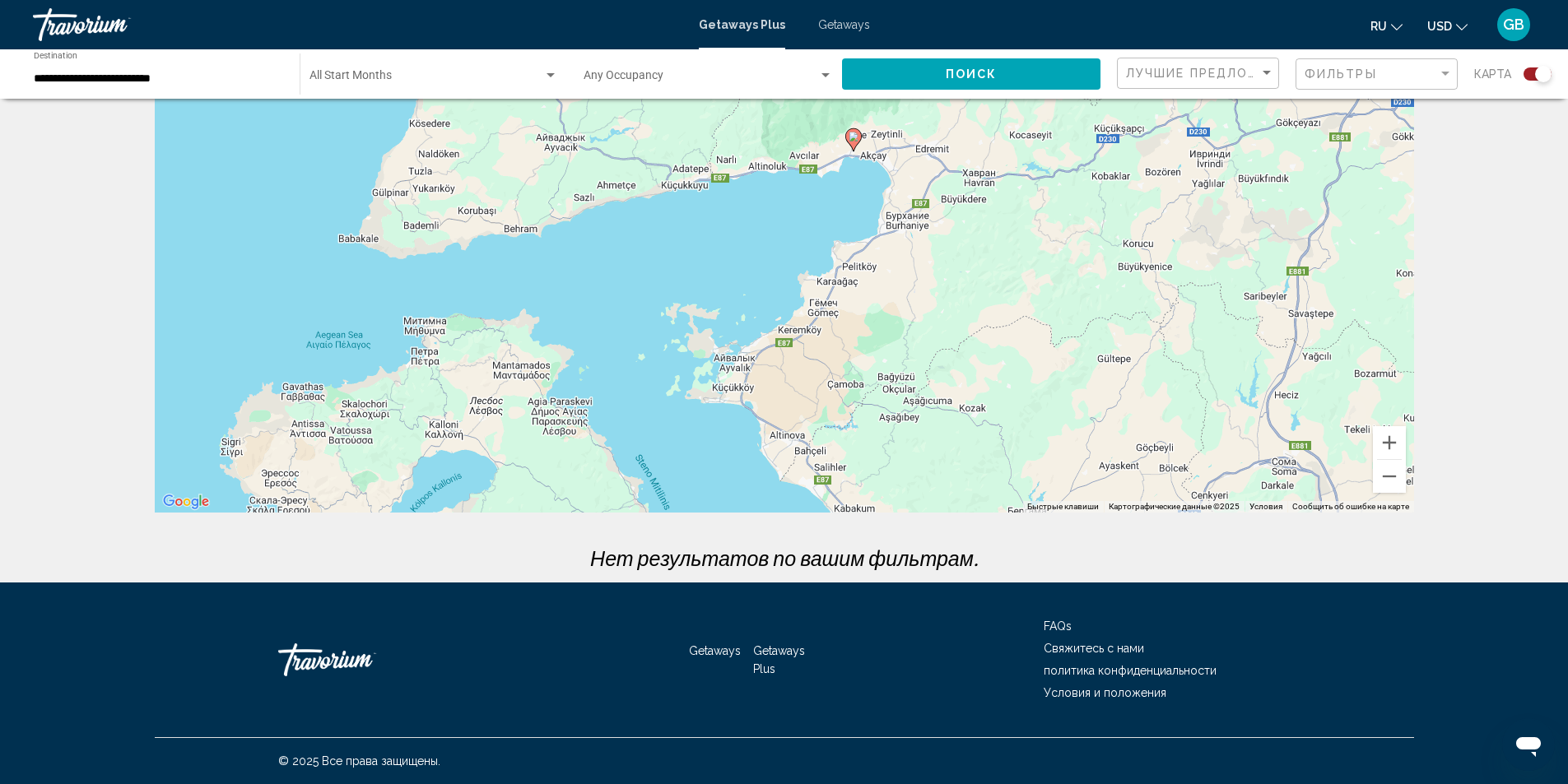
click at [852, 134] on image "Main content" at bounding box center [854, 137] width 10 height 10
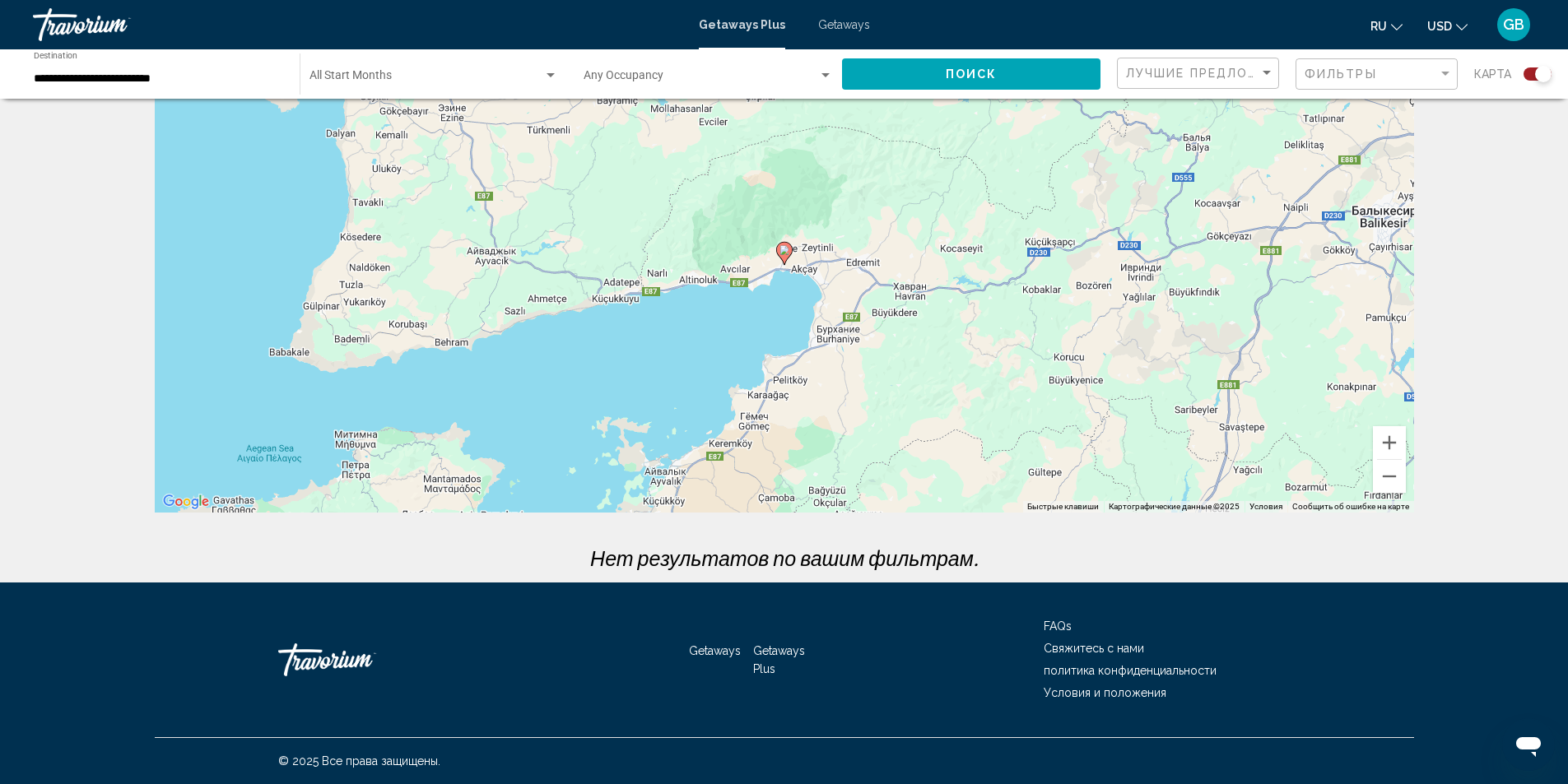
click at [788, 250] on image "Main content" at bounding box center [784, 250] width 10 height 10
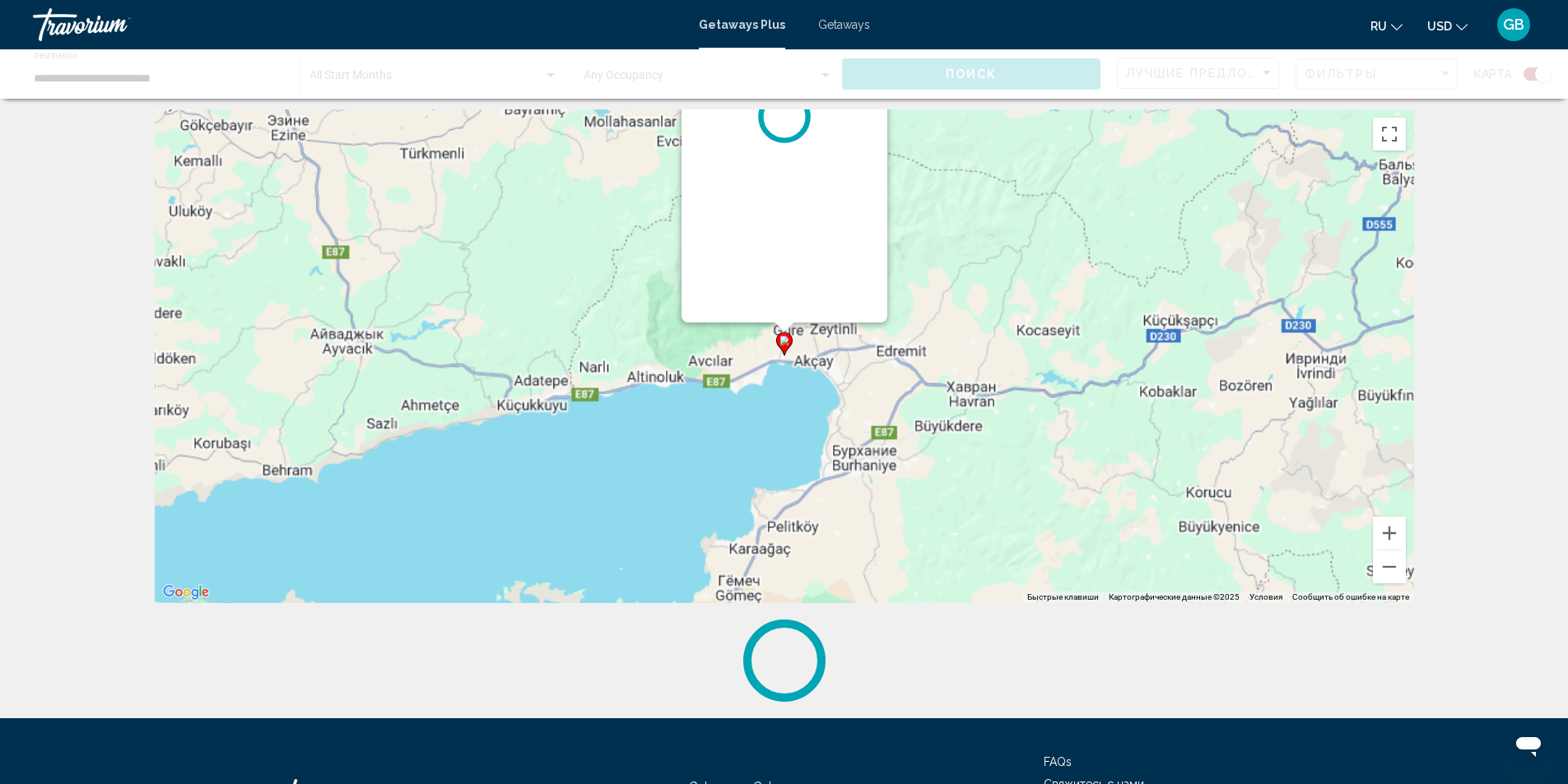
scroll to position [0, 0]
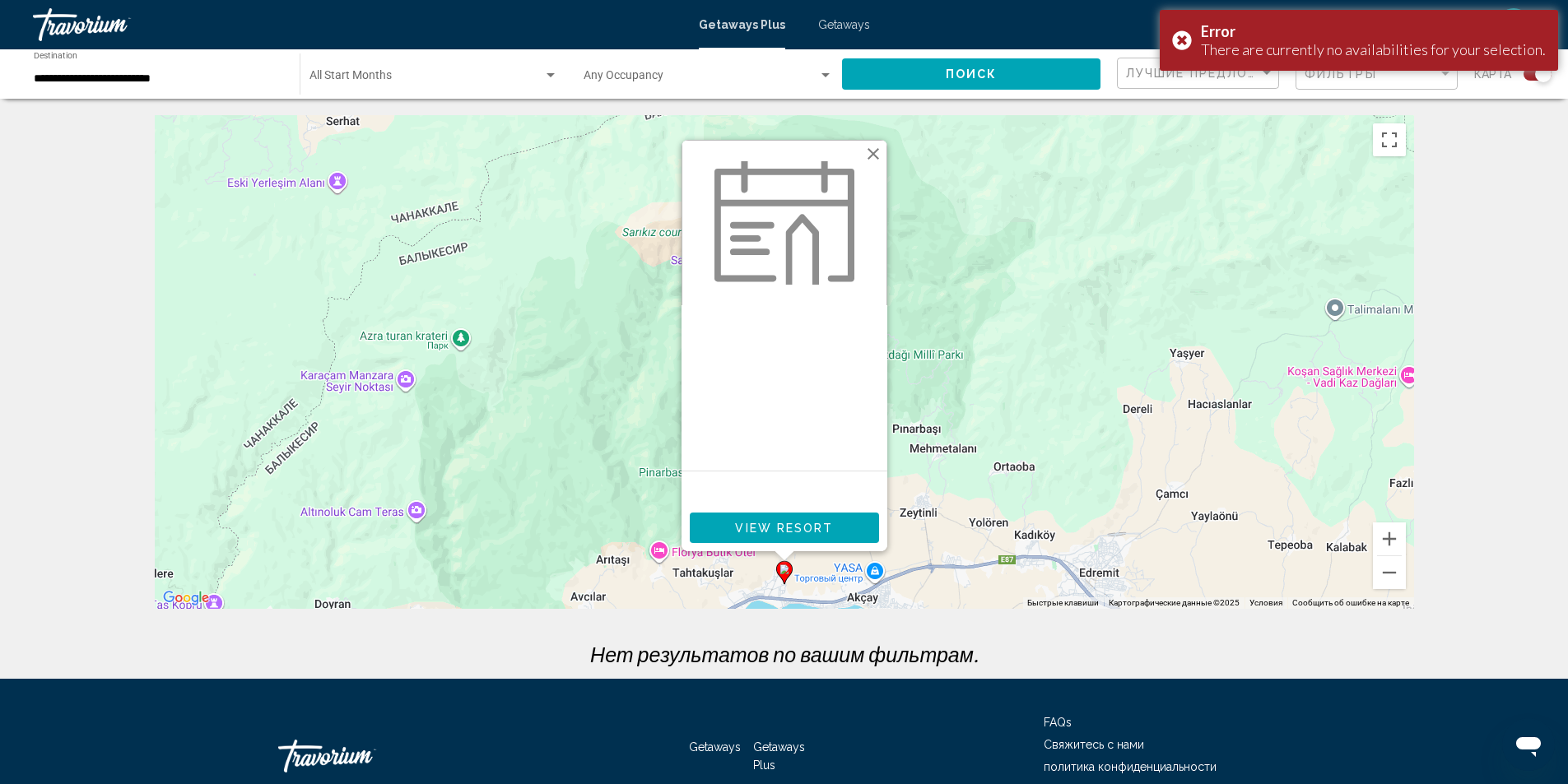
click at [1505, 254] on div "← Переместить влево → Переместить вправо ↑ Переместить вверх ↓ Переместить вниз…" at bounding box center [784, 397] width 1568 height 564
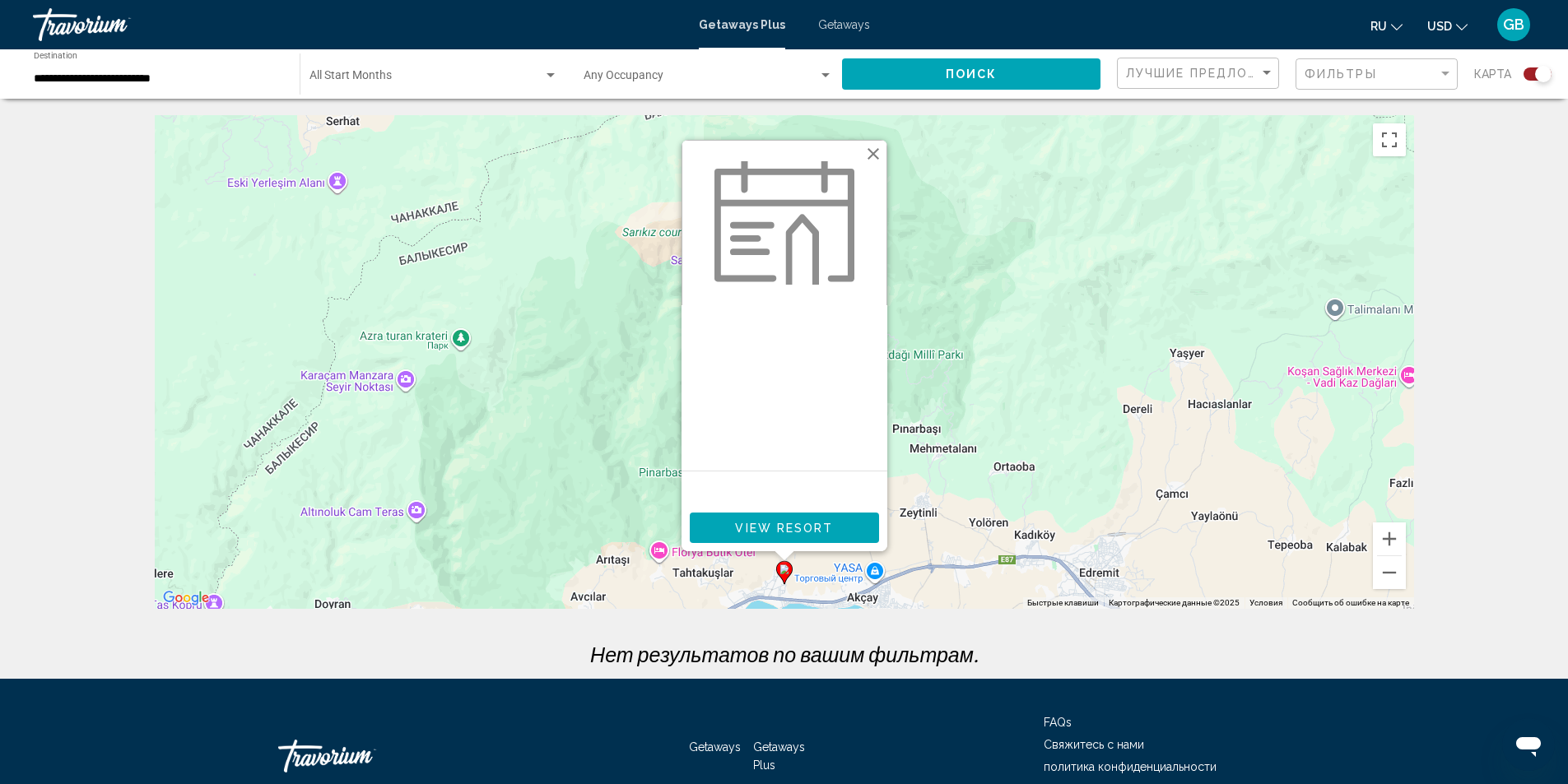
click at [816, 71] on div "Occupancy Any Occupancy" at bounding box center [708, 74] width 249 height 45
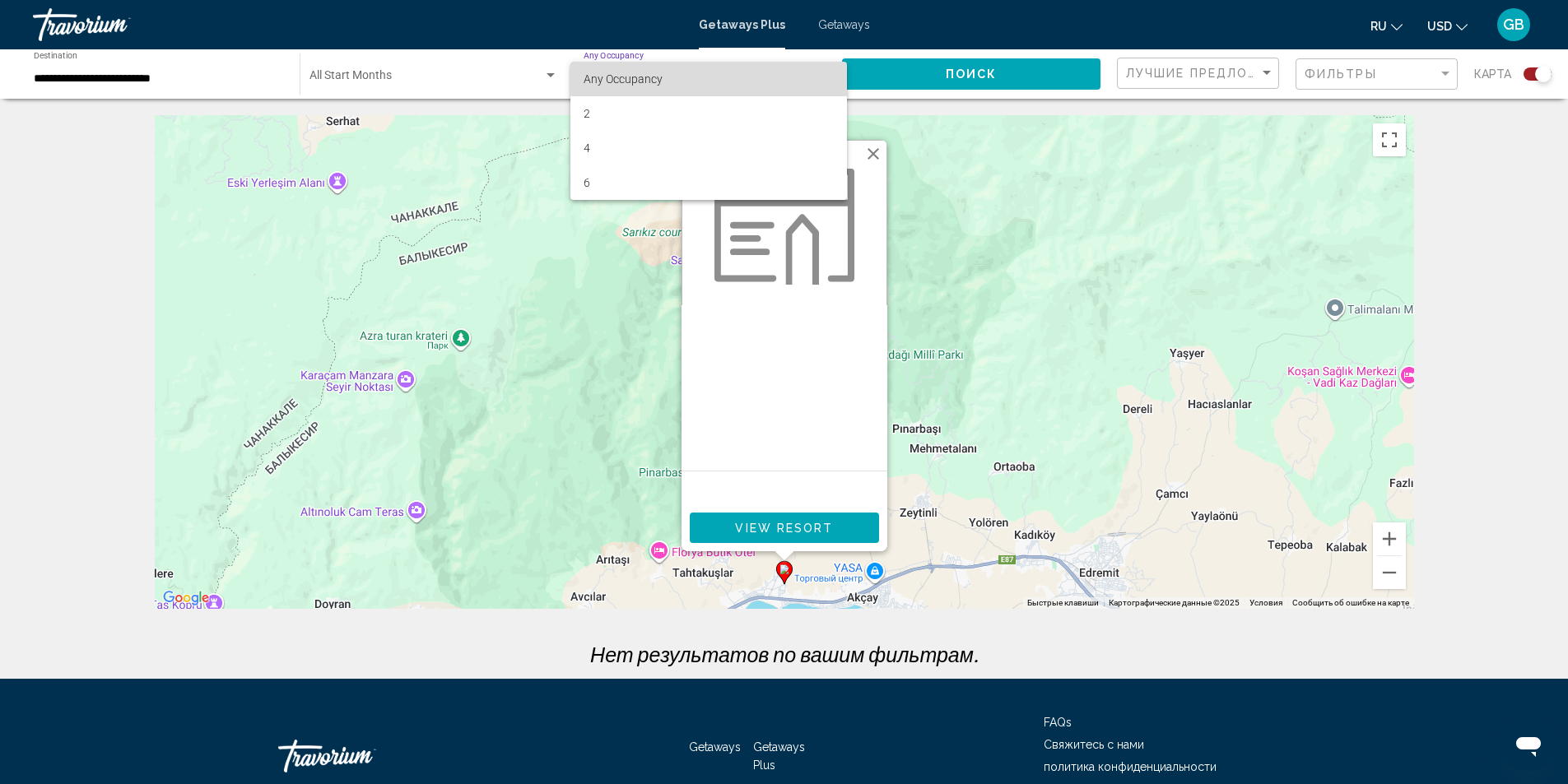
click at [663, 80] on span "Any Occupancy" at bounding box center [708, 79] width 249 height 35
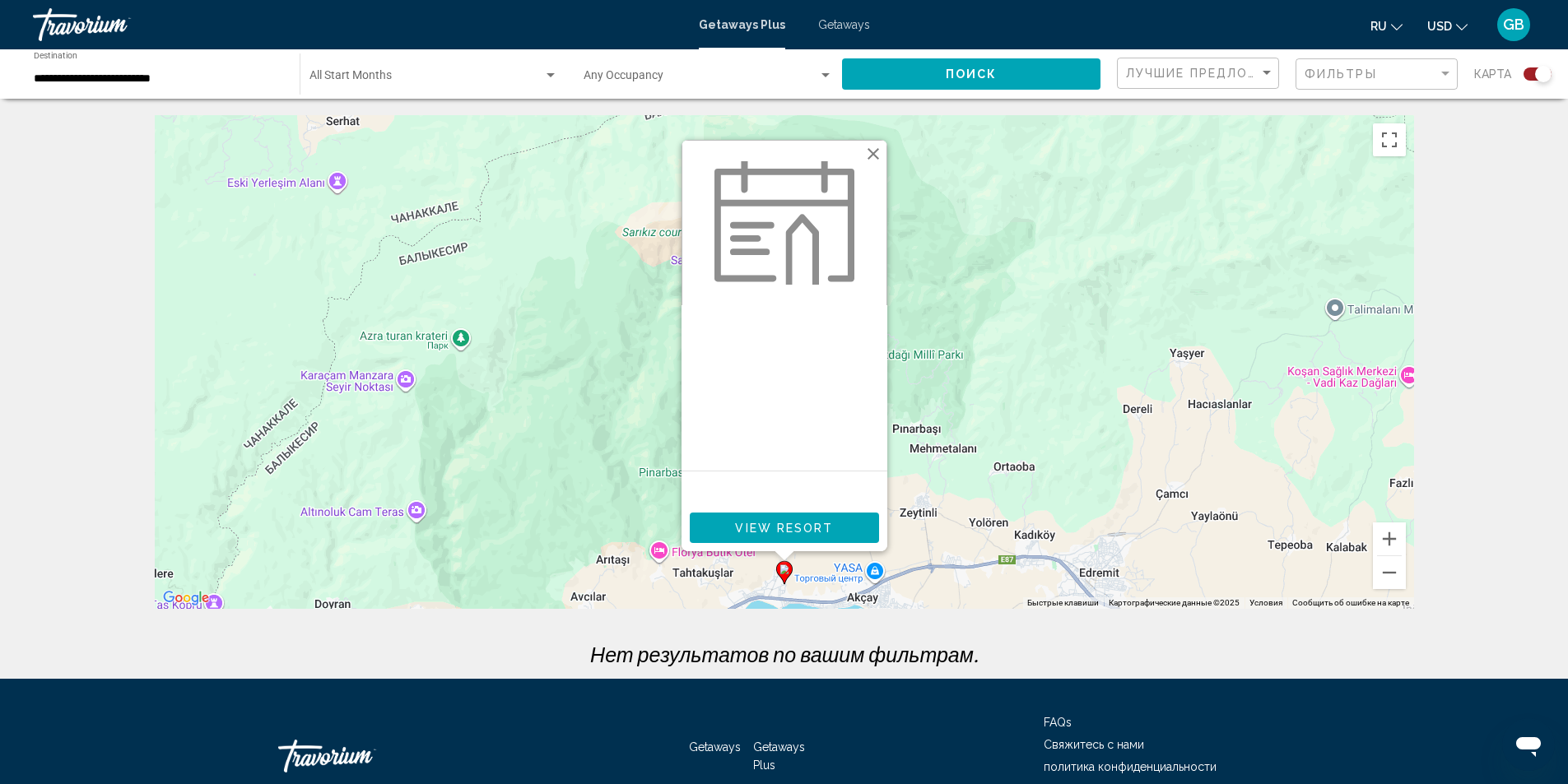
click at [470, 61] on div "Start Month All Start Months" at bounding box center [434, 74] width 248 height 45
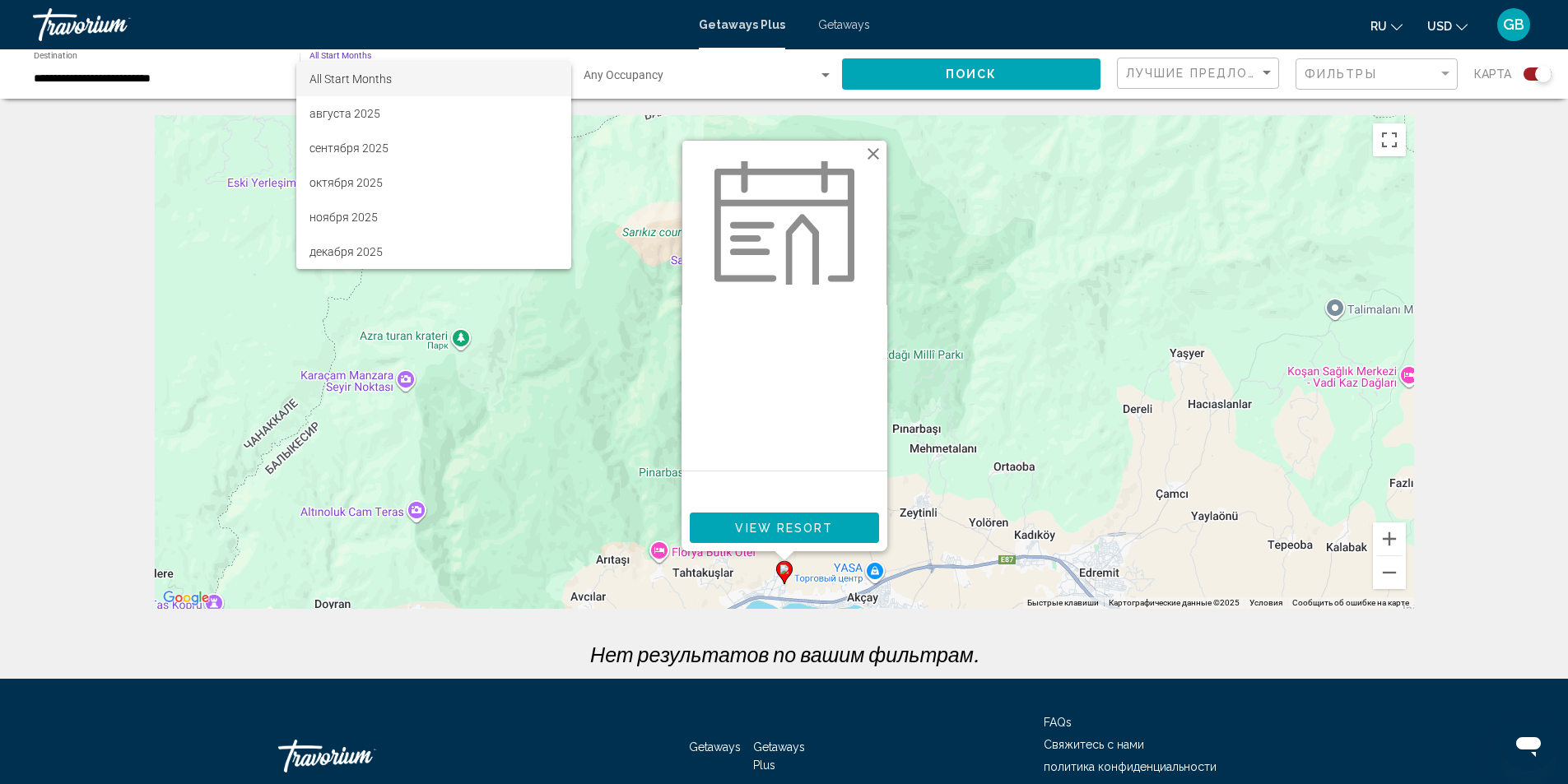
click at [159, 85] on div at bounding box center [784, 392] width 1568 height 784
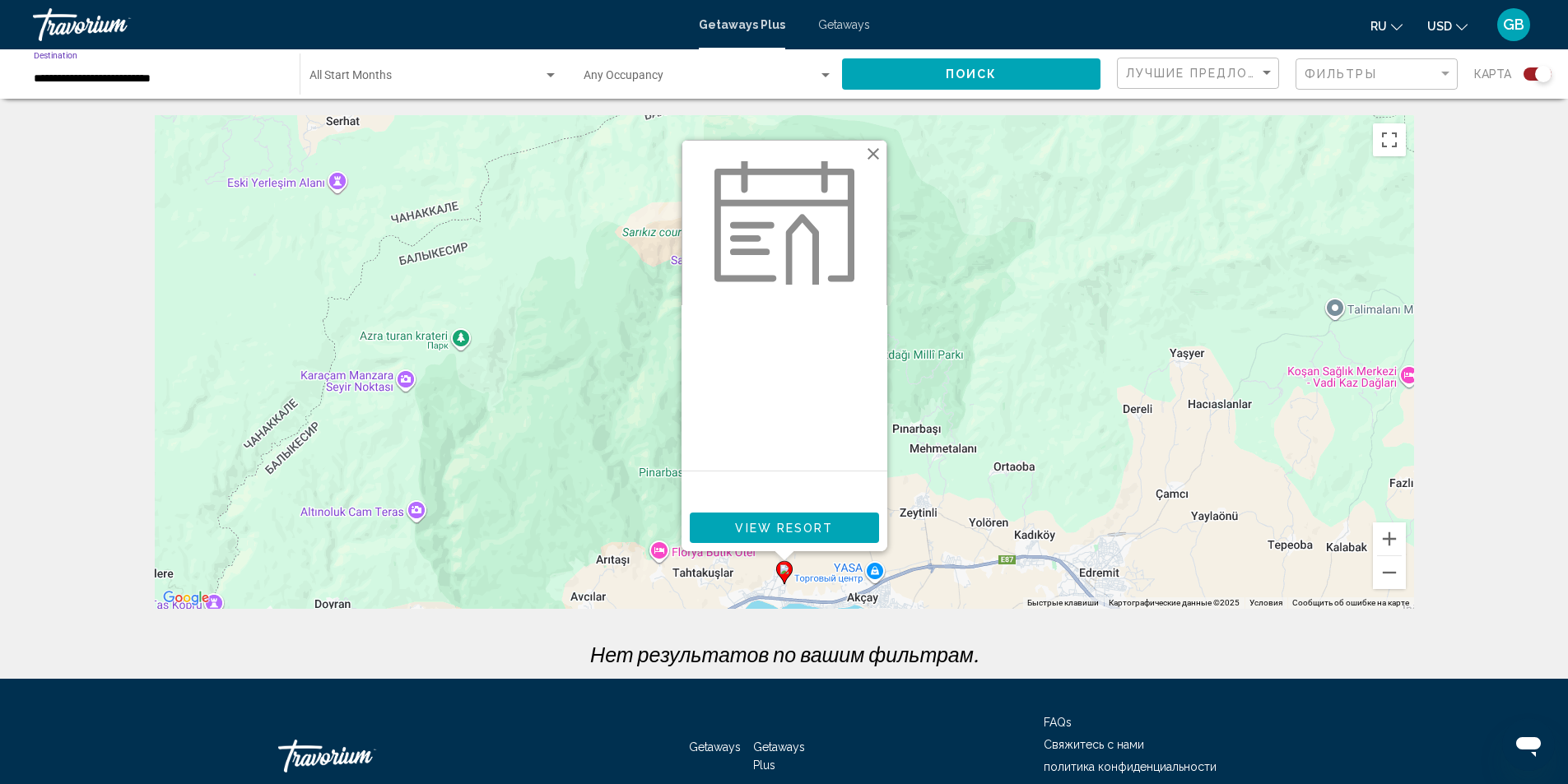
click at [177, 74] on input "**********" at bounding box center [159, 79] width 249 height 13
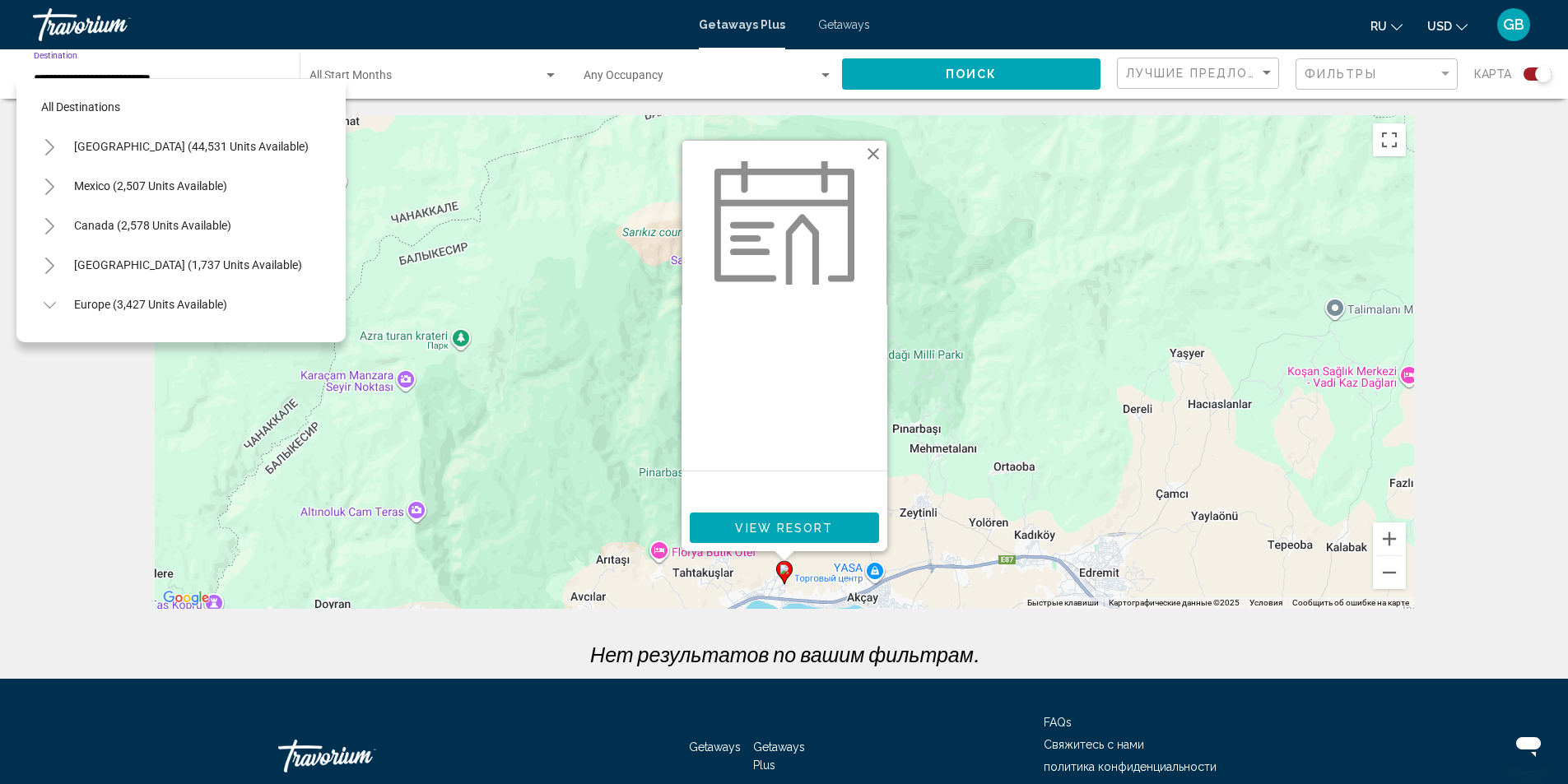
scroll to position [697, 0]
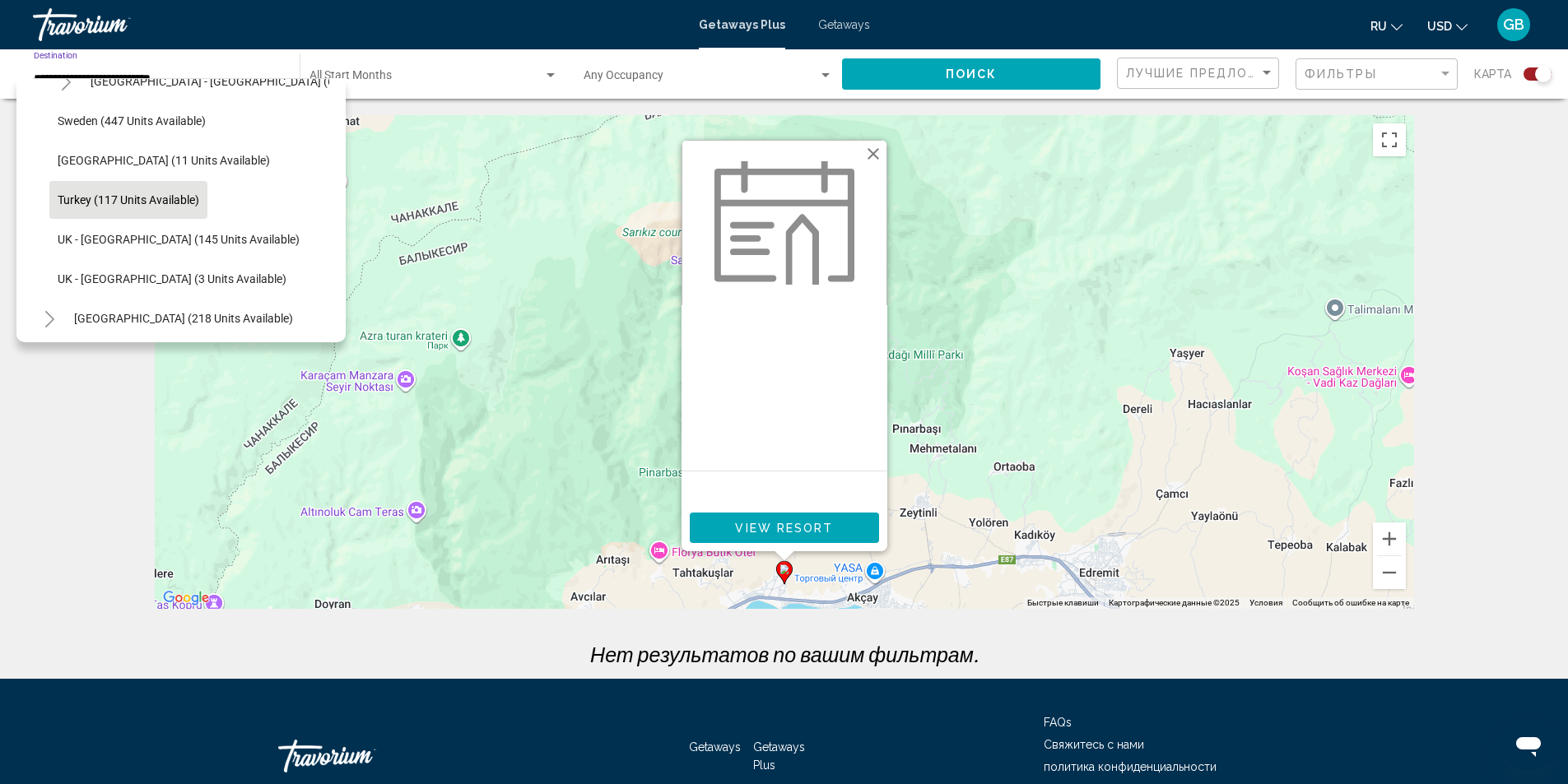
click at [124, 192] on button "Turkey (117 units available)" at bounding box center [128, 200] width 158 height 38
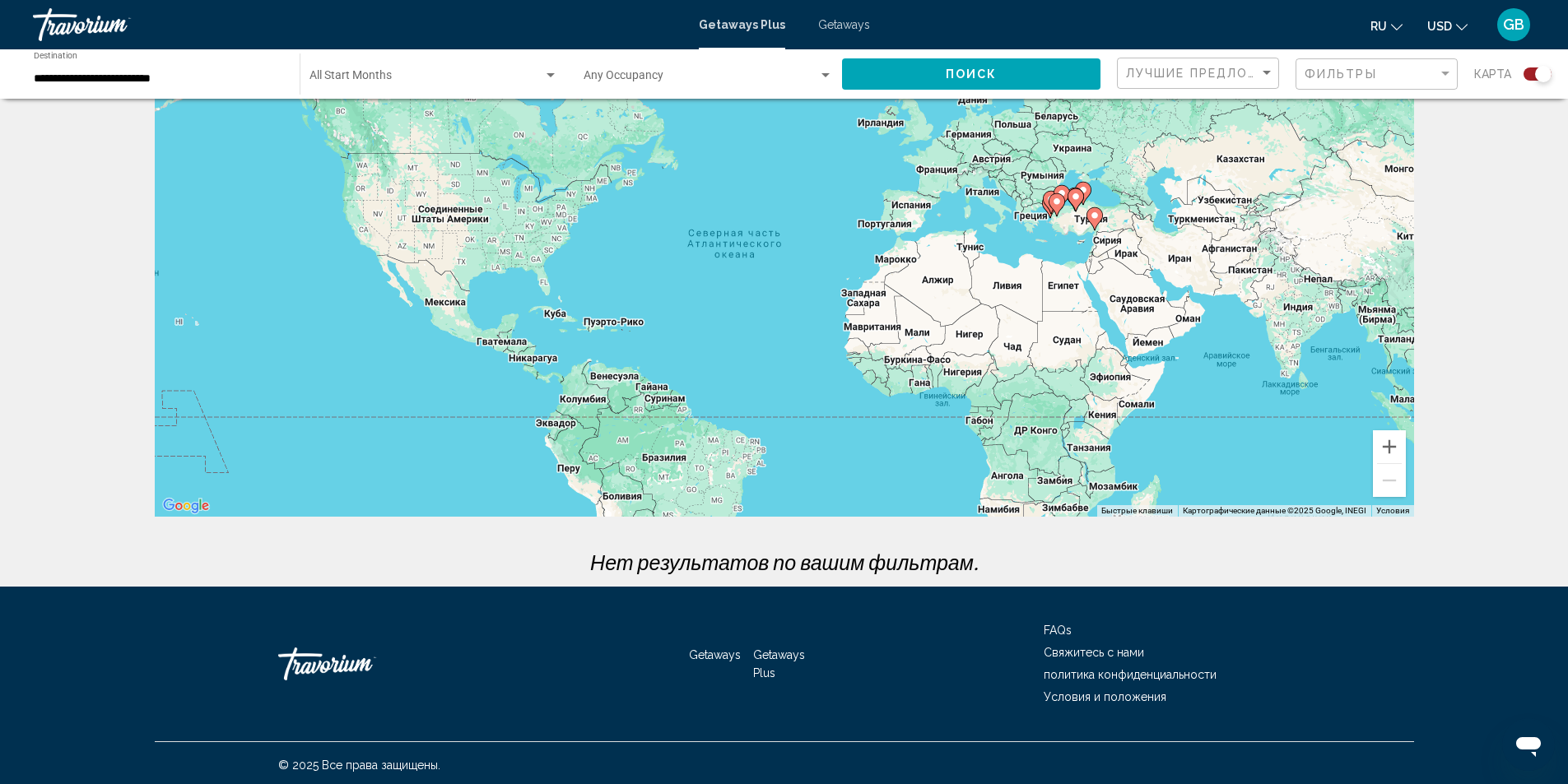
scroll to position [96, 0]
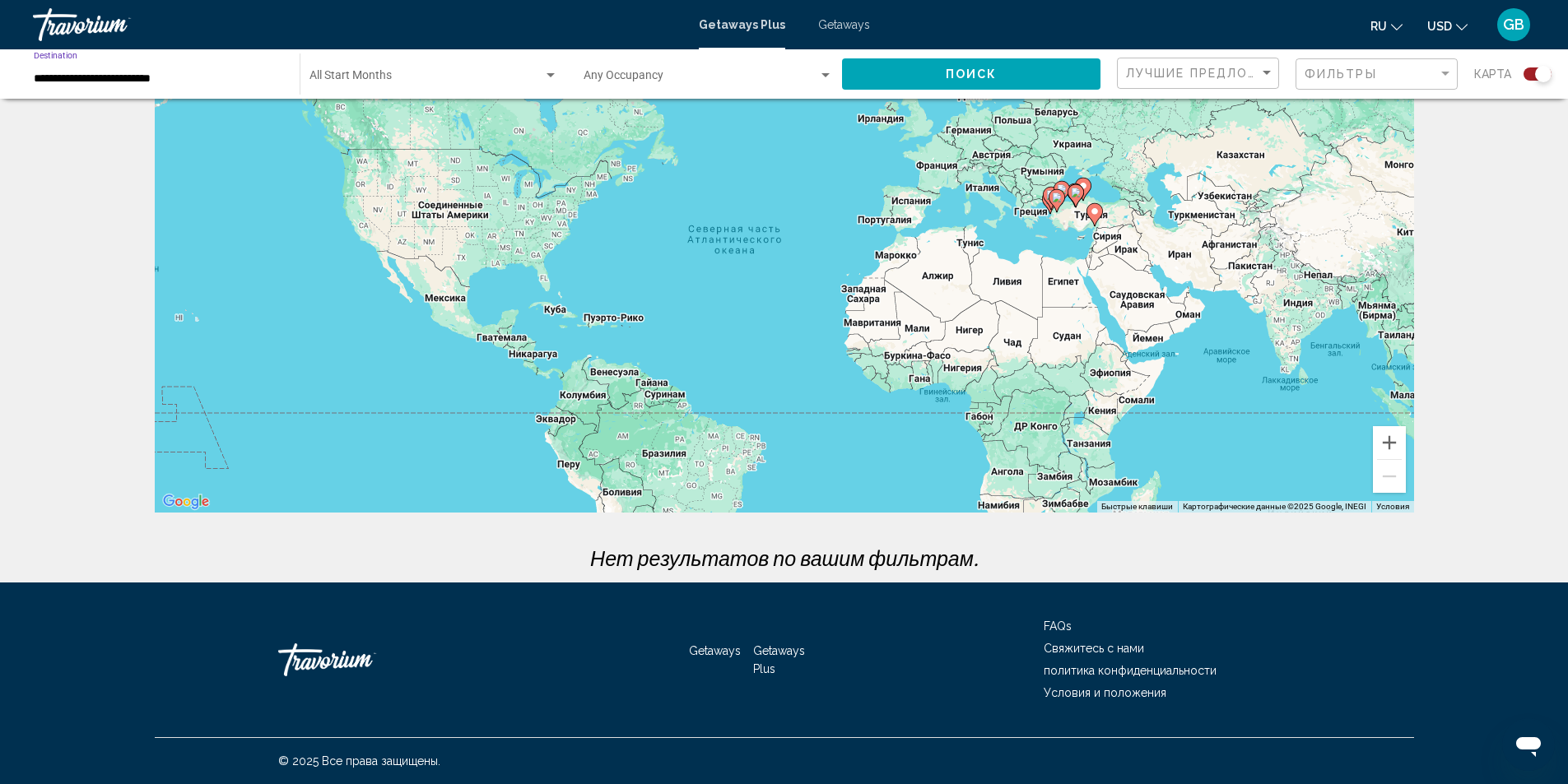
click at [249, 84] on input "**********" at bounding box center [159, 79] width 249 height 13
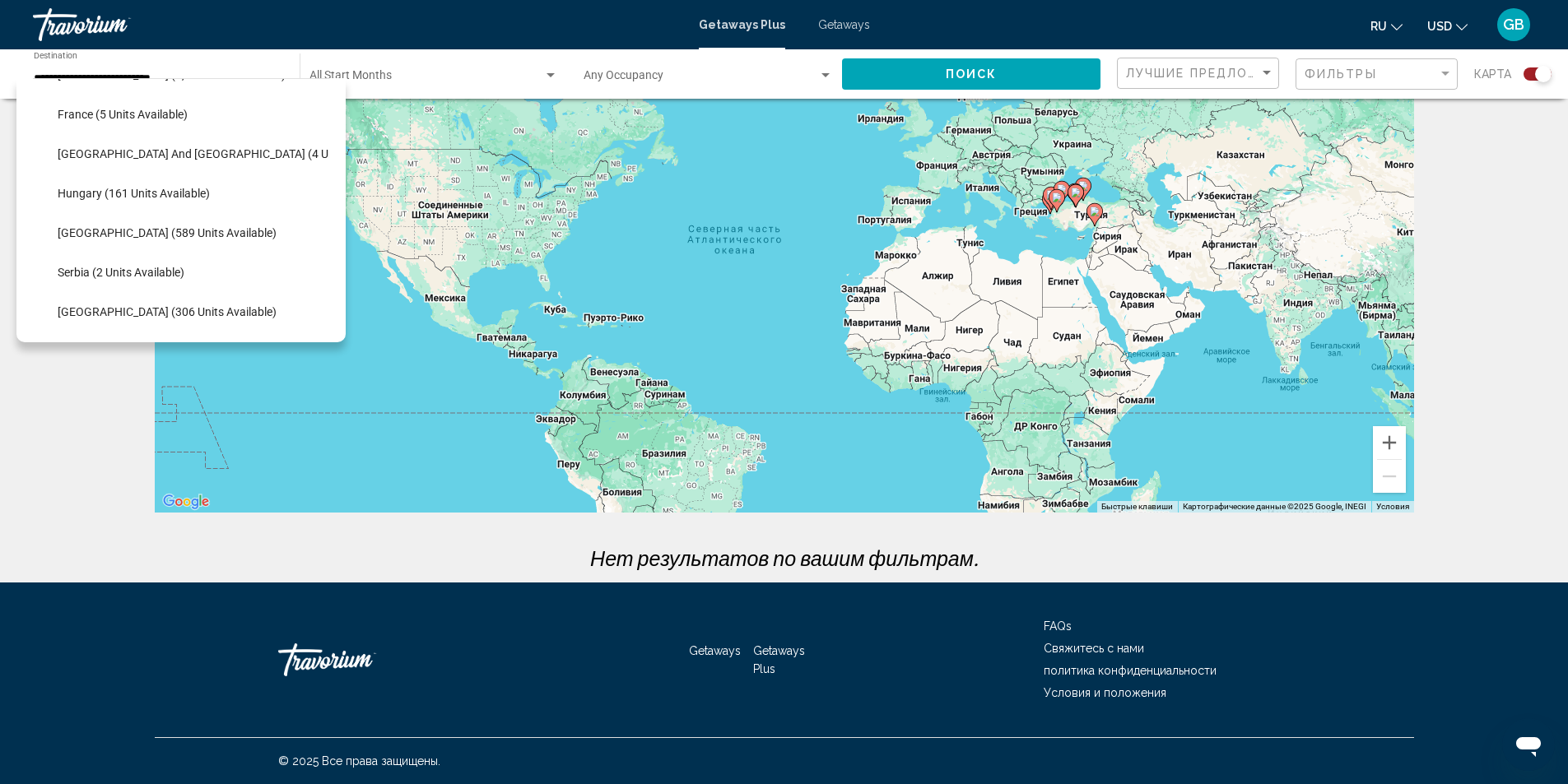
scroll to position [428, 0]
click at [113, 115] on span "France (5 units available)" at bounding box center [122, 114] width 130 height 13
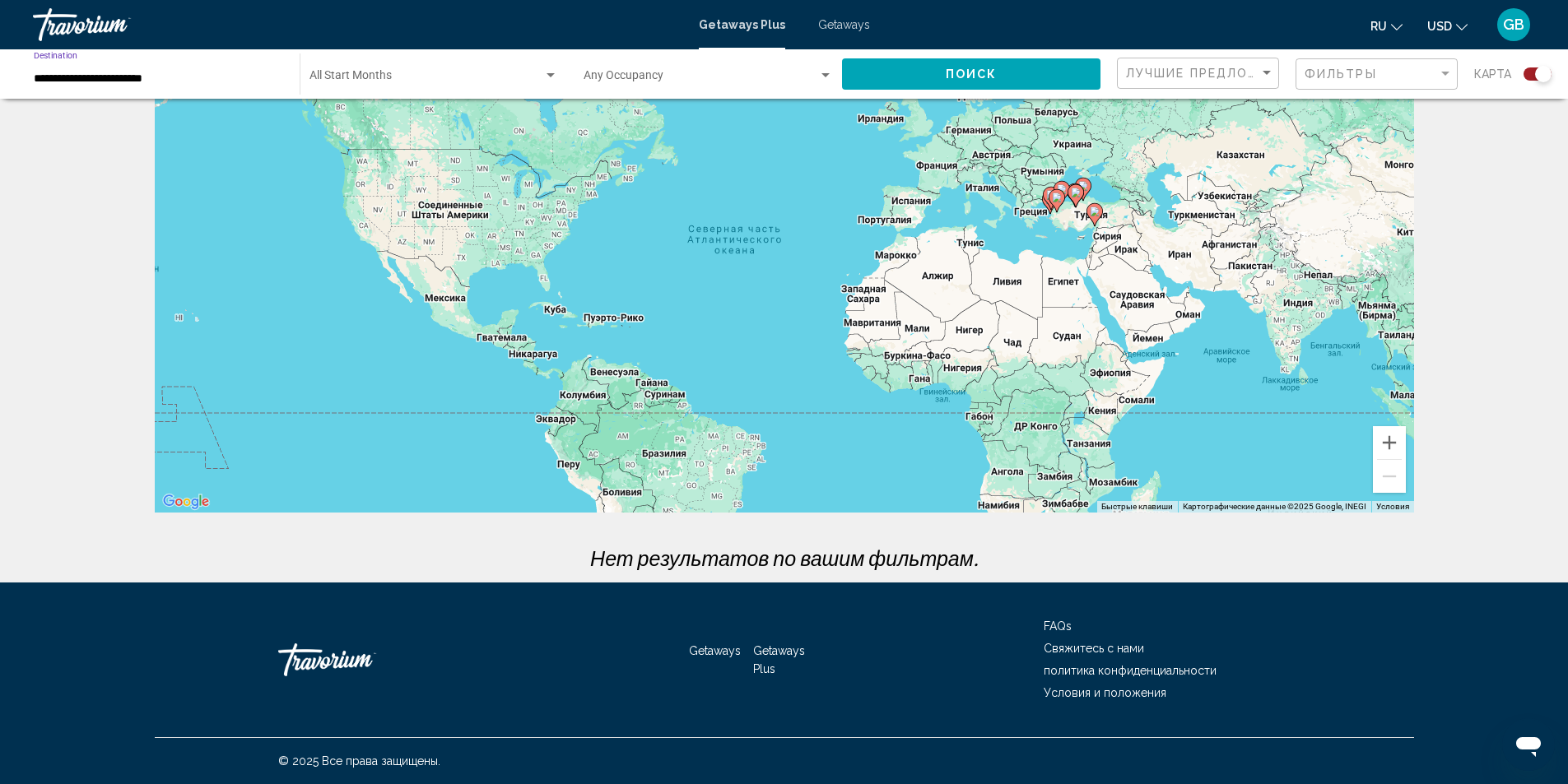
click at [1061, 80] on button "Поиск" at bounding box center [971, 73] width 258 height 31
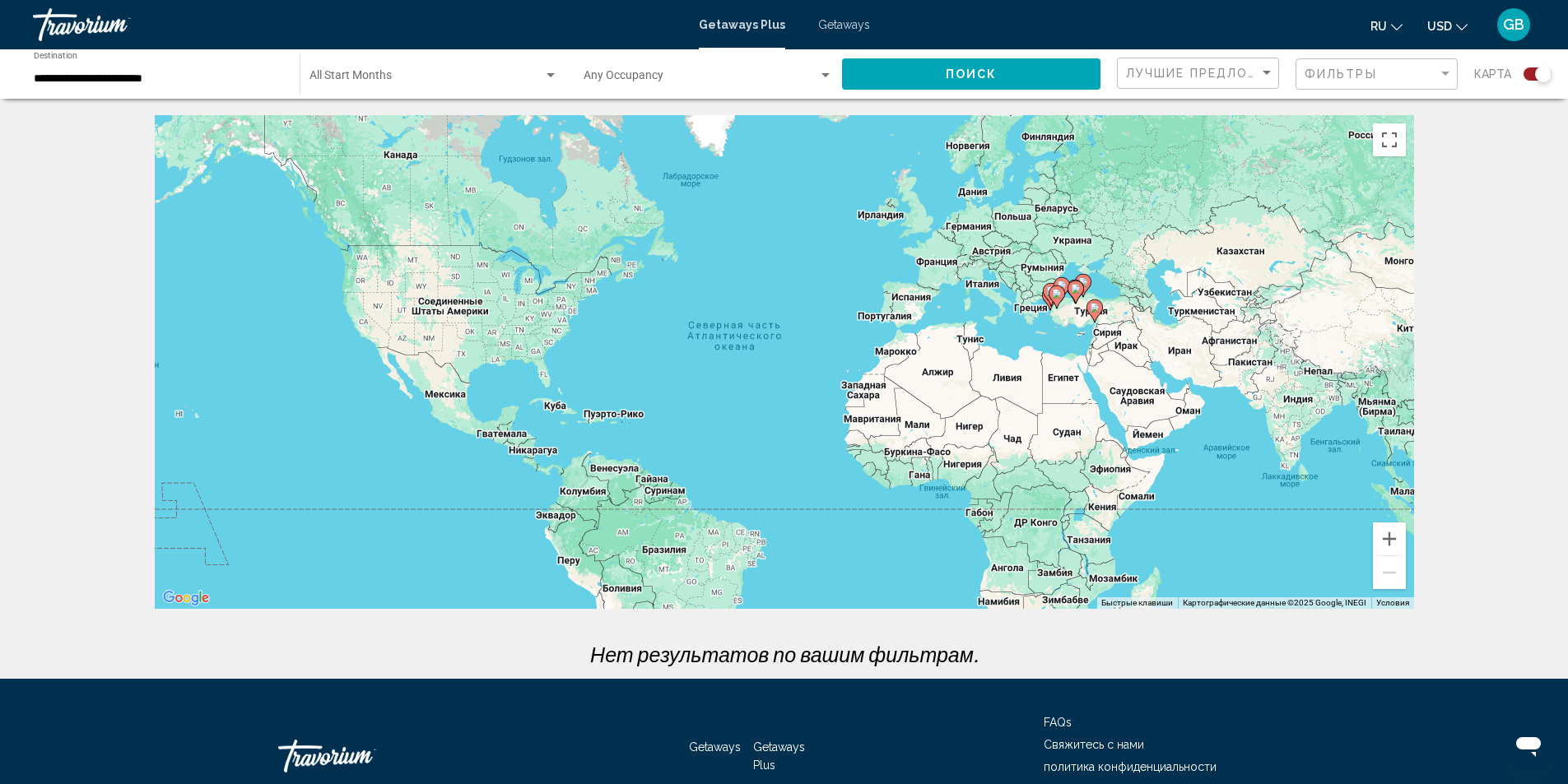
click at [213, 69] on div "**********" at bounding box center [159, 74] width 249 height 45
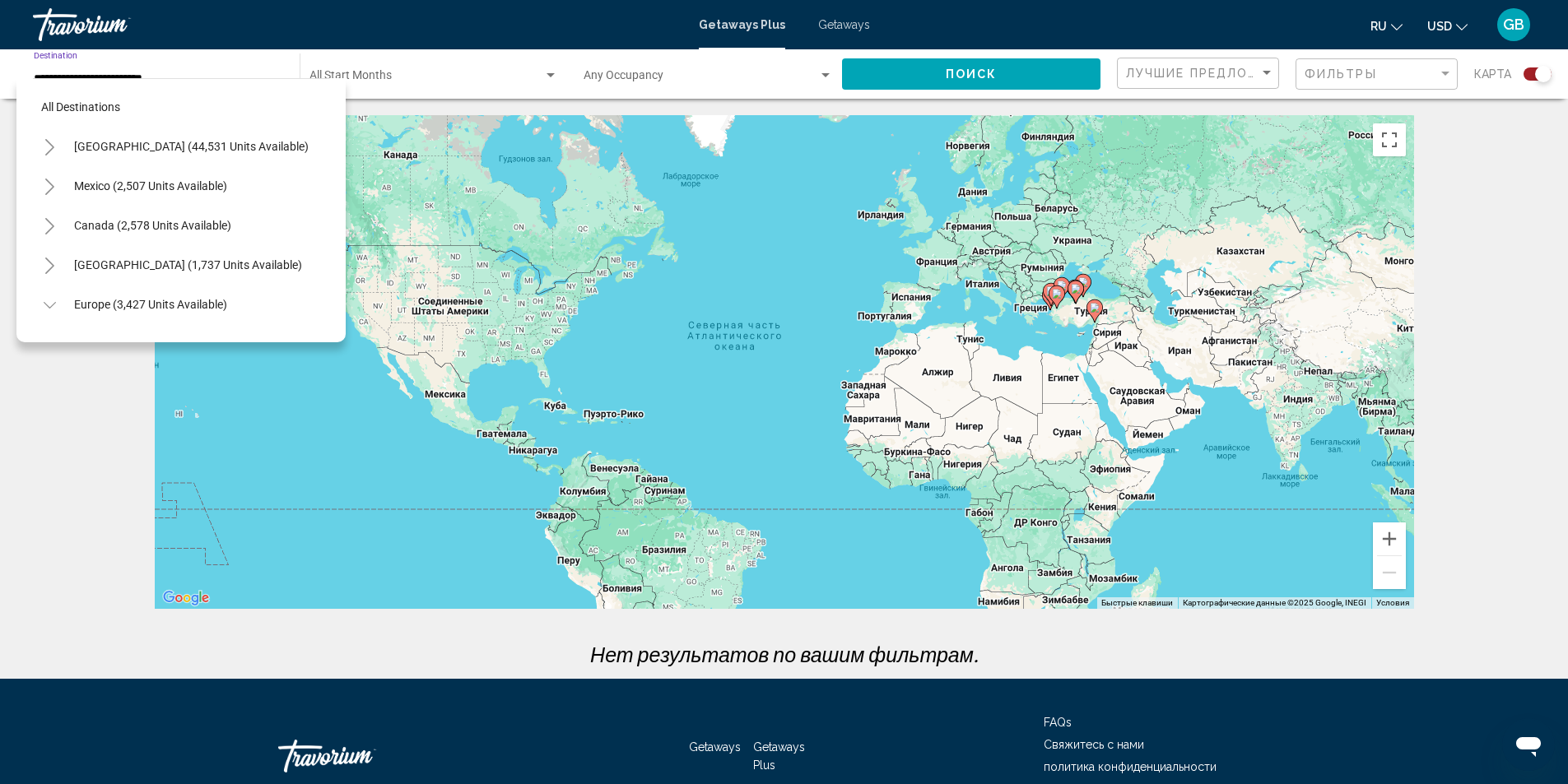
scroll to position [341, 0]
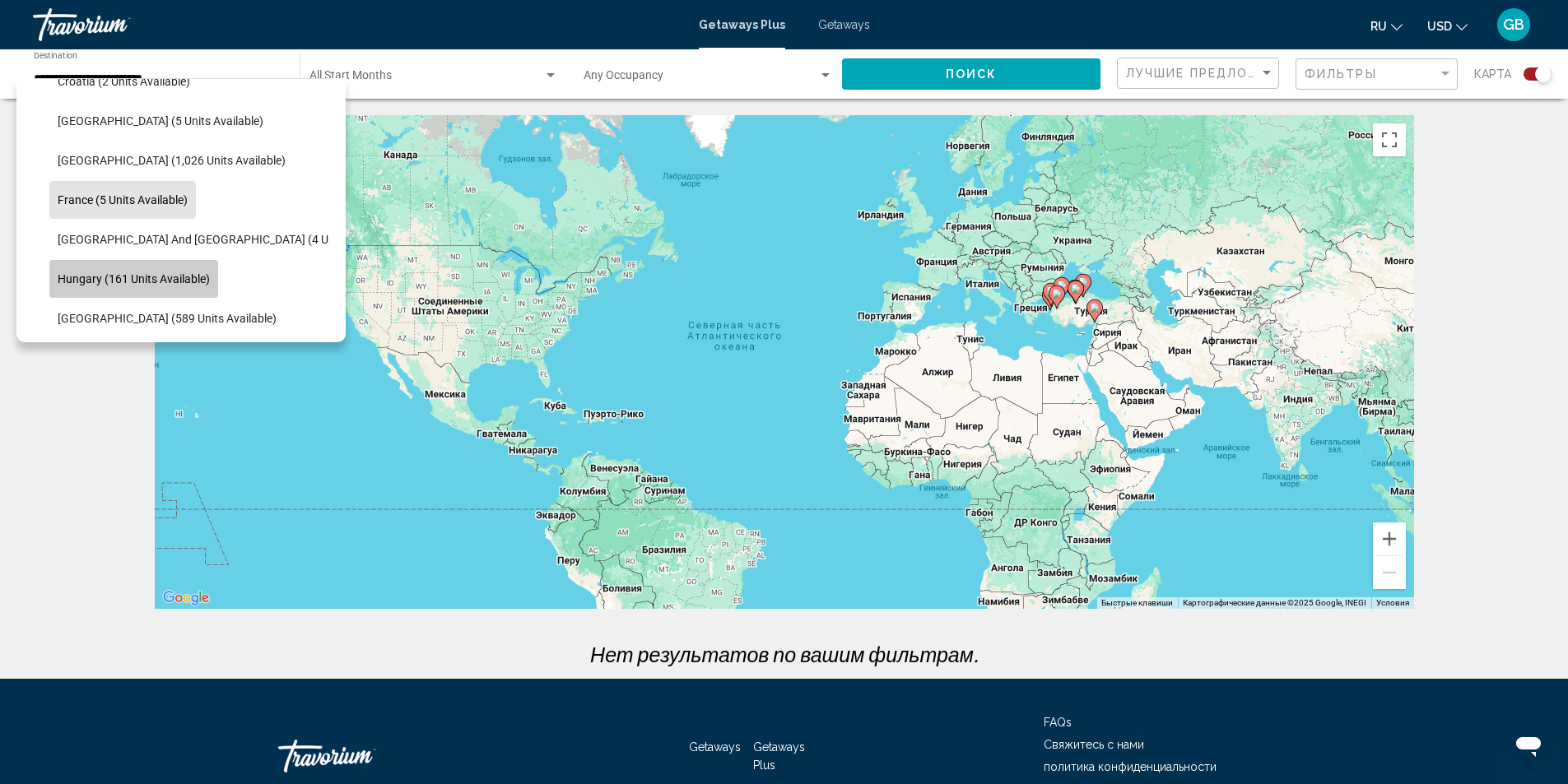
click at [173, 272] on span "Hungary (161 units available)" at bounding box center [133, 279] width 152 height 13
type input "**********"
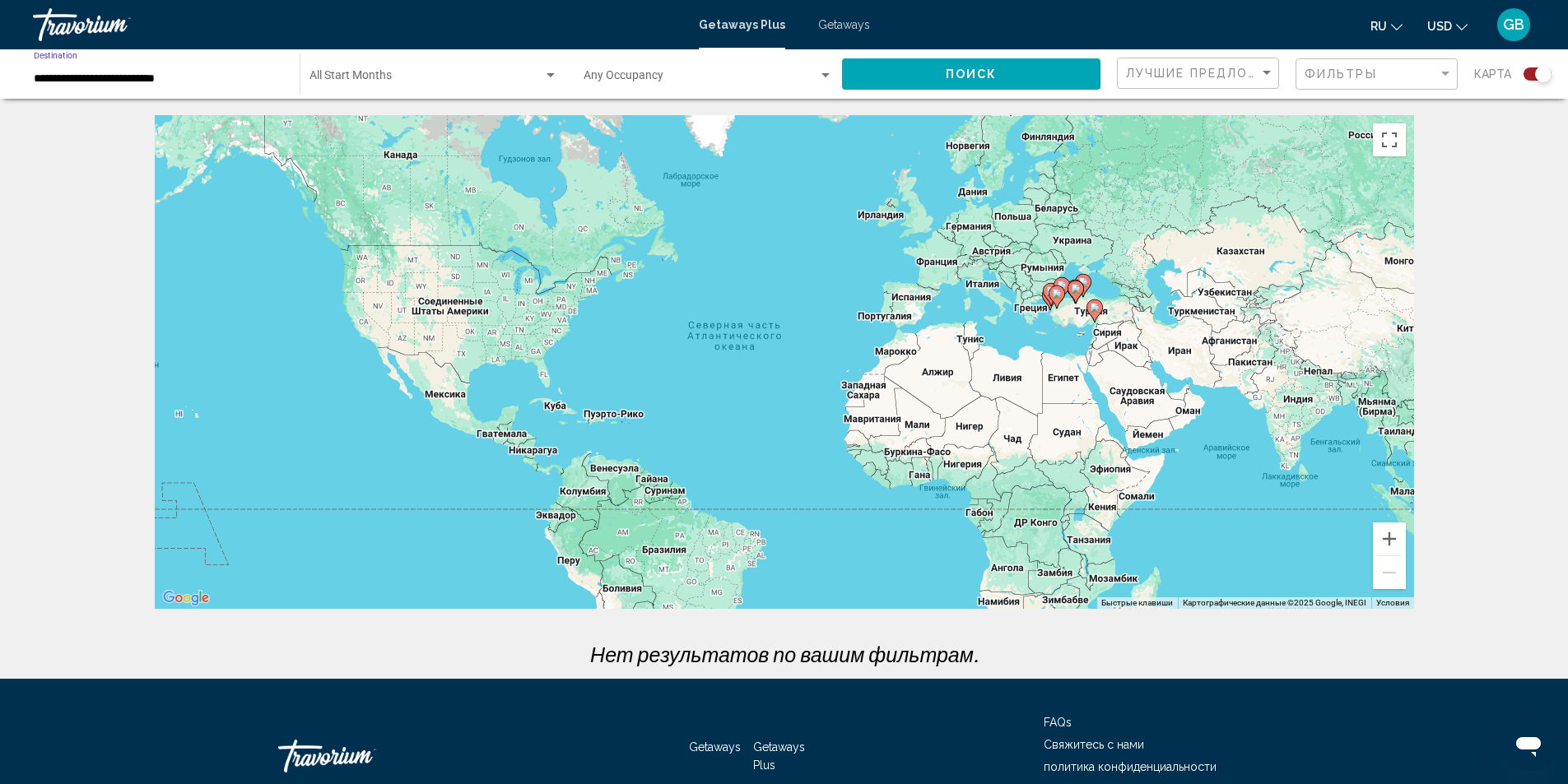
click at [922, 80] on button "Поиск" at bounding box center [971, 73] width 258 height 31
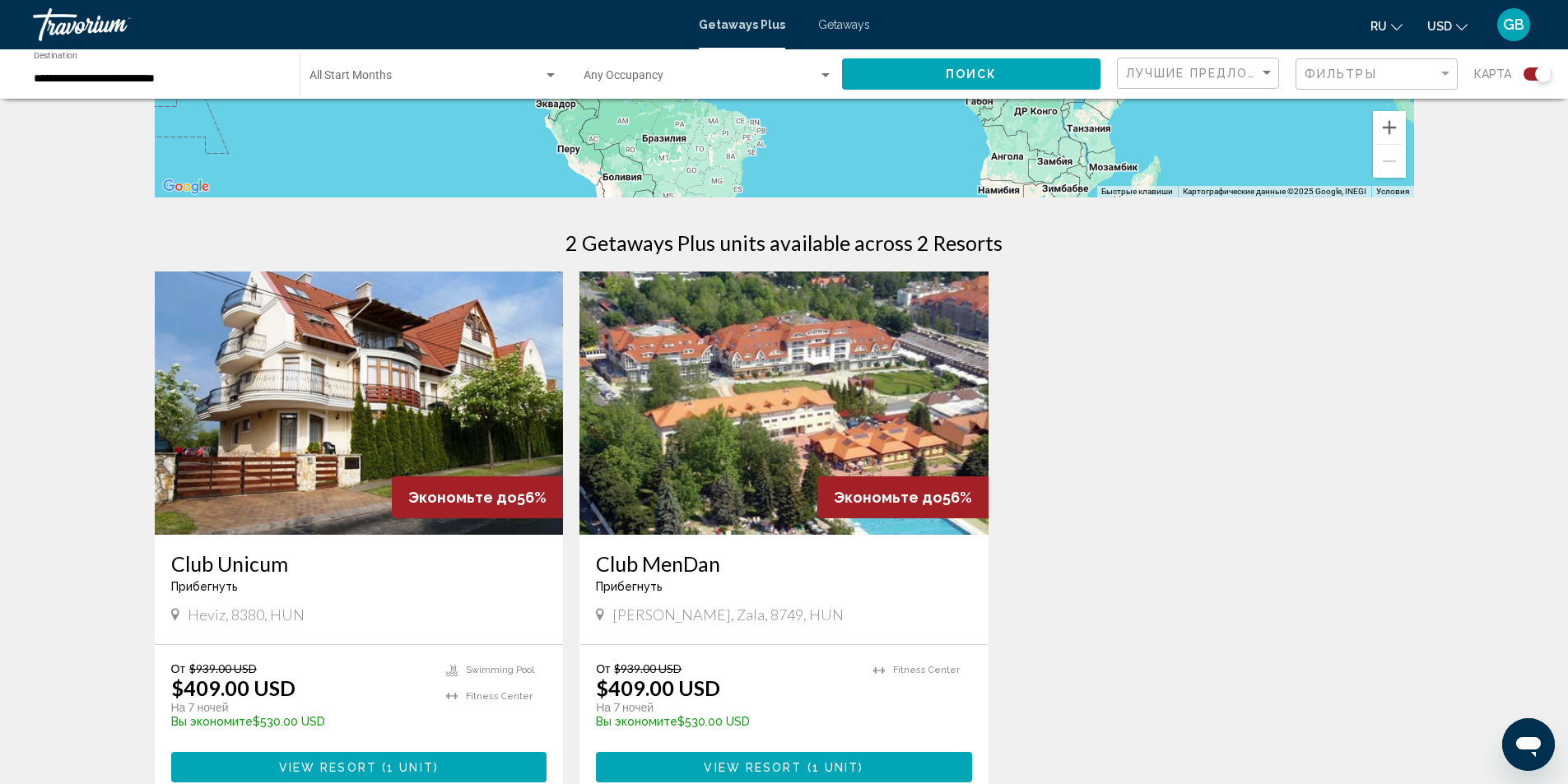
scroll to position [576, 0]
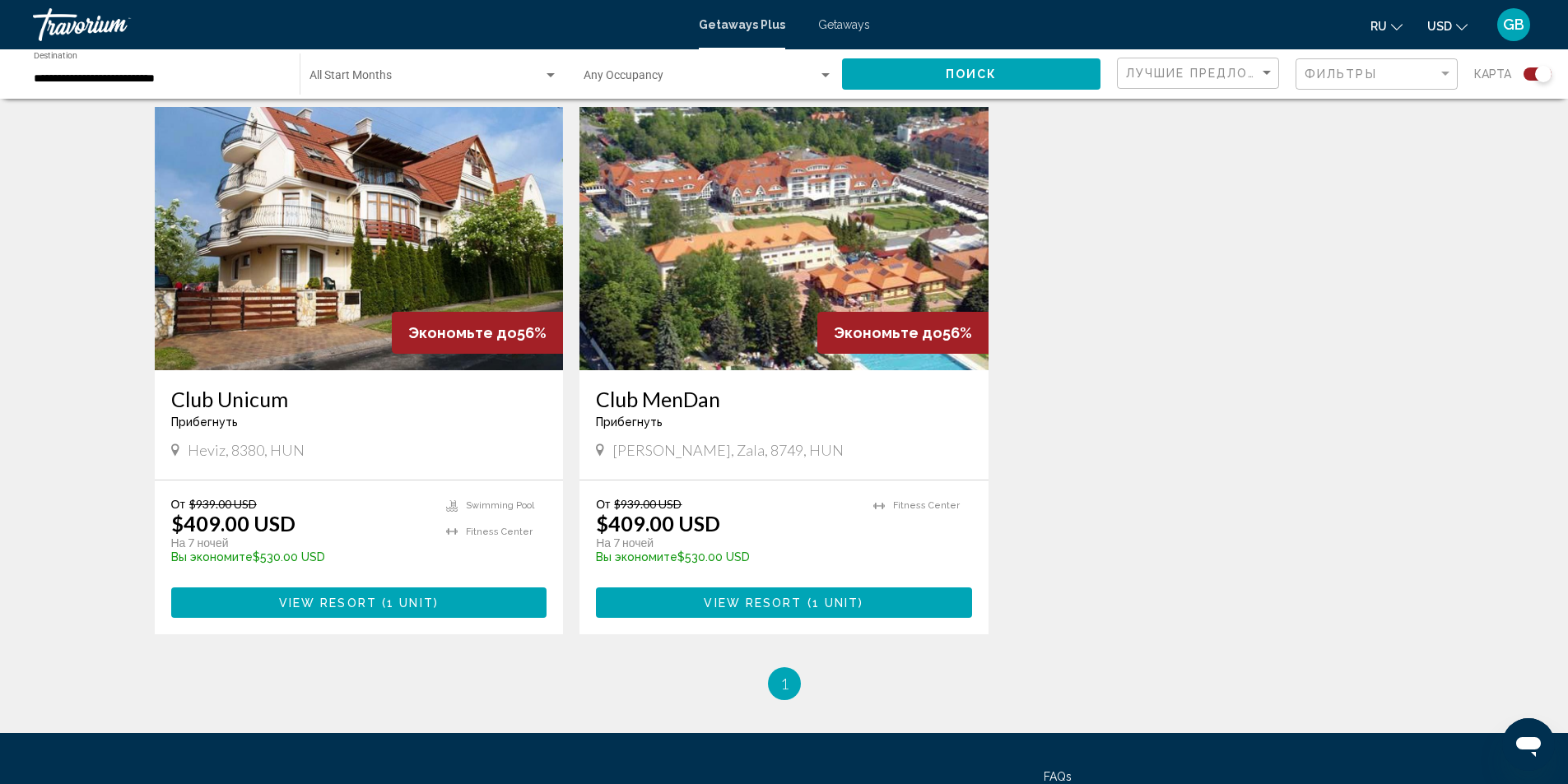
click at [758, 595] on span "View Resort ( 1 unit )" at bounding box center [783, 602] width 159 height 13
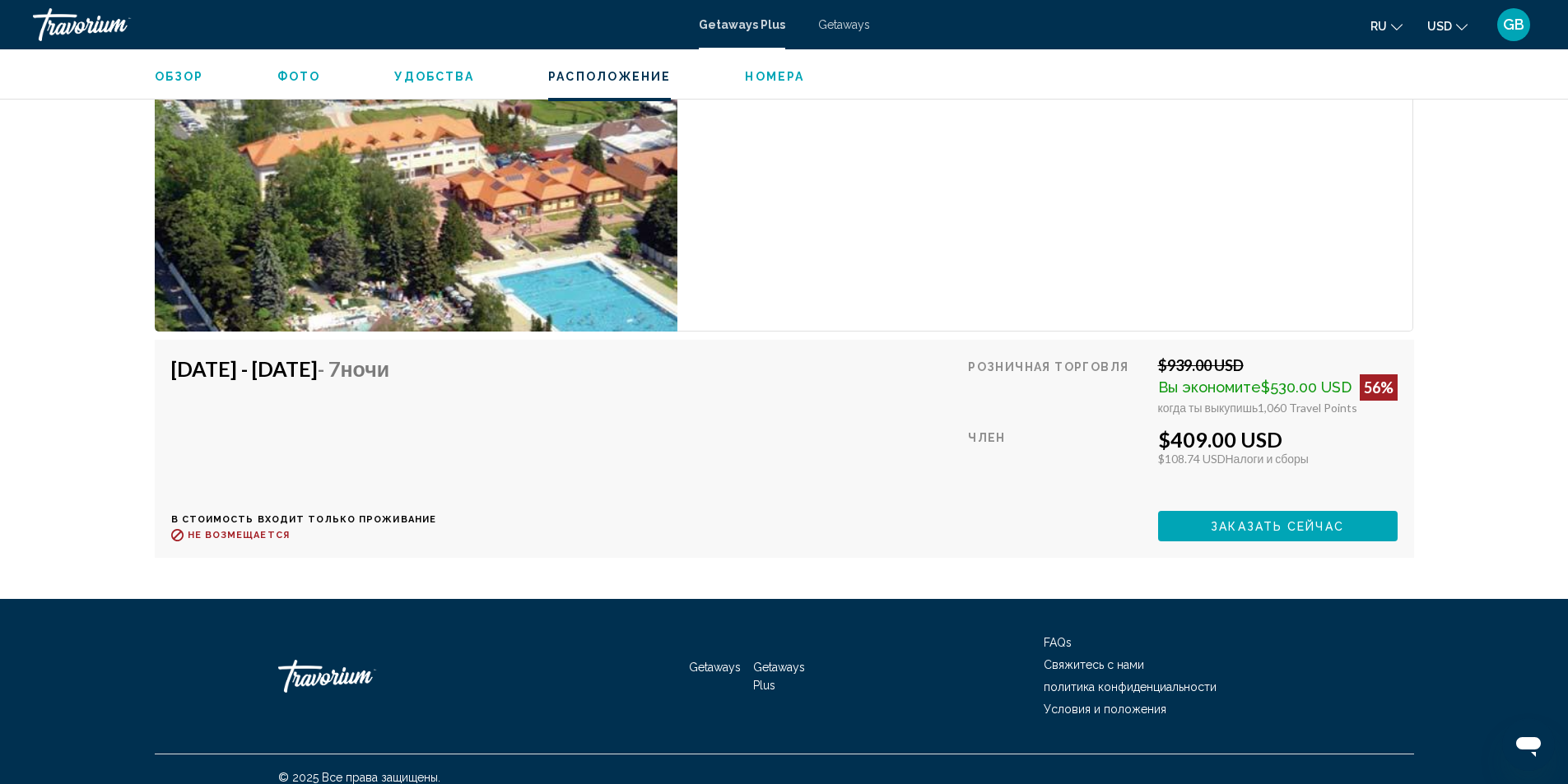
scroll to position [2692, 0]
